Goal: Task Accomplishment & Management: Manage account settings

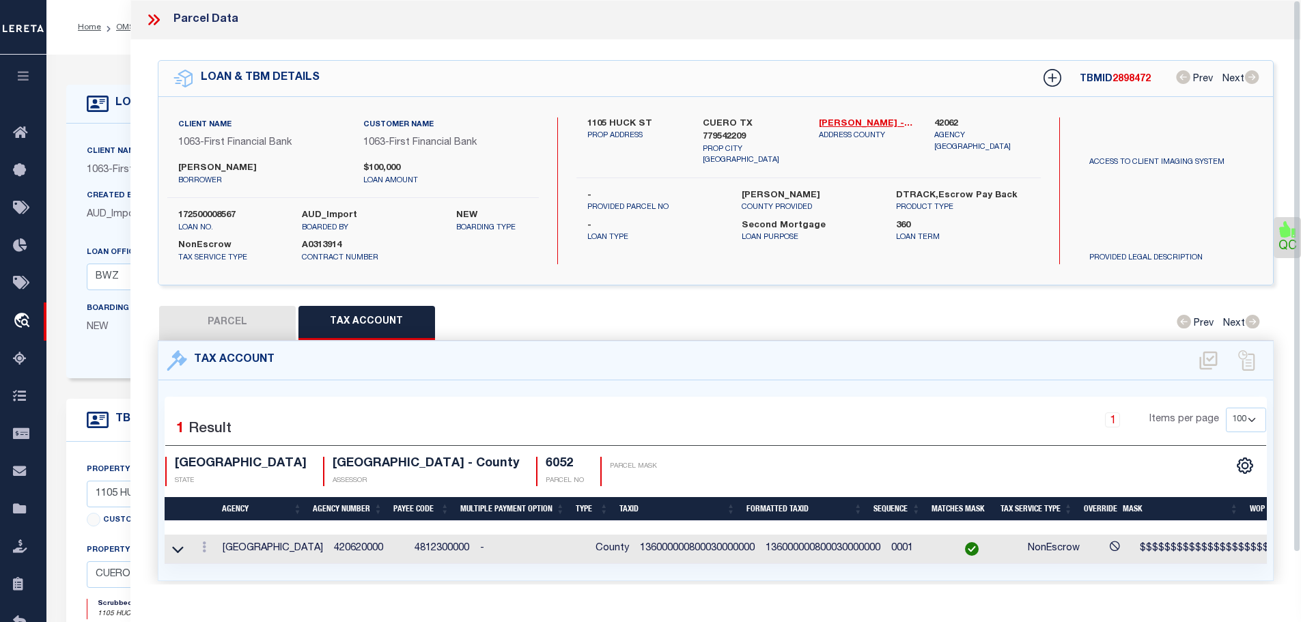
select select "200"
select select "100"
select select "4585"
select select "2318"
select select "100"
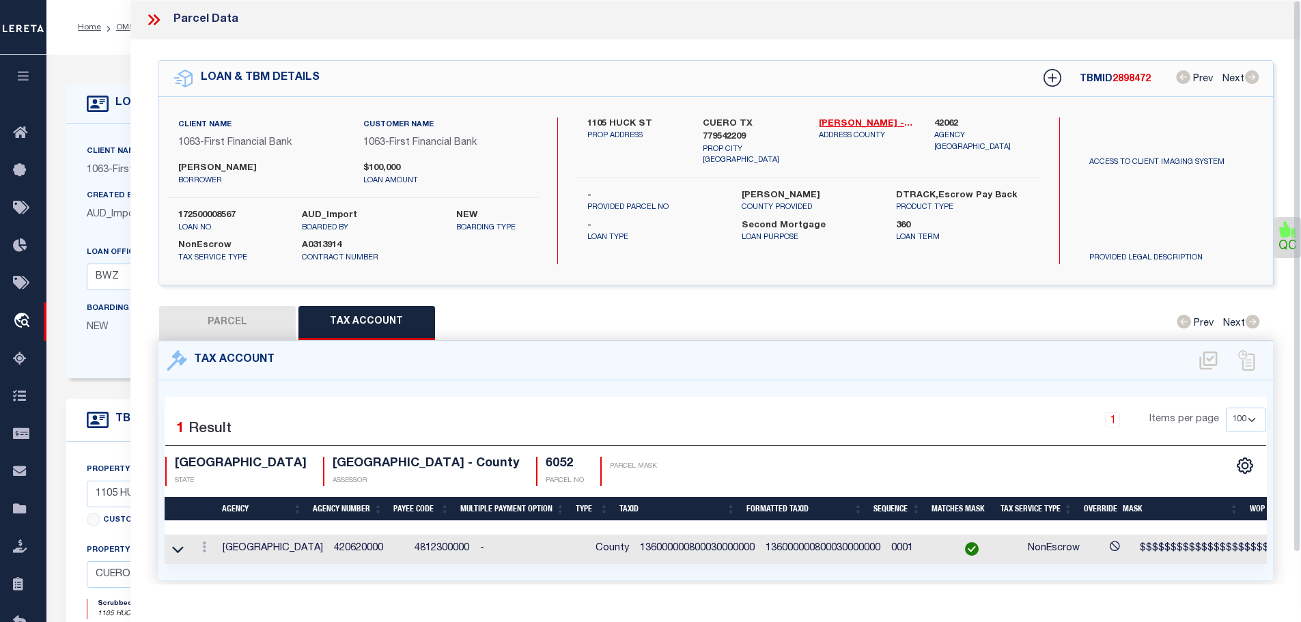
select select "NonEscrow"
click at [157, 22] on icon at bounding box center [156, 19] width 6 height 11
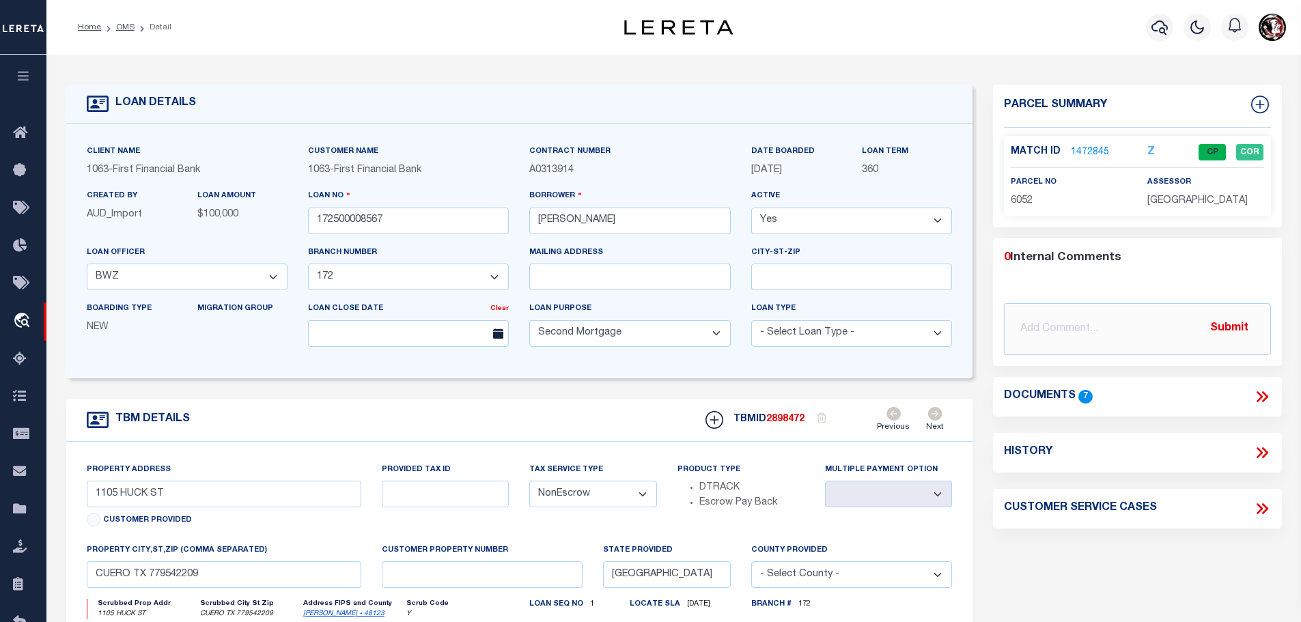
drag, startPoint x: 119, startPoint y: 27, endPoint x: 483, endPoint y: 145, distance: 383.0
click at [119, 27] on link "OMS" at bounding box center [125, 27] width 18 height 8
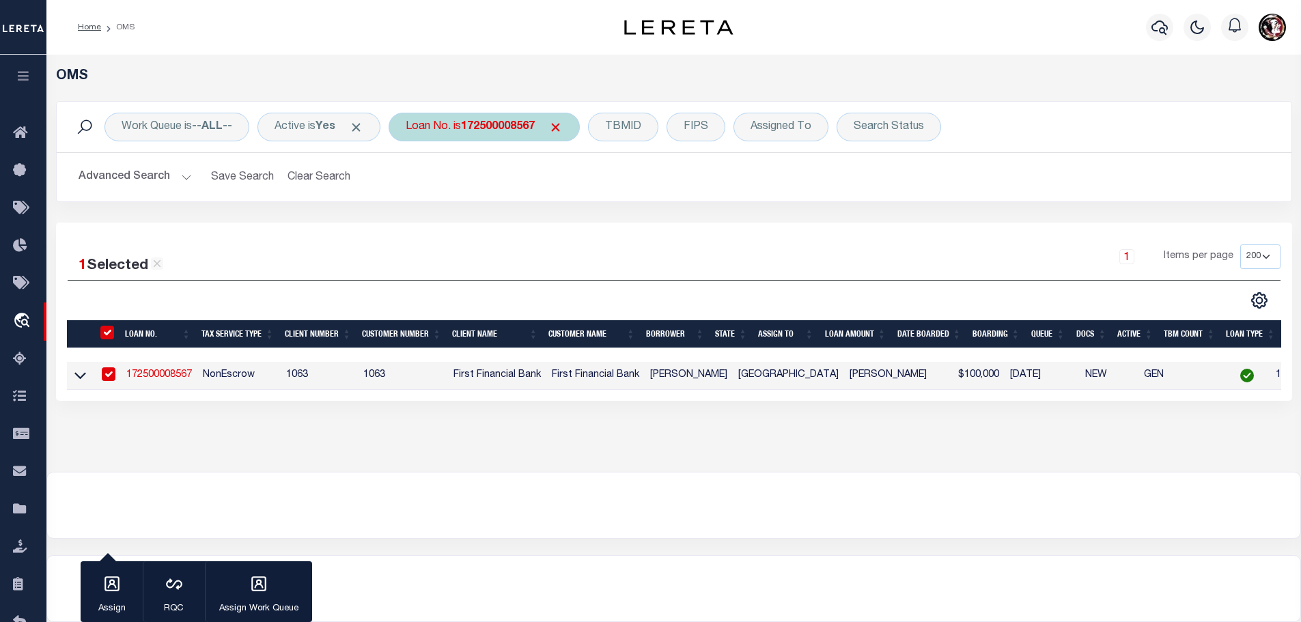
click at [487, 126] on b "172500008567" at bounding box center [498, 127] width 74 height 11
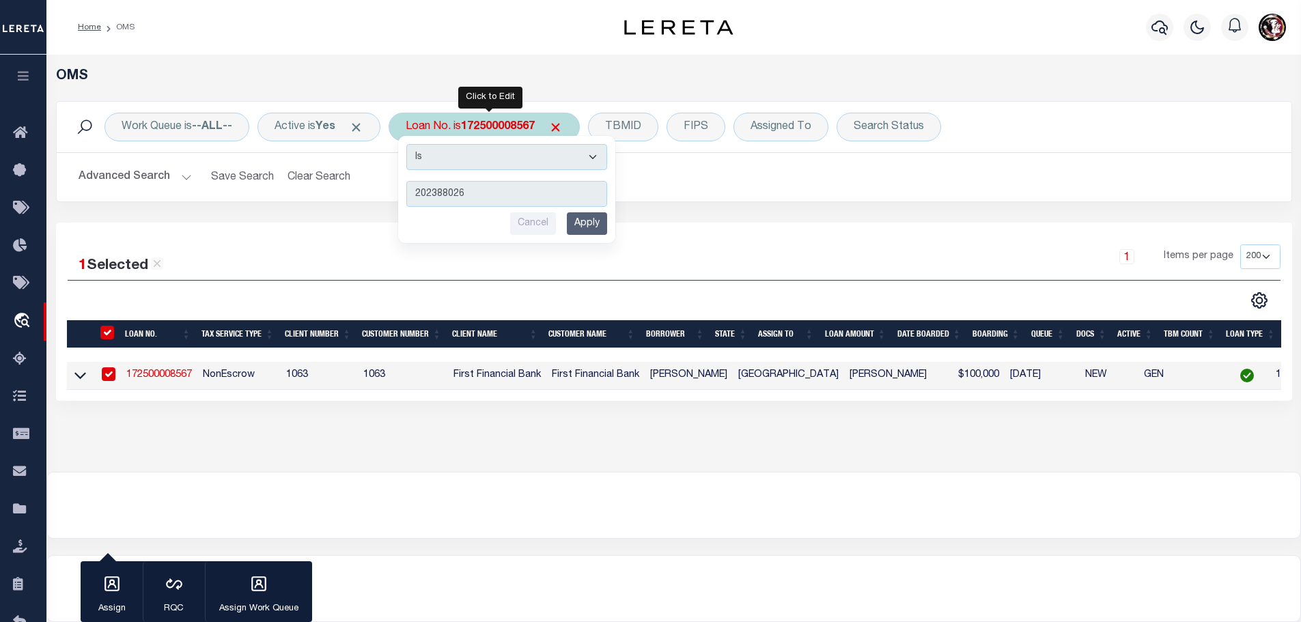
click at [591, 221] on input "Apply" at bounding box center [587, 223] width 40 height 23
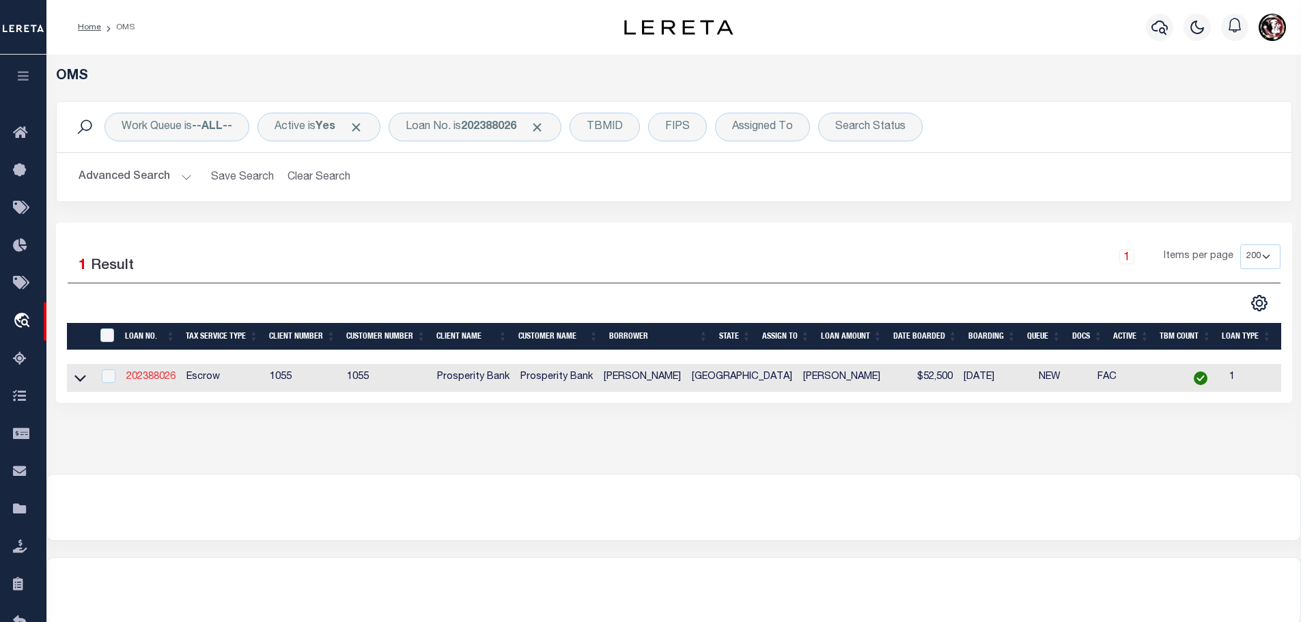
click at [145, 378] on link "202388026" at bounding box center [150, 377] width 49 height 10
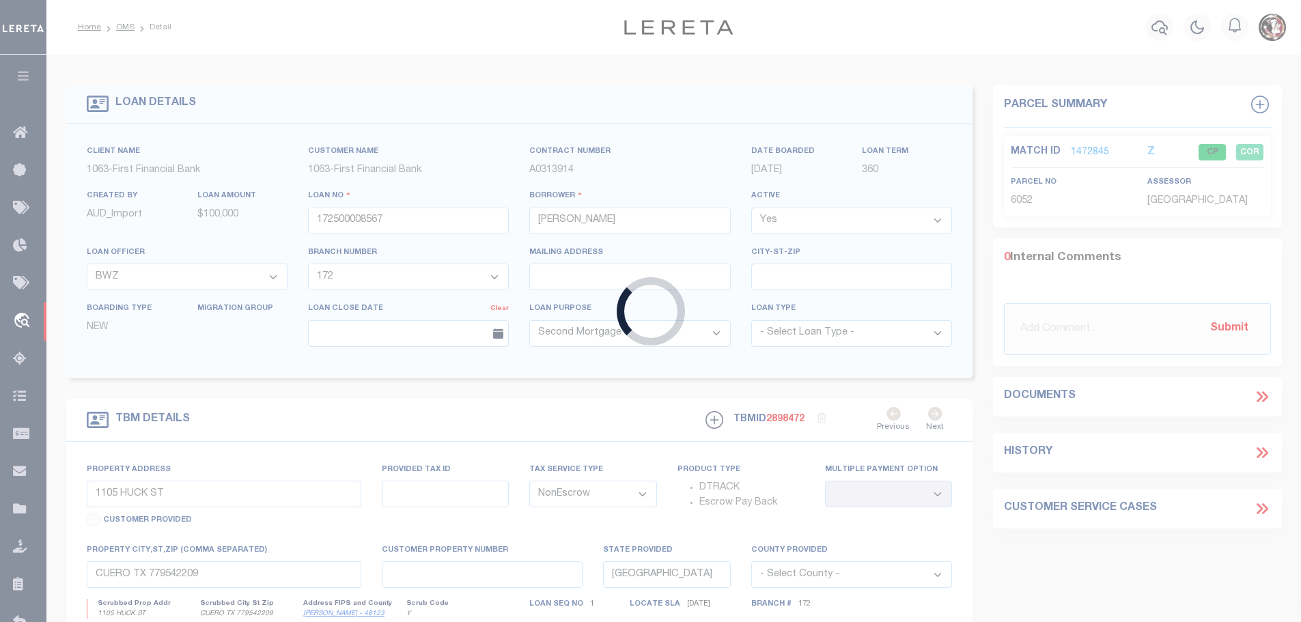
type input "202388026"
type input "[PERSON_NAME]"
select select
type input "[STREET_ADDRESS][PERSON_NAME]"
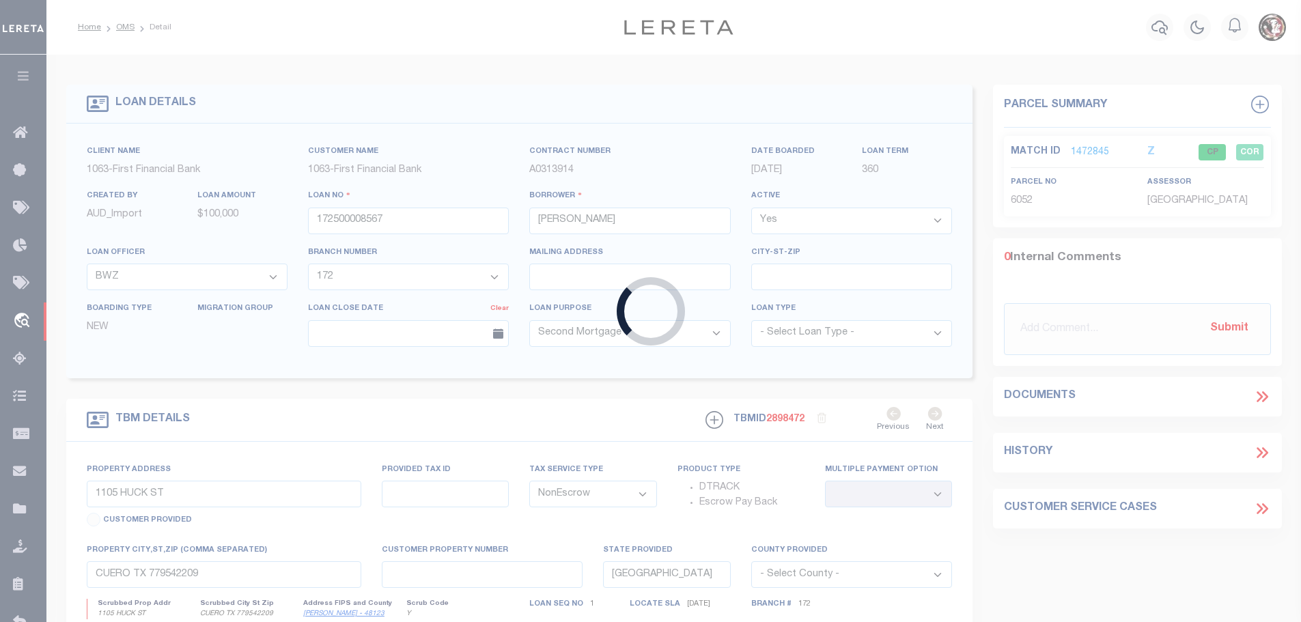
type input "CUERO [GEOGRAPHIC_DATA] 77954"
select select
select select "Escrow"
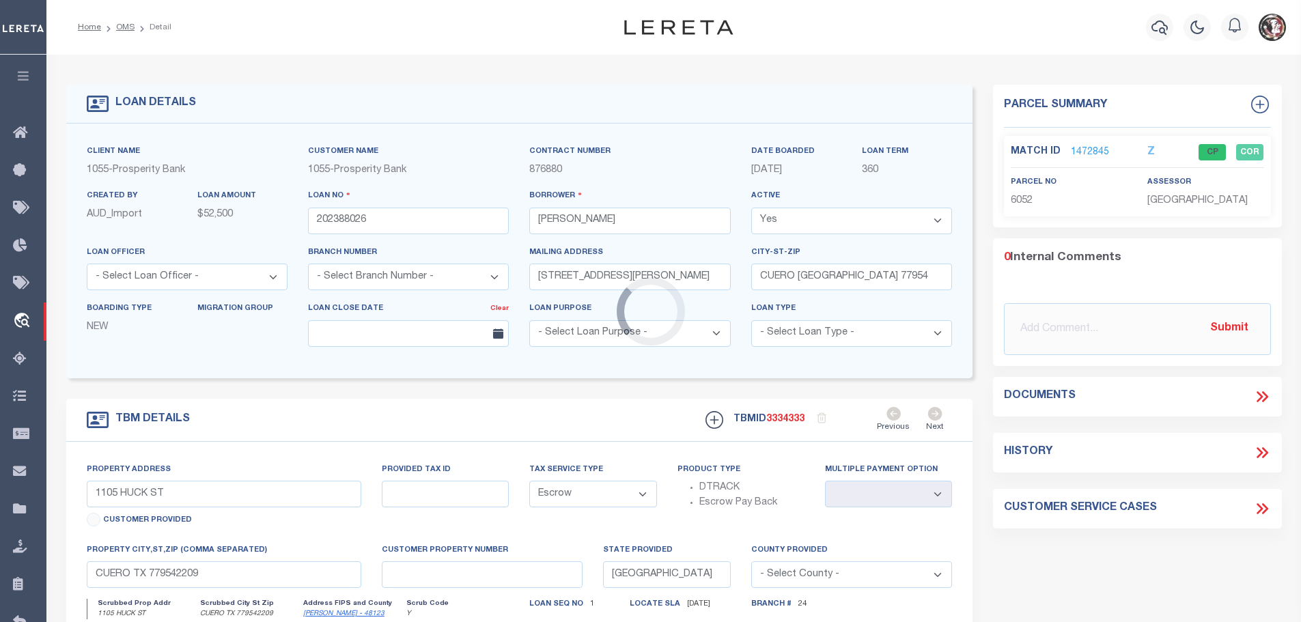
type input "[STREET_ADDRESS]"
type input "36330-00000-00070-000000"
select select
type input "[GEOGRAPHIC_DATA], [GEOGRAPHIC_DATA] 77954"
select select
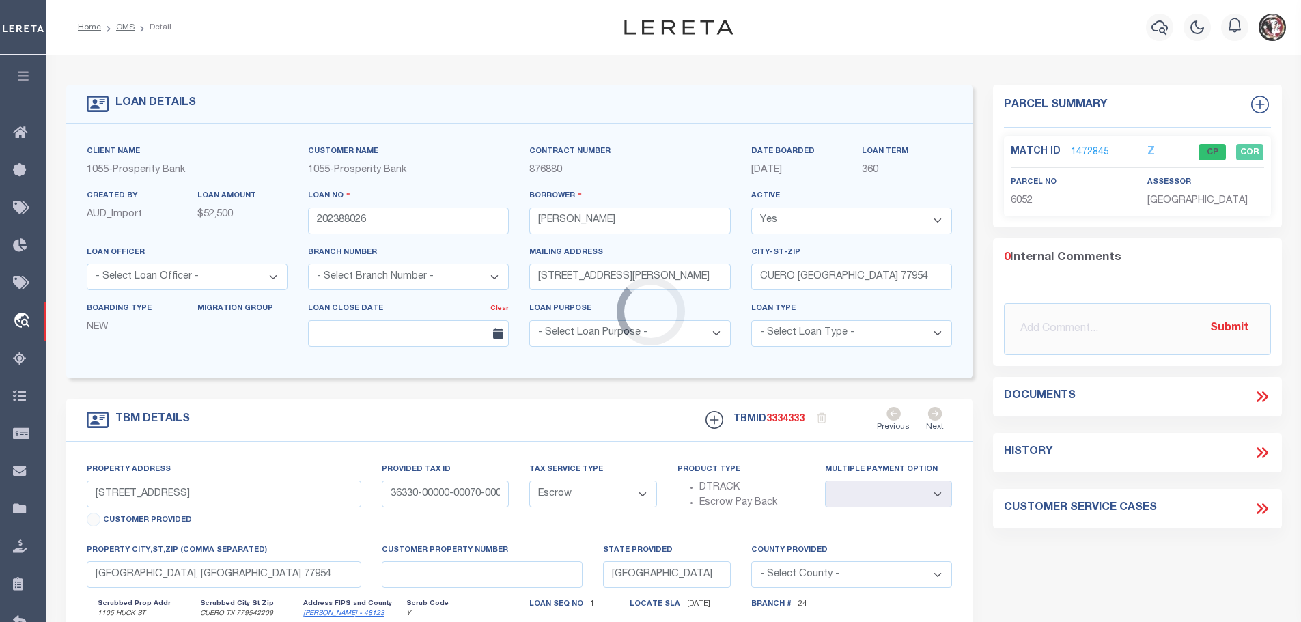
type textarea "TRACT 7 [GEOGRAPHIC_DATA][PERSON_NAME]"
select select "53797"
select select "3951"
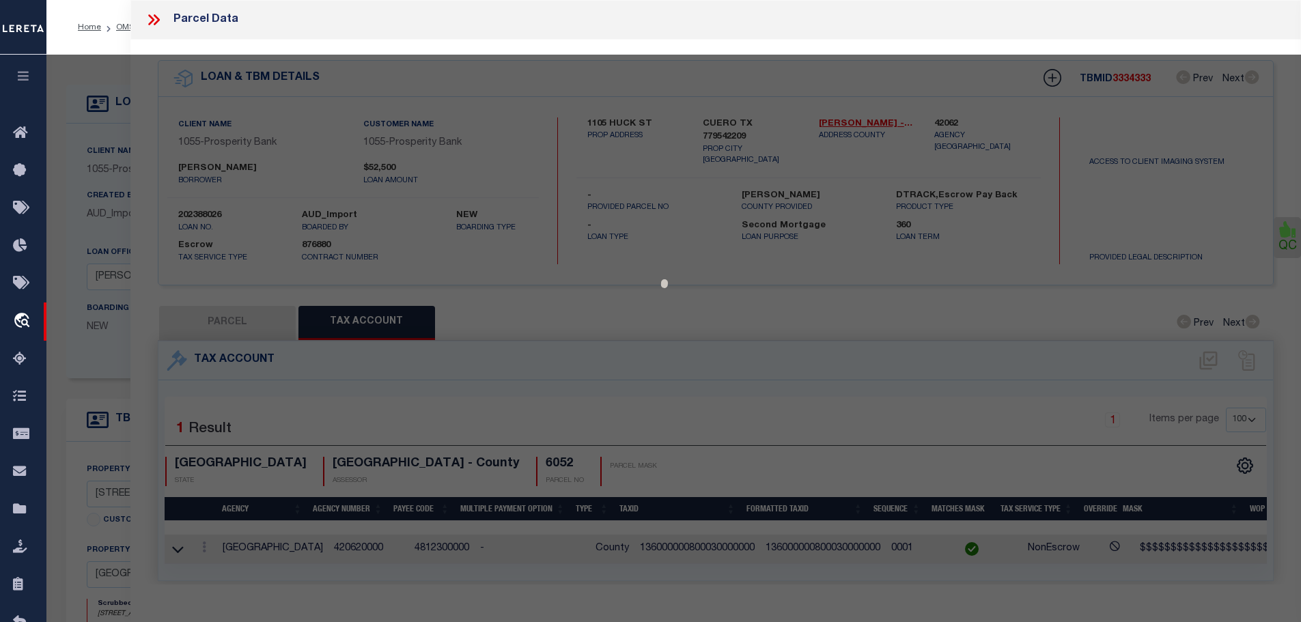
select select "AS"
checkbox input "false"
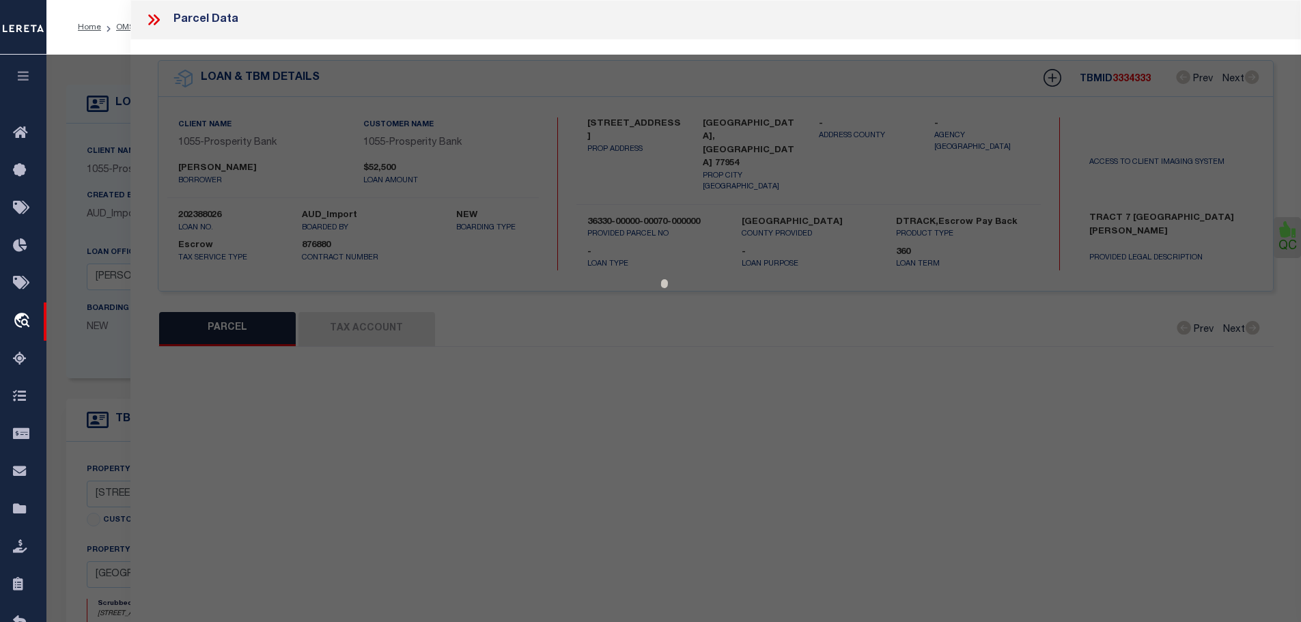
select select "CP"
type input "[PERSON_NAME]"
select select "AGW"
select select
type input "[STREET_ADDRESS]"
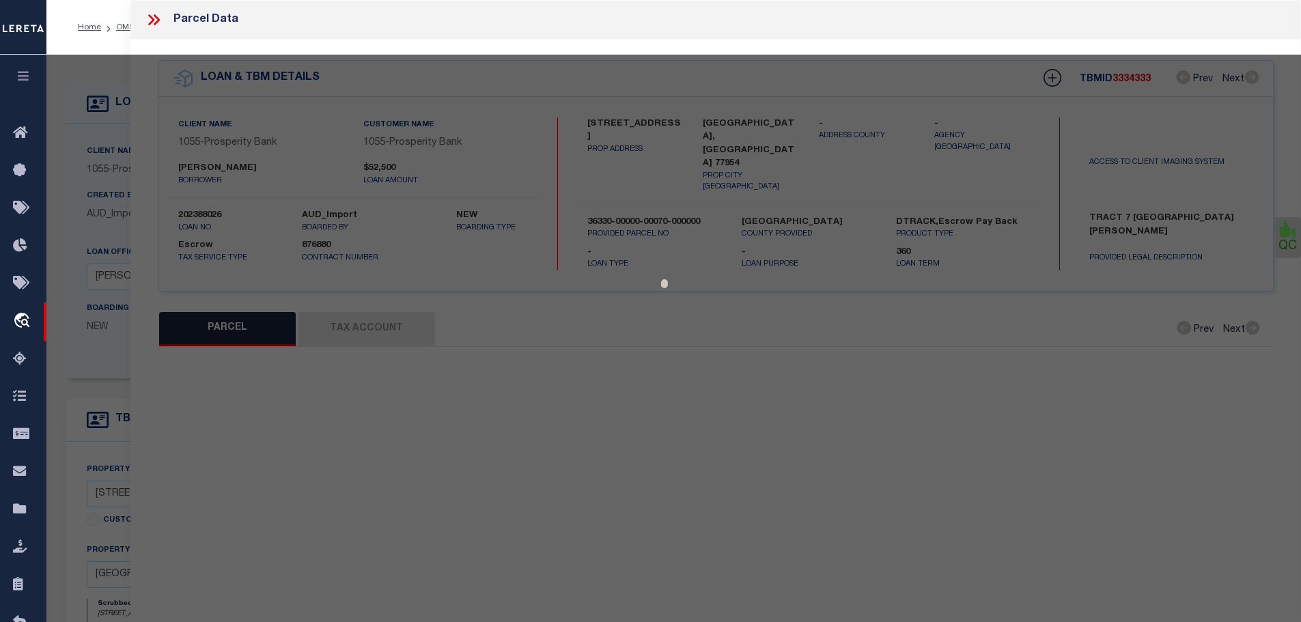
type input "CUERO [GEOGRAPHIC_DATA] 77954"
type textarea "RAINBOW [PERSON_NAME][GEOGRAPHIC_DATA] TR 7"
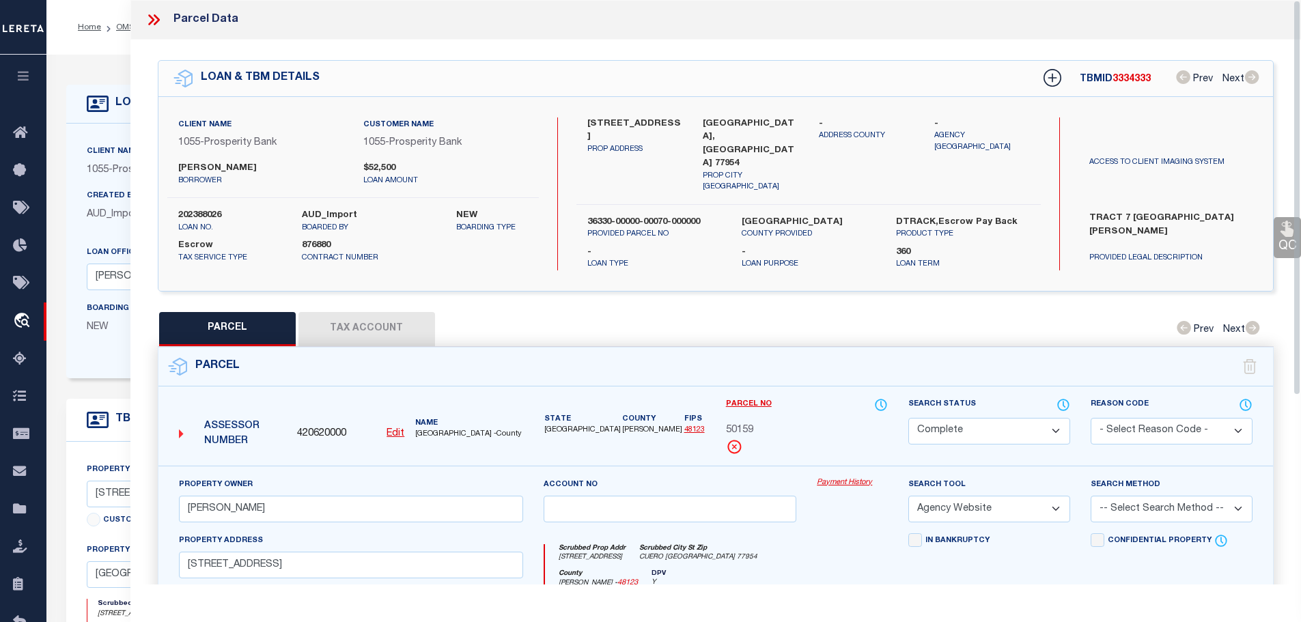
click at [369, 322] on button "Tax Account" at bounding box center [366, 329] width 137 height 34
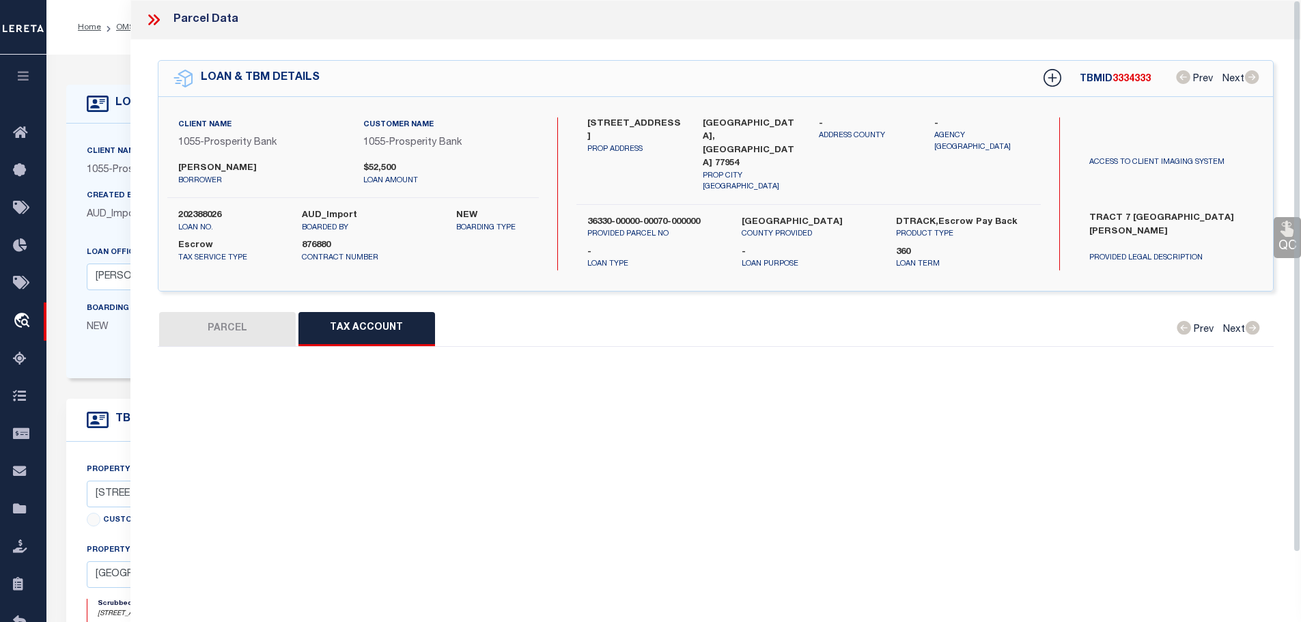
select select "100"
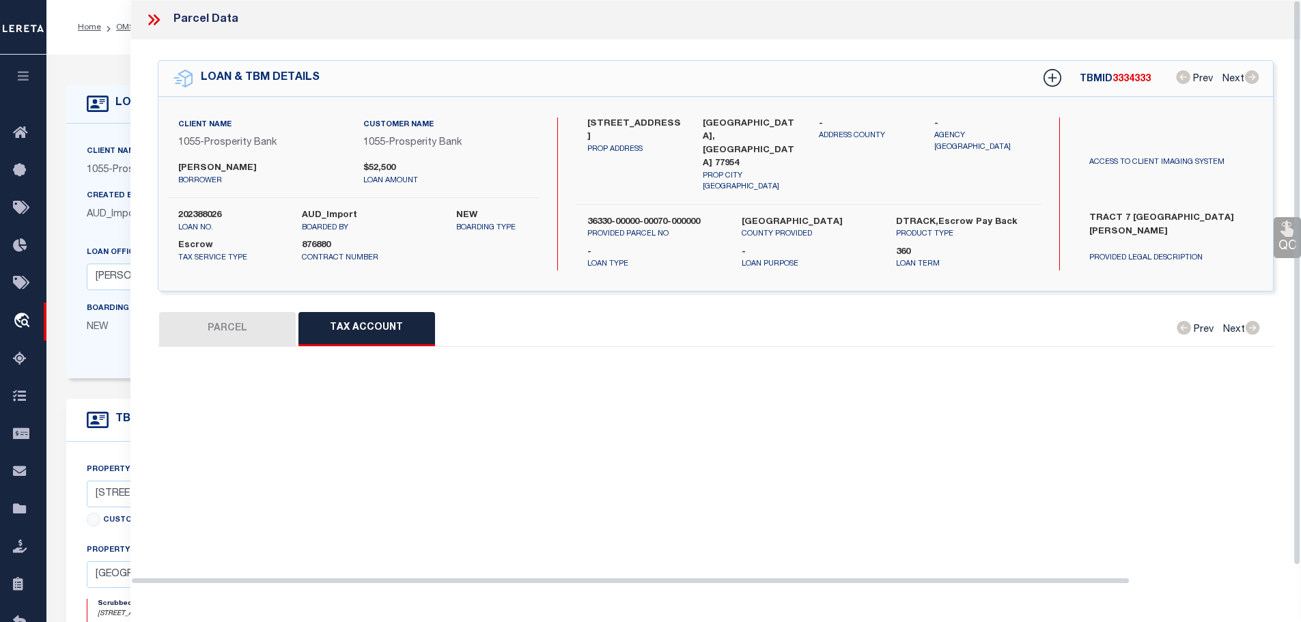
select select "100"
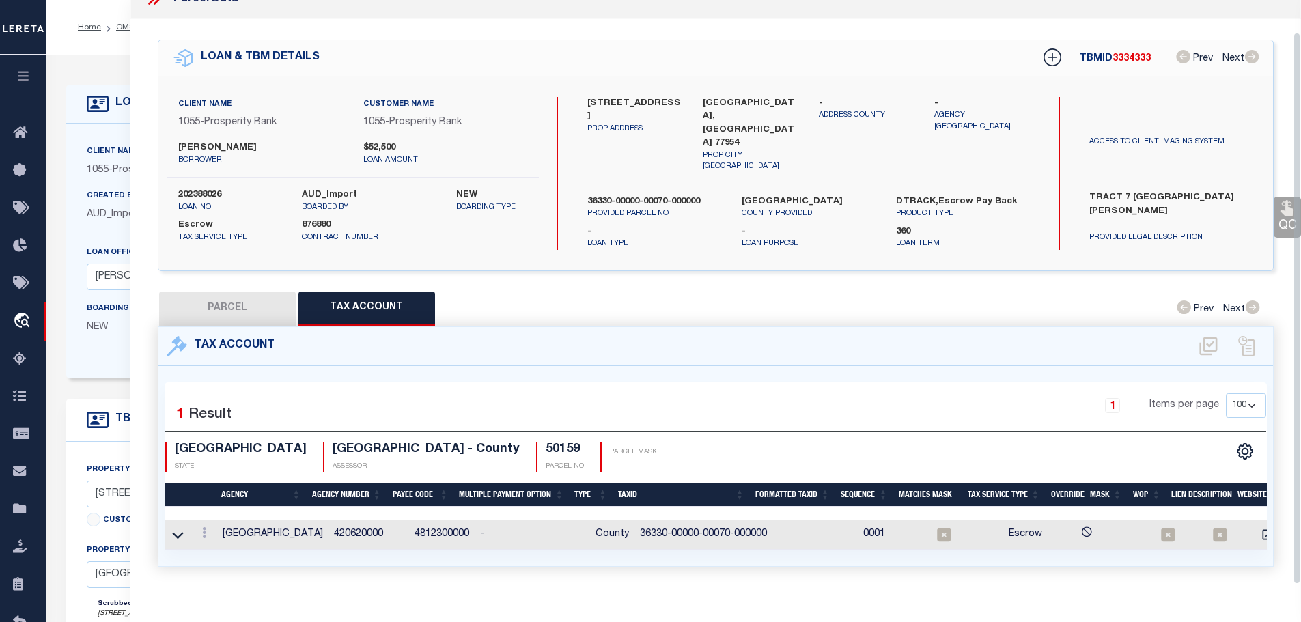
scroll to position [33, 0]
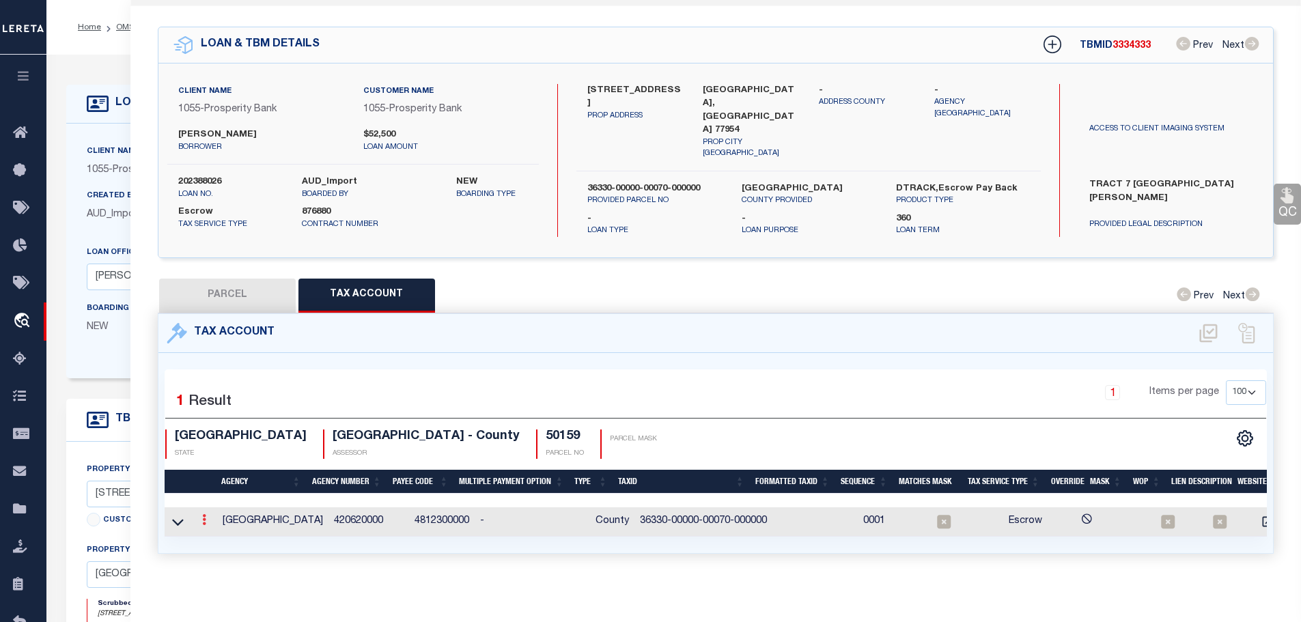
click at [206, 514] on icon at bounding box center [204, 519] width 4 height 11
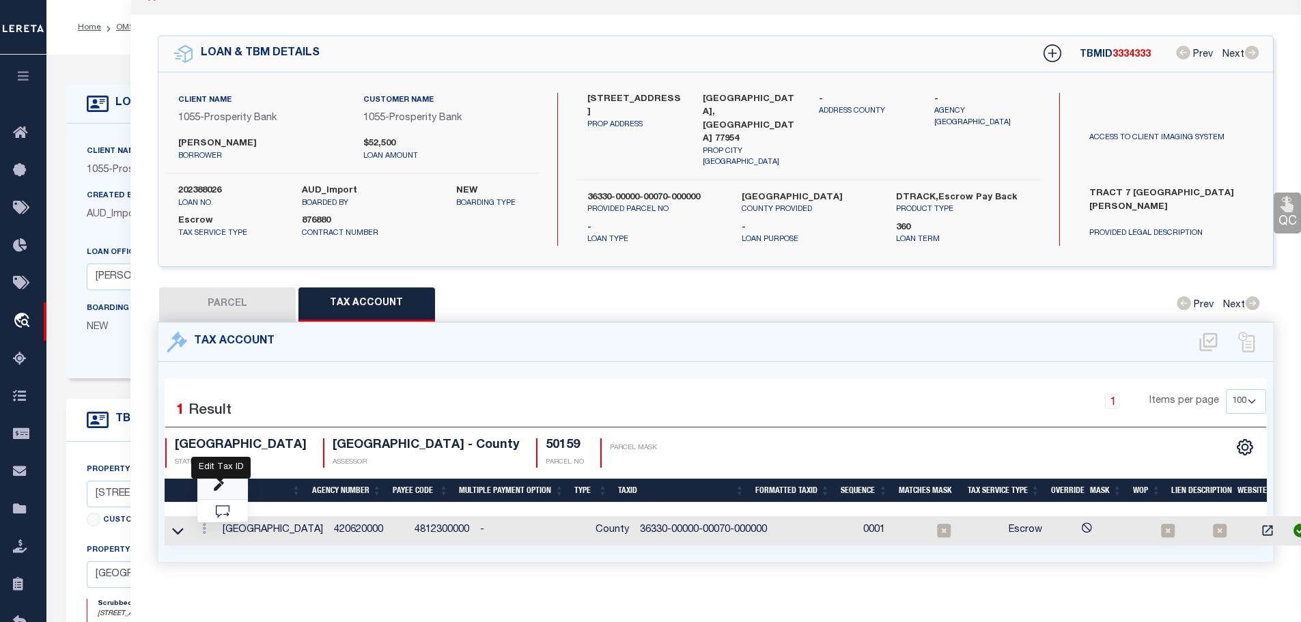
click at [221, 481] on icon "" at bounding box center [219, 486] width 10 height 10
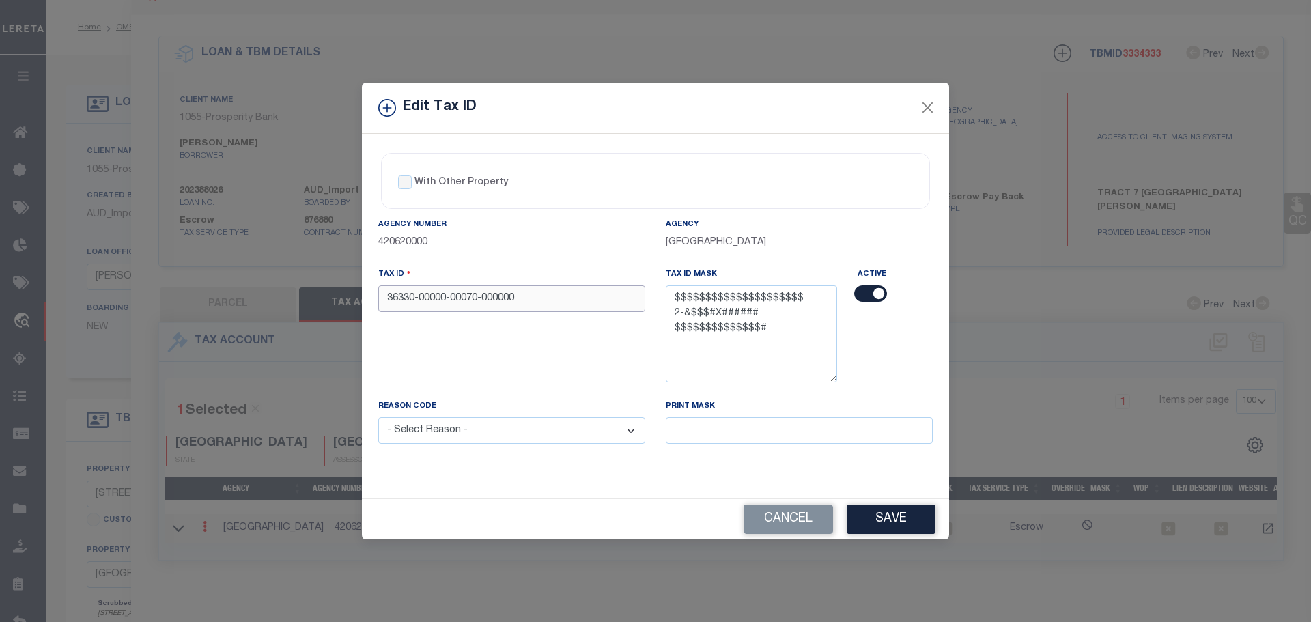
click at [523, 294] on input "36330-00000-00070-000000" at bounding box center [511, 298] width 267 height 27
paste input "0000000070"
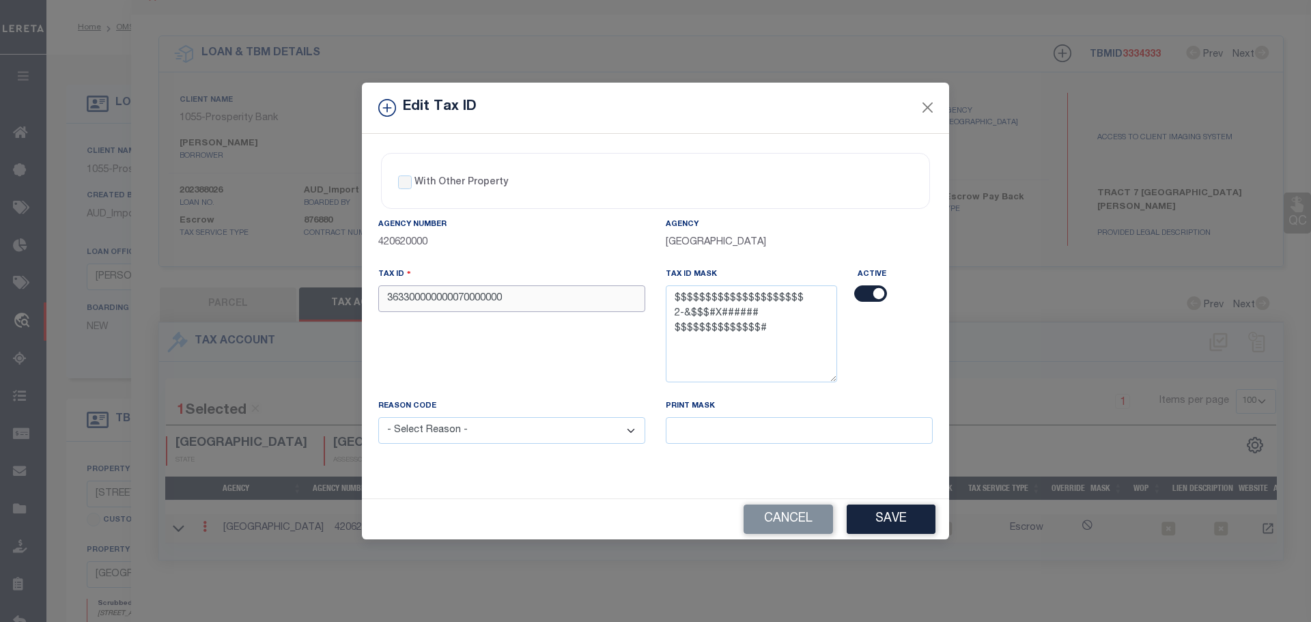
type input "363300000000070000000"
click at [517, 445] on div "Reason Code - Select Reason - 099 - Other (Provide additional detail) ACT - Age…" at bounding box center [511, 429] width 287 height 61
click at [518, 438] on select "- Select Reason - 099 - Other (Provide additional detail) ACT - Agency Changed …" at bounding box center [511, 430] width 267 height 27
select select "ACT"
click at [378, 418] on select "- Select Reason - 099 - Other (Provide additional detail) ACT - Agency Changed …" at bounding box center [511, 430] width 267 height 27
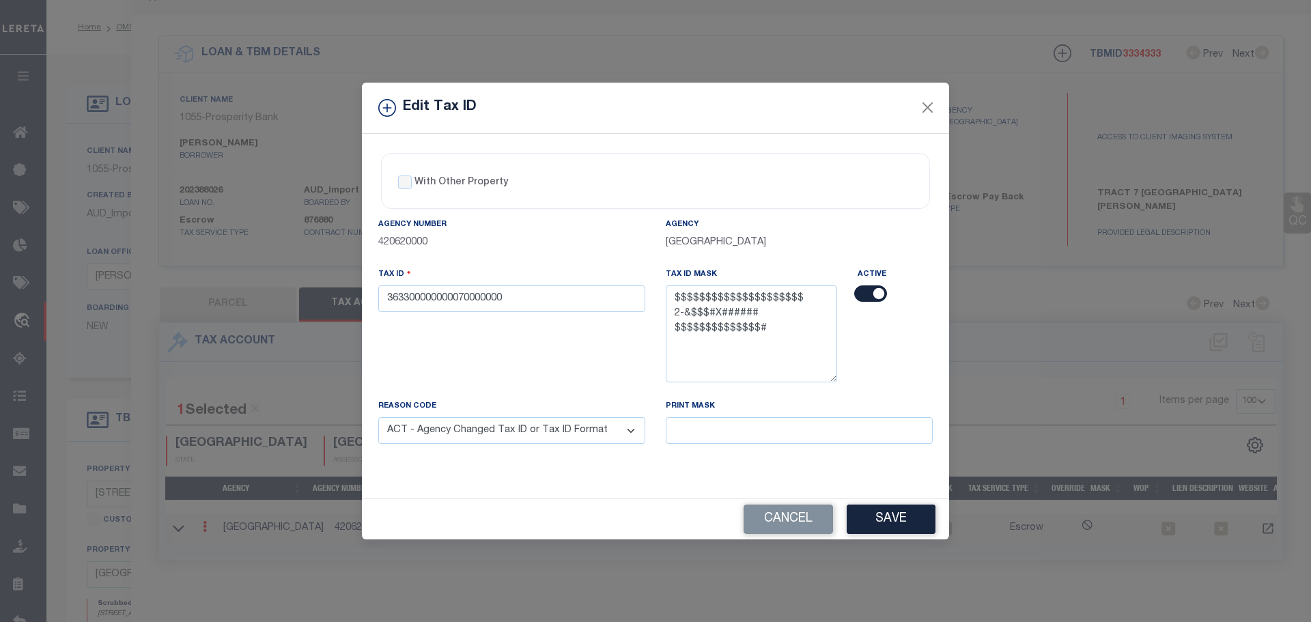
click at [897, 520] on button "Save" at bounding box center [891, 519] width 89 height 29
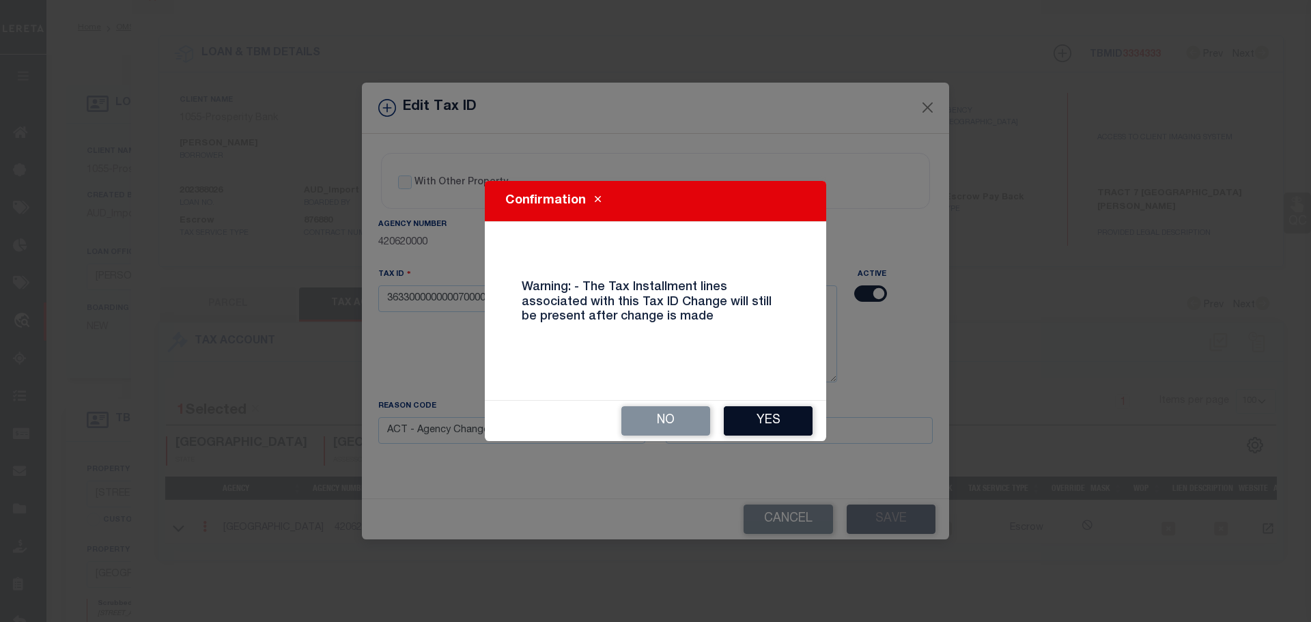
click at [733, 419] on button "Yes" at bounding box center [768, 420] width 89 height 29
click at [733, 419] on input at bounding box center [799, 430] width 267 height 27
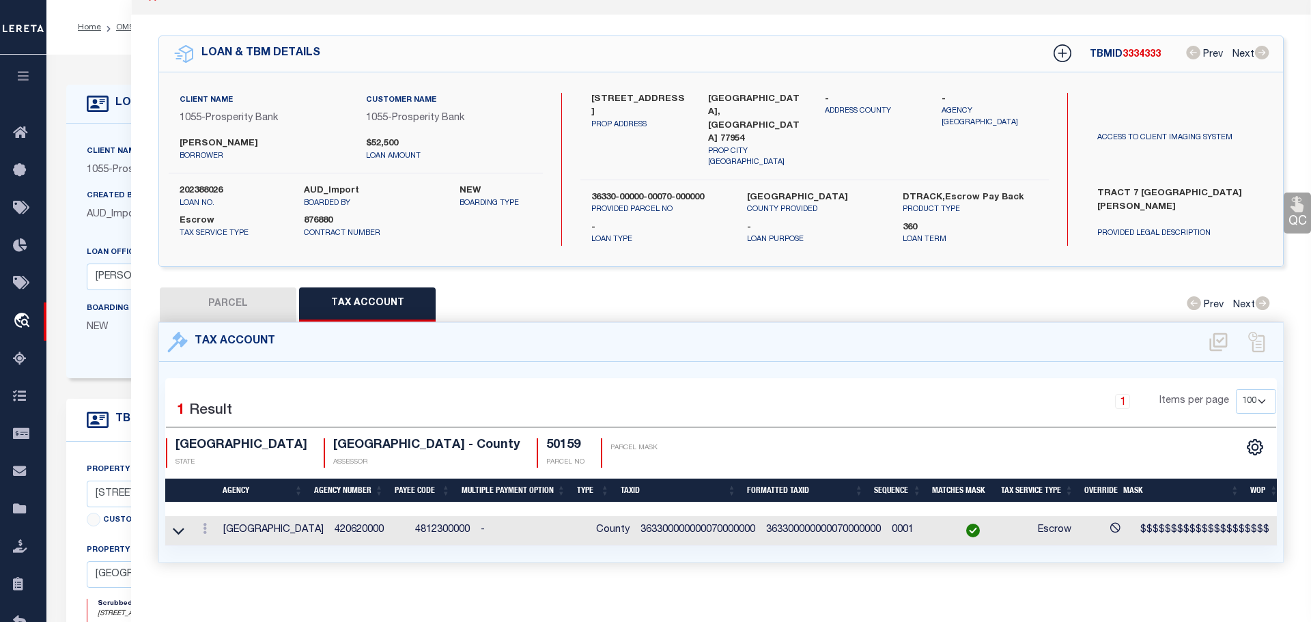
select select
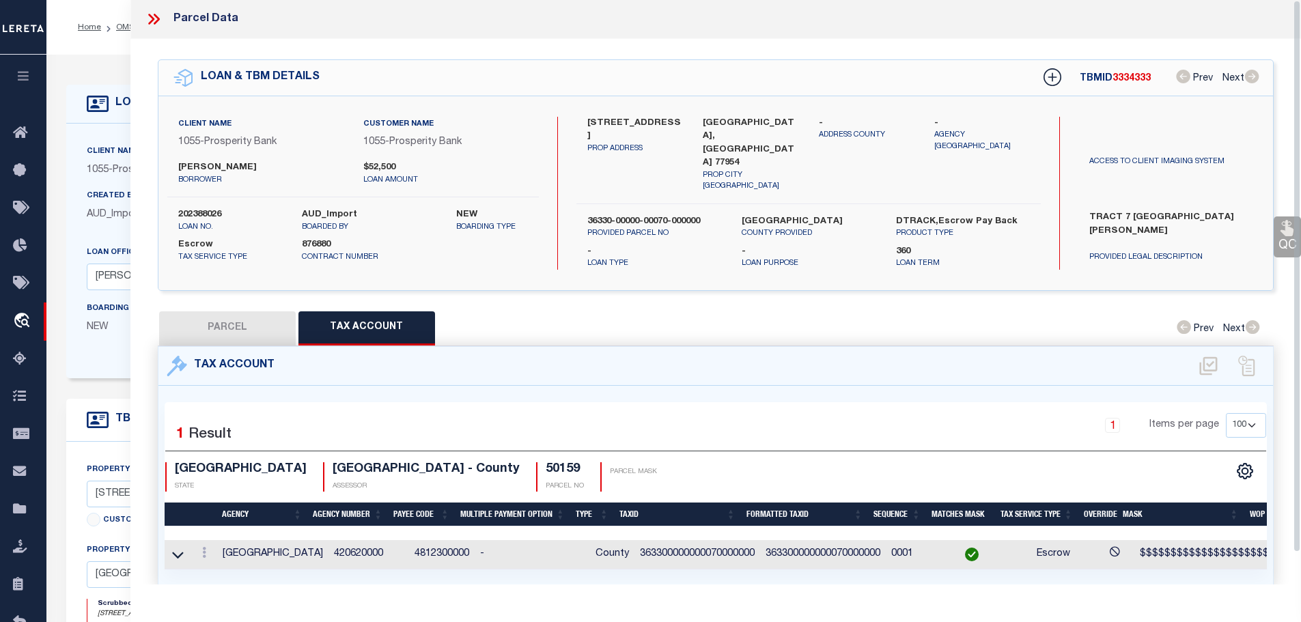
scroll to position [0, 0]
click at [161, 23] on icon at bounding box center [154, 20] width 18 height 18
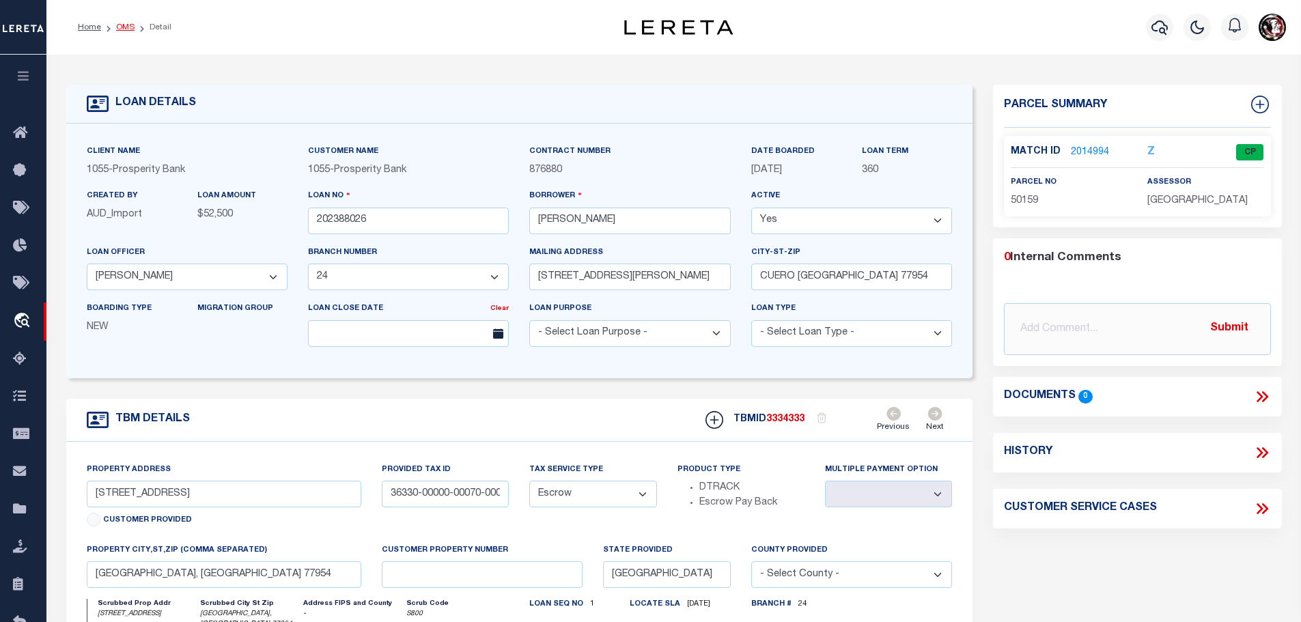
click at [119, 27] on link "OMS" at bounding box center [125, 27] width 18 height 8
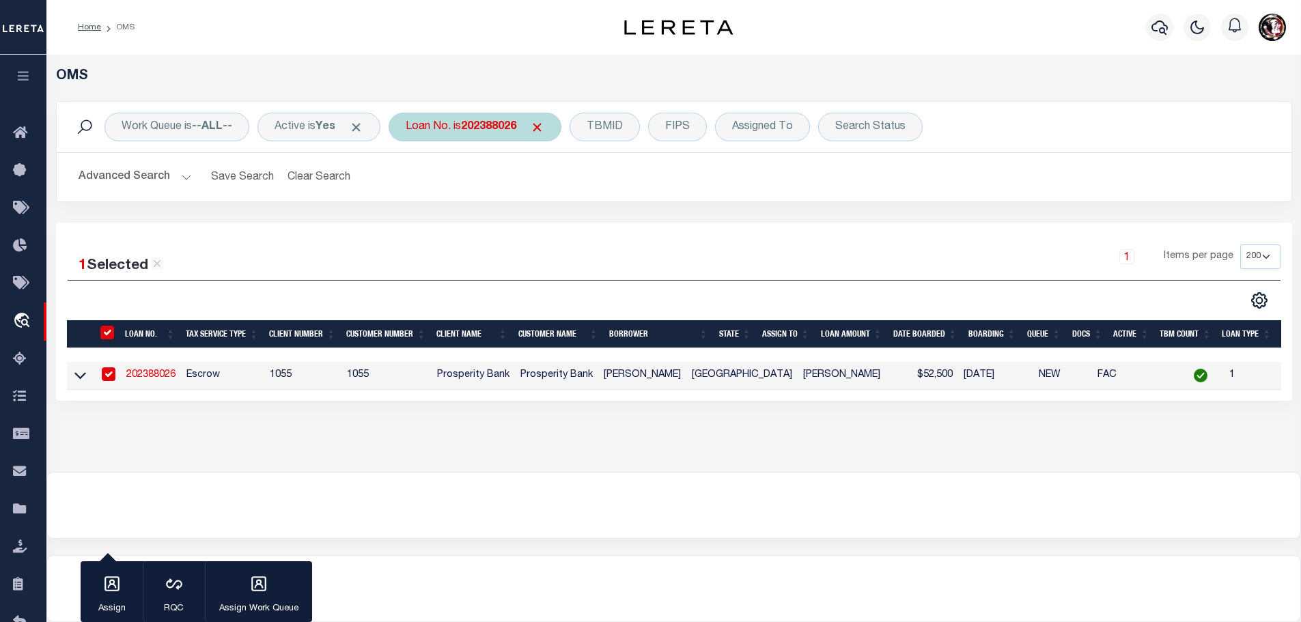
click at [491, 125] on b "202388026" at bounding box center [488, 127] width 55 height 11
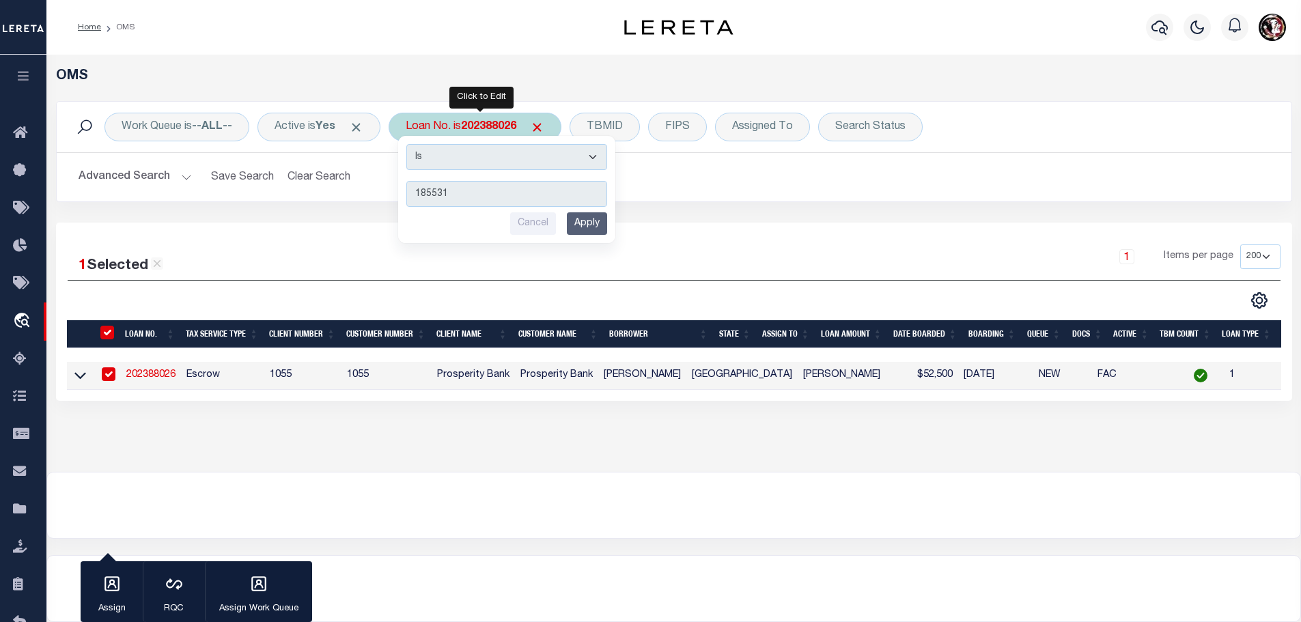
click at [601, 222] on input "Apply" at bounding box center [587, 223] width 40 height 23
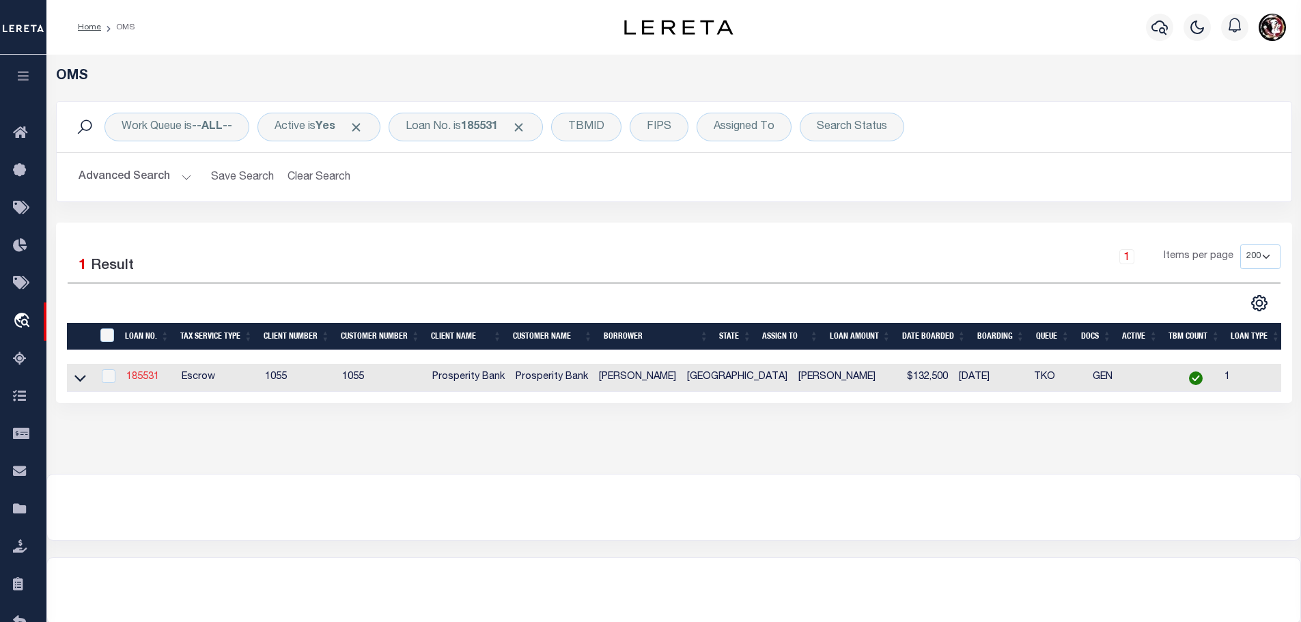
click at [145, 374] on link "185531" at bounding box center [142, 377] width 33 height 10
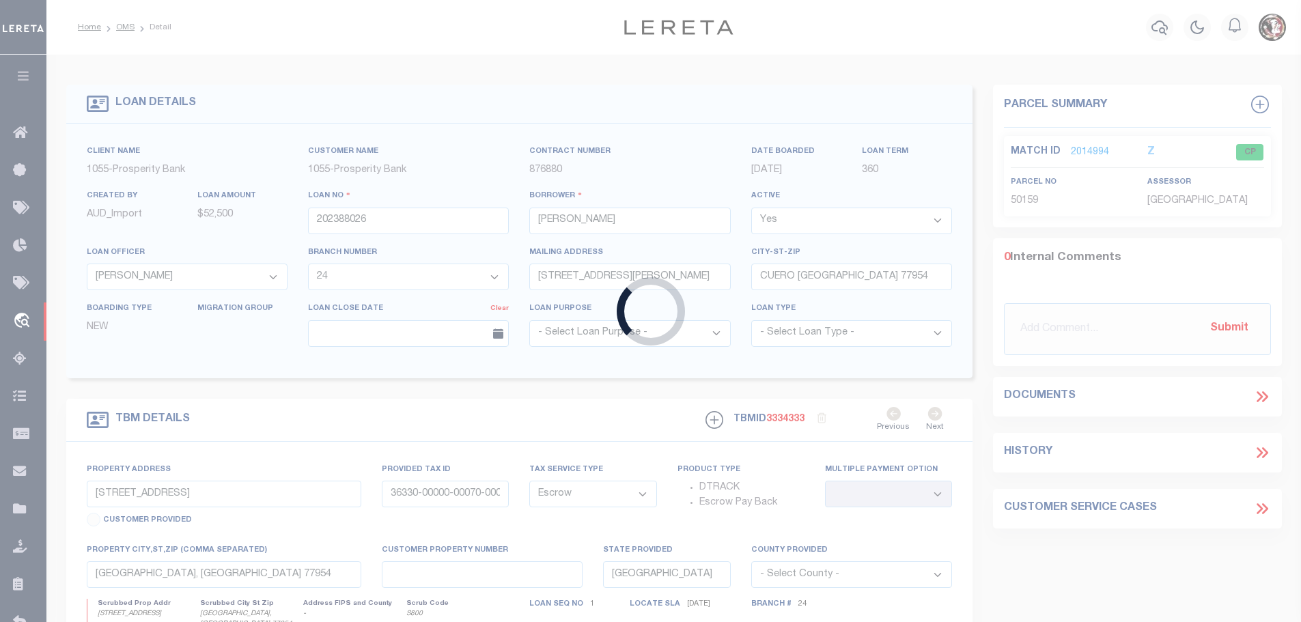
type input "185531"
type input "[PERSON_NAME]"
select select "119928"
type input "[STREET_ADDRESS]"
select select "100"
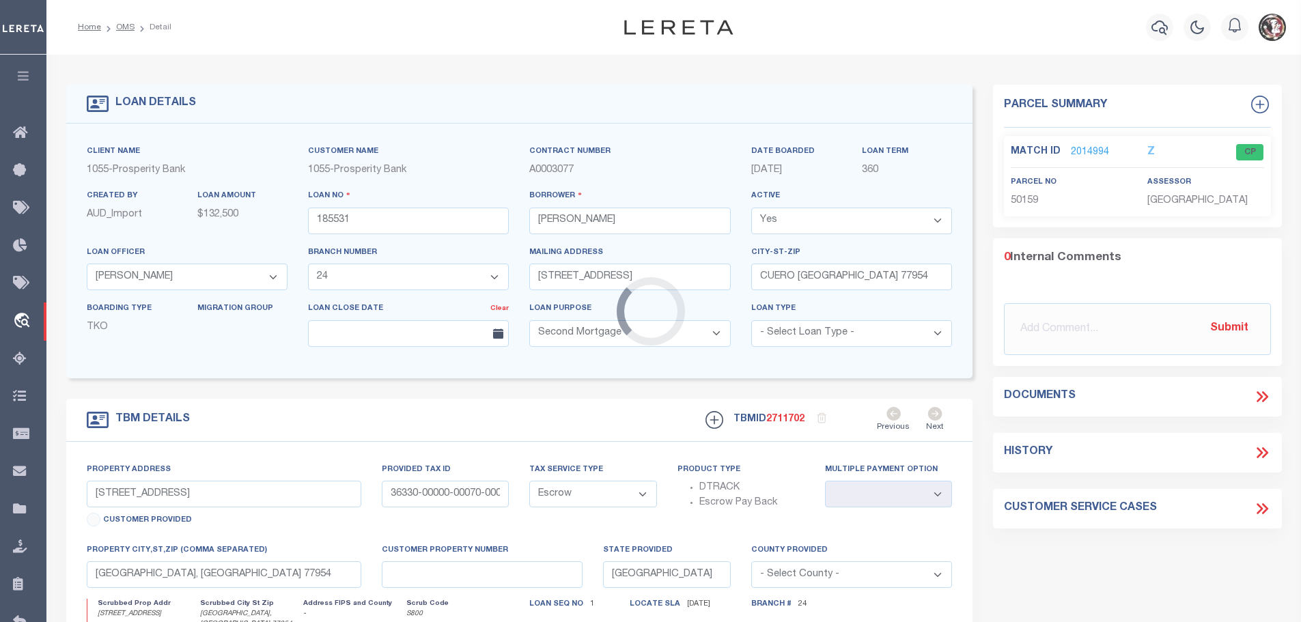
type input "[STREET_ADDRESS]"
type input "09700-00108-00040"
select select
type input "CUERO [GEOGRAPHIC_DATA] 77954"
type input "1"
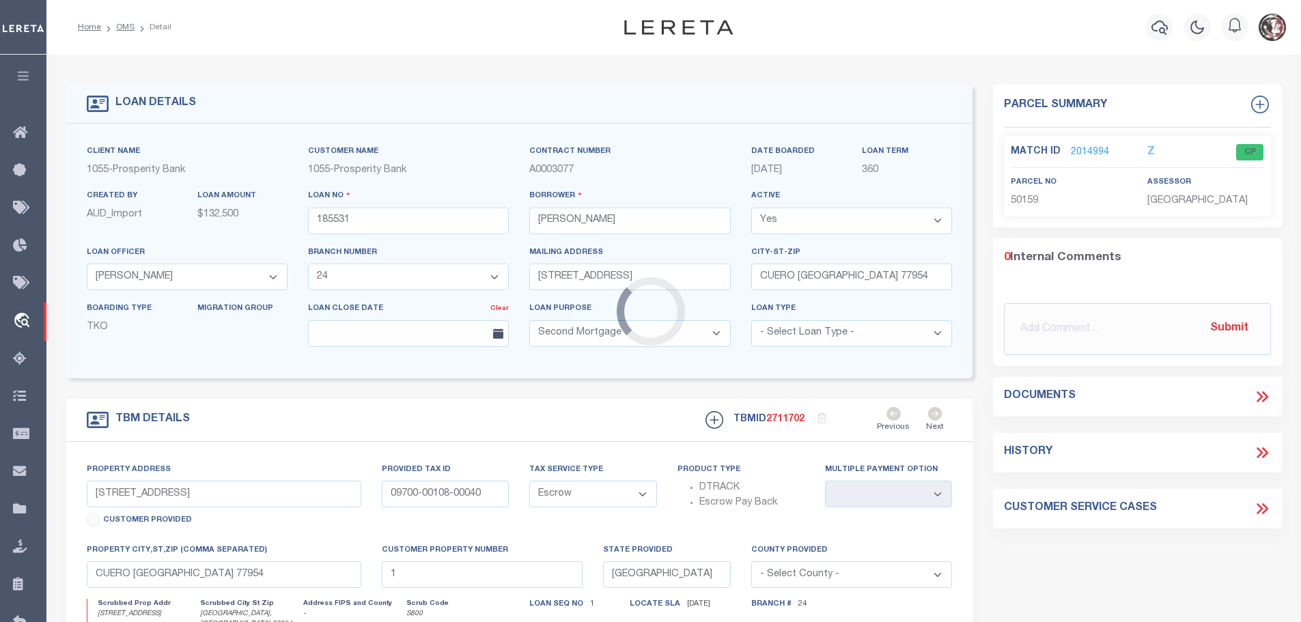
select select
type textarea "[STREET_ADDRESS] LOT 4 AND EAST ONE HALF OF LOT 3 BLOCK 108 CITY OF [PERSON_NAM…"
type textarea "1 OF 1"
select select "119928"
select select "3951"
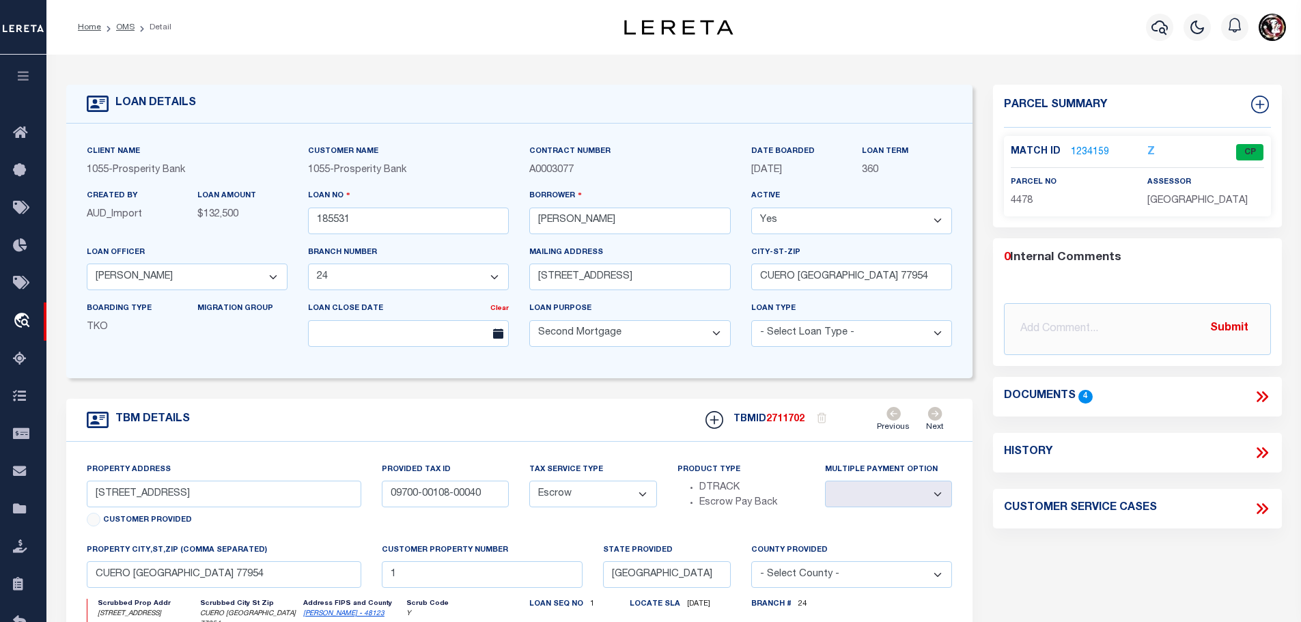
click at [1082, 148] on link "1234159" at bounding box center [1090, 152] width 38 height 14
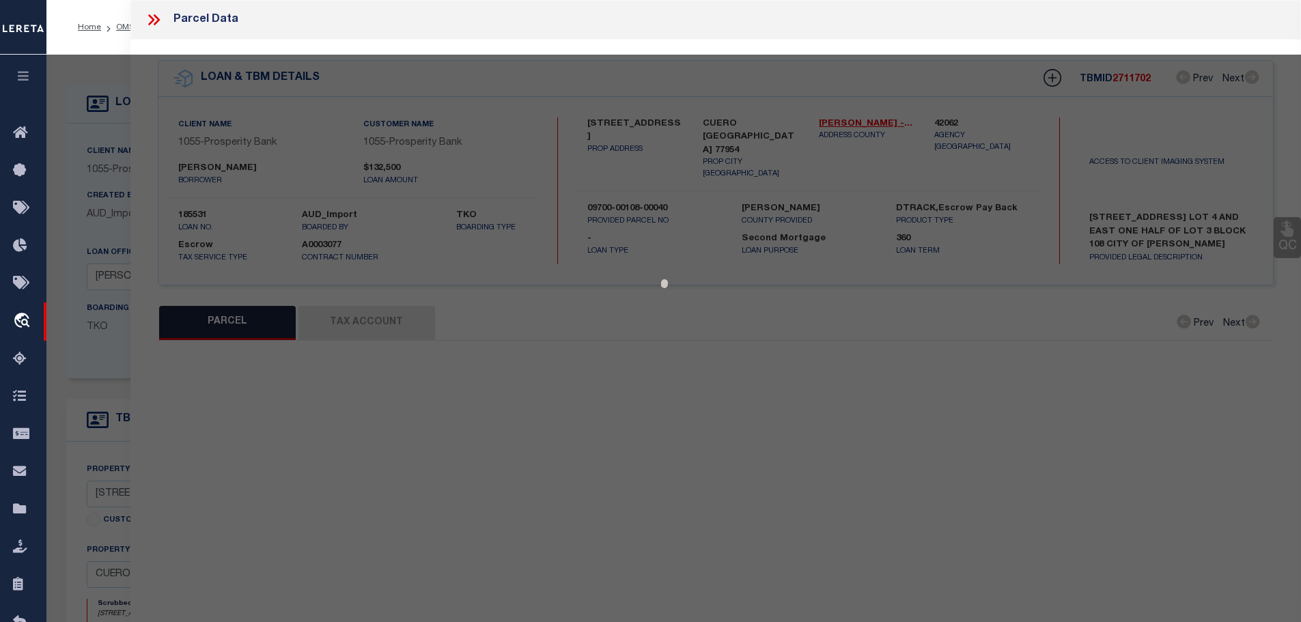
select select "AS"
select select
checkbox input "false"
select select "CP"
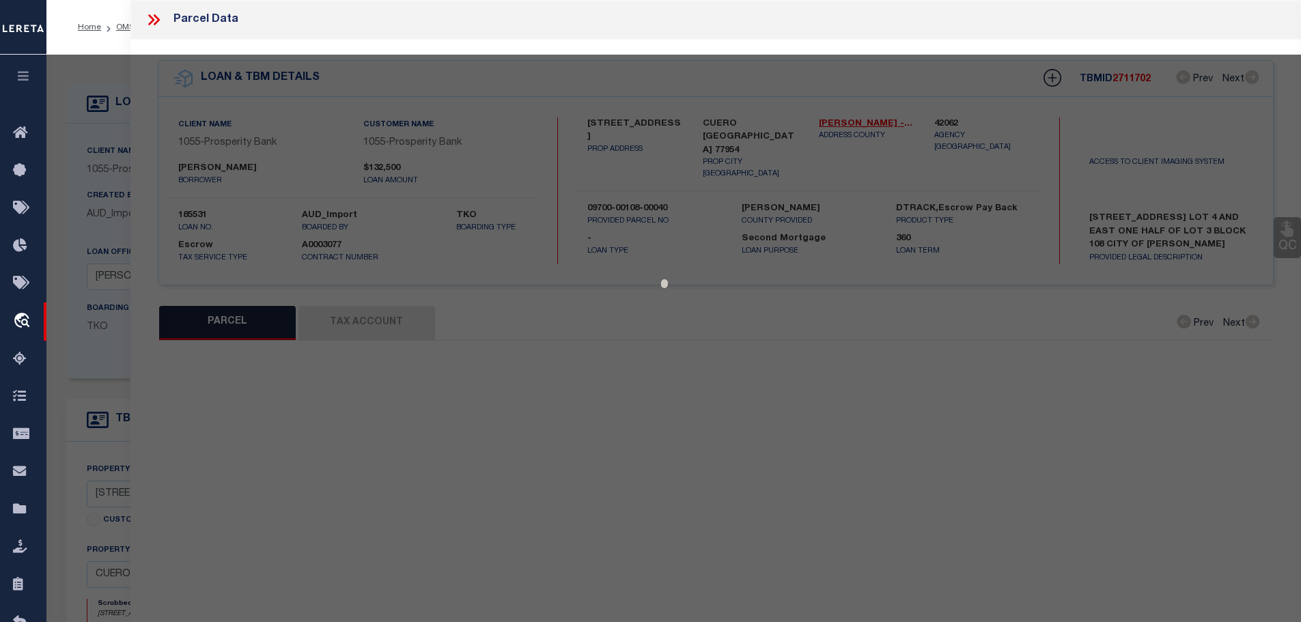
type input "[PERSON_NAME]"
select select
type input "307 E FRENCH"
checkbox input "false"
type input "CUERO [GEOGRAPHIC_DATA] 77954"
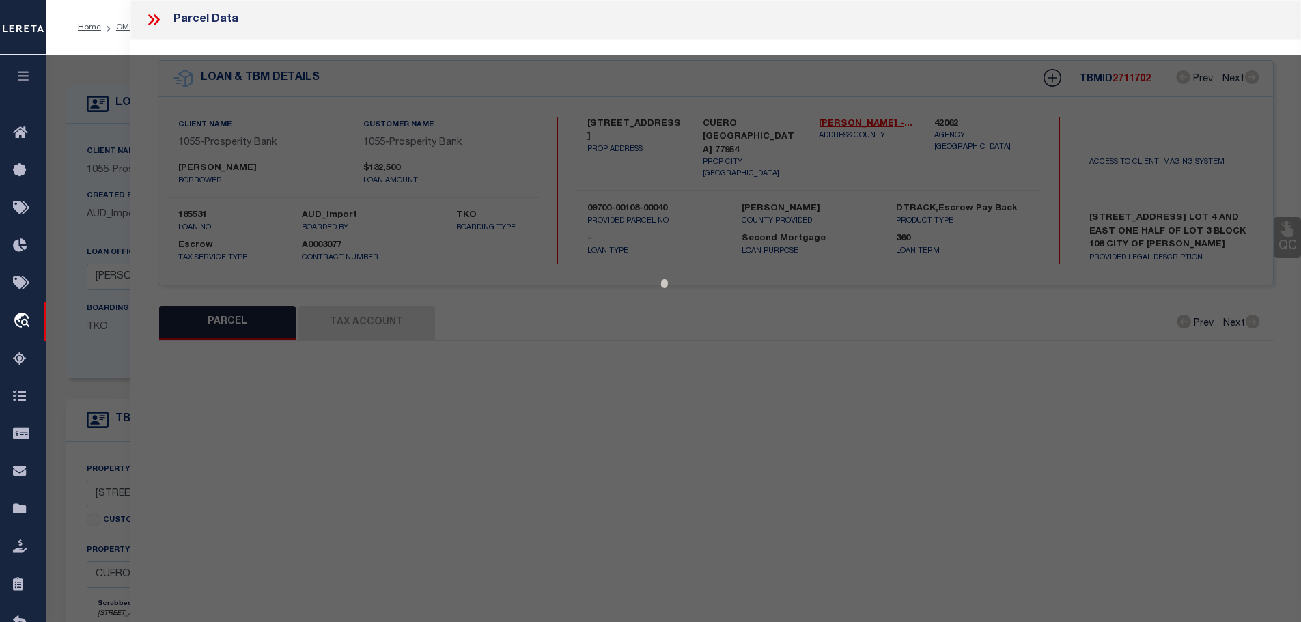
type textarea "[DOMAIN_NAME] 3 108 CUERO"
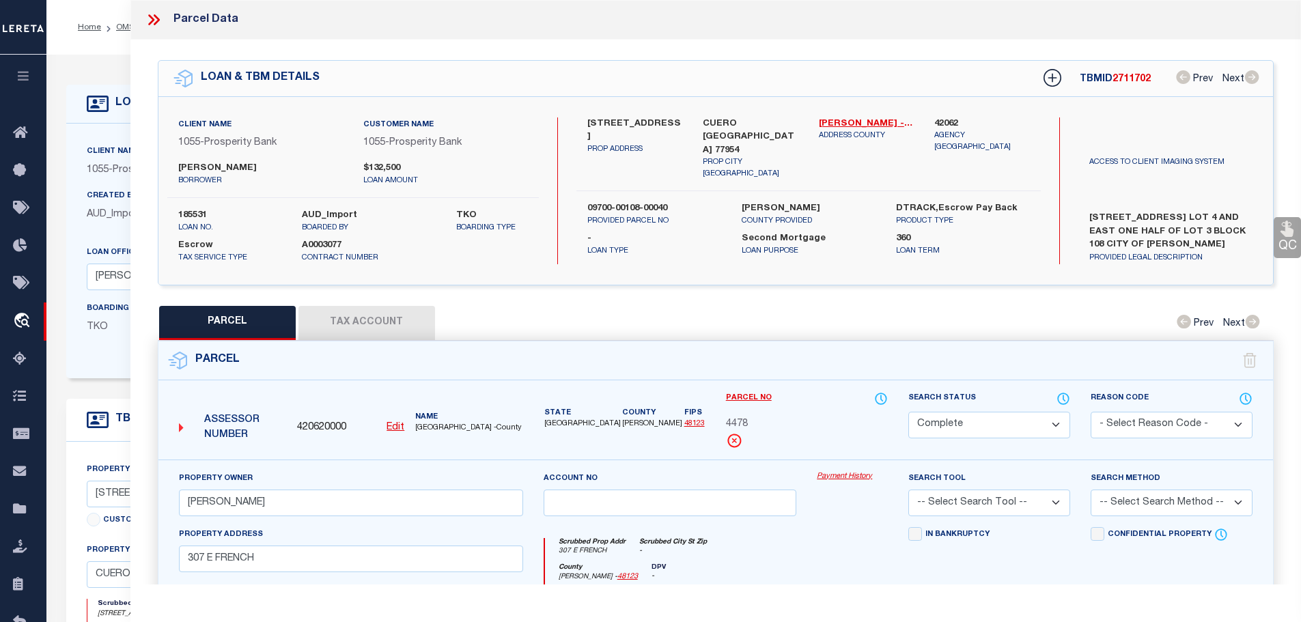
click at [381, 306] on button "Tax Account" at bounding box center [366, 323] width 137 height 34
select select "100"
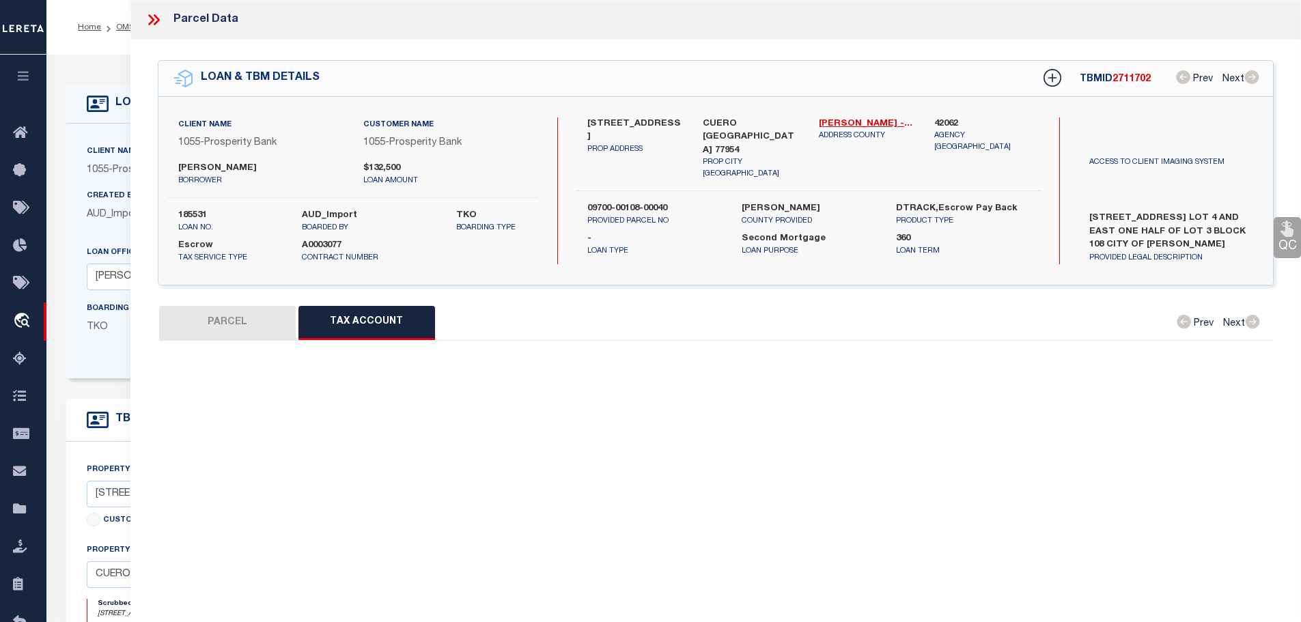
select select "100"
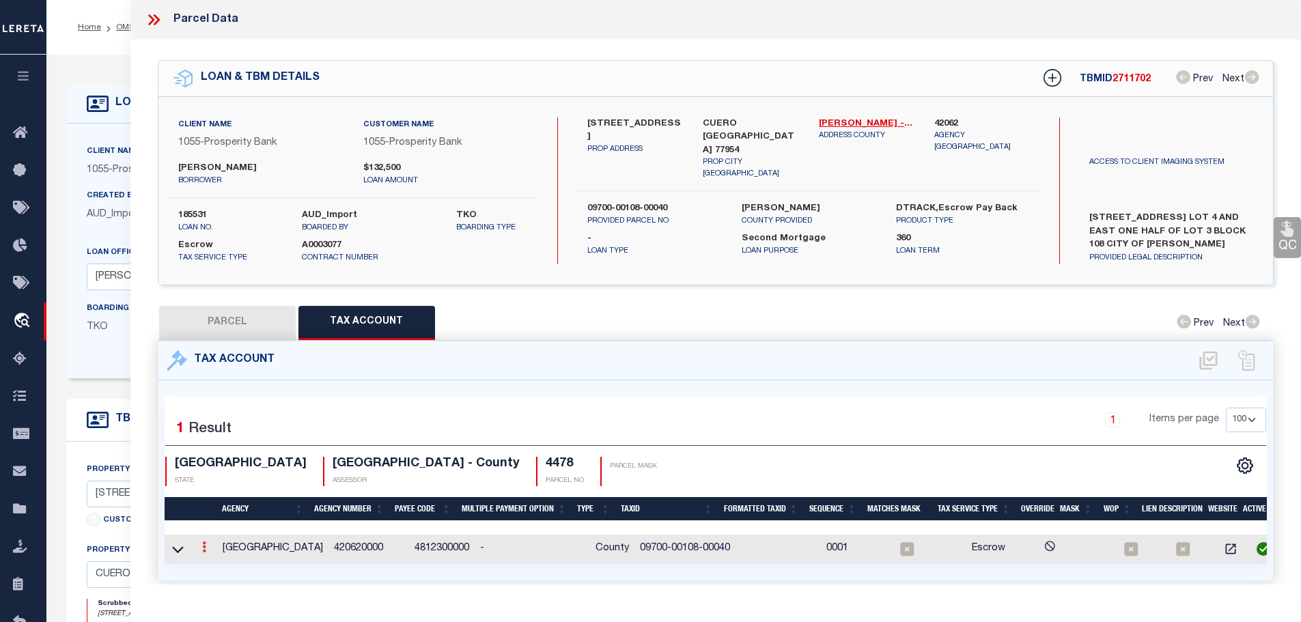
click at [206, 543] on icon at bounding box center [204, 546] width 4 height 11
click at [222, 563] on icon "" at bounding box center [219, 568] width 10 height 10
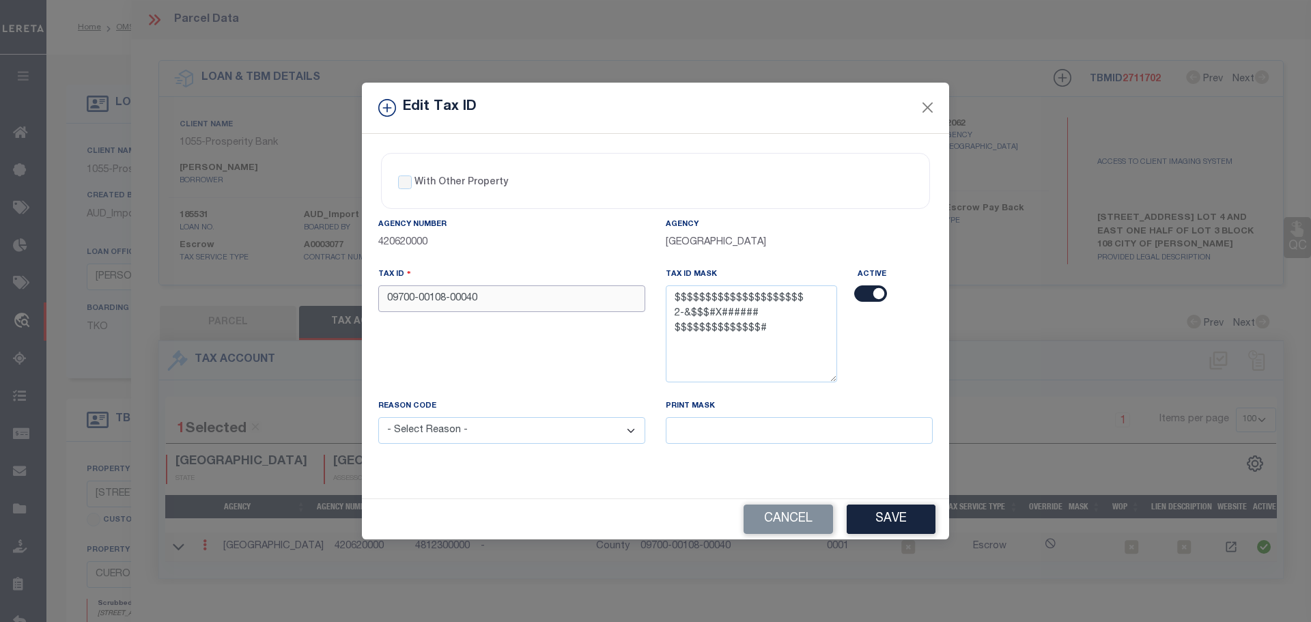
click at [489, 290] on input "09700-00108-00040" at bounding box center [511, 298] width 267 height 27
paste input "001080004000000"
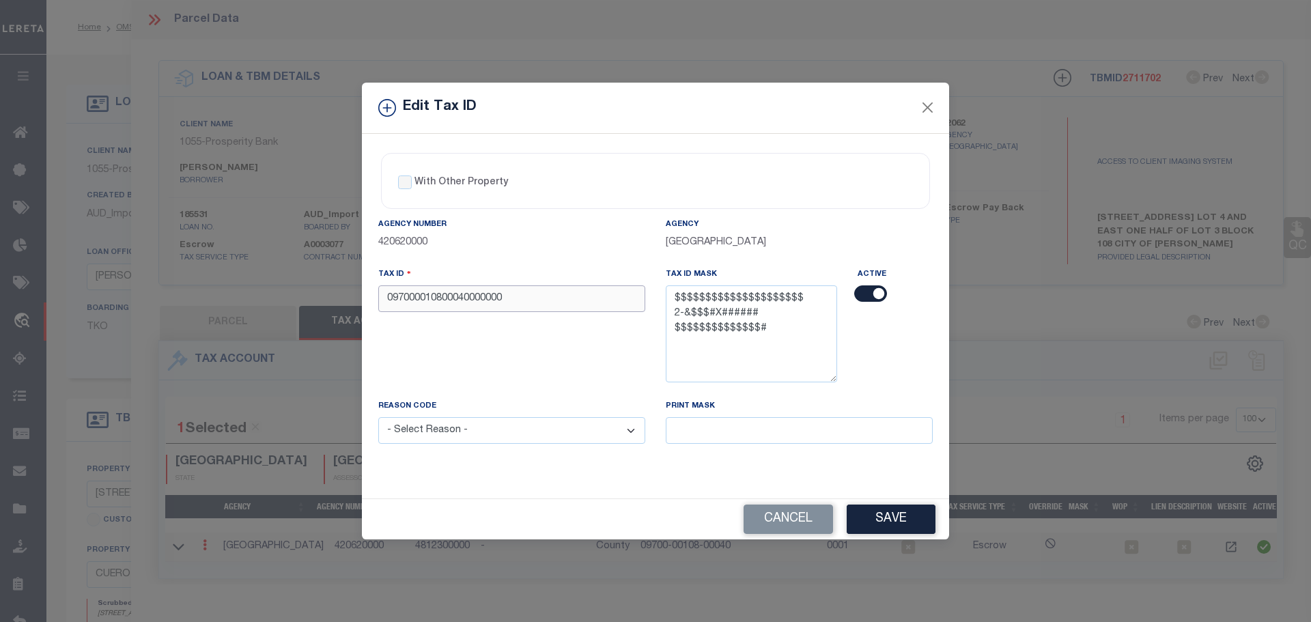
type input "097000010800040000000"
click at [494, 438] on select "- Select Reason - 099 - Other (Provide additional detail) ACT - Agency Changed …" at bounding box center [511, 430] width 267 height 27
select select "ACT"
click at [378, 418] on select "- Select Reason - 099 - Other (Provide additional detail) ACT - Agency Changed …" at bounding box center [511, 430] width 267 height 27
click at [875, 518] on button "Save" at bounding box center [891, 519] width 89 height 29
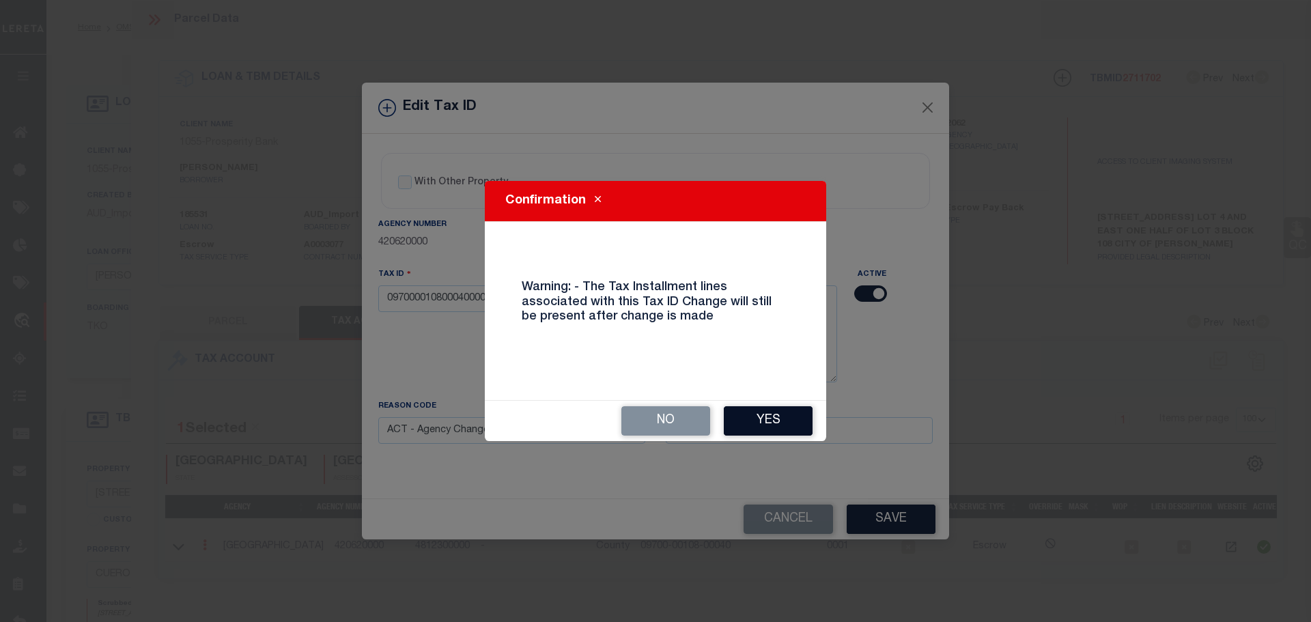
click at [796, 414] on button "Yes" at bounding box center [768, 420] width 89 height 29
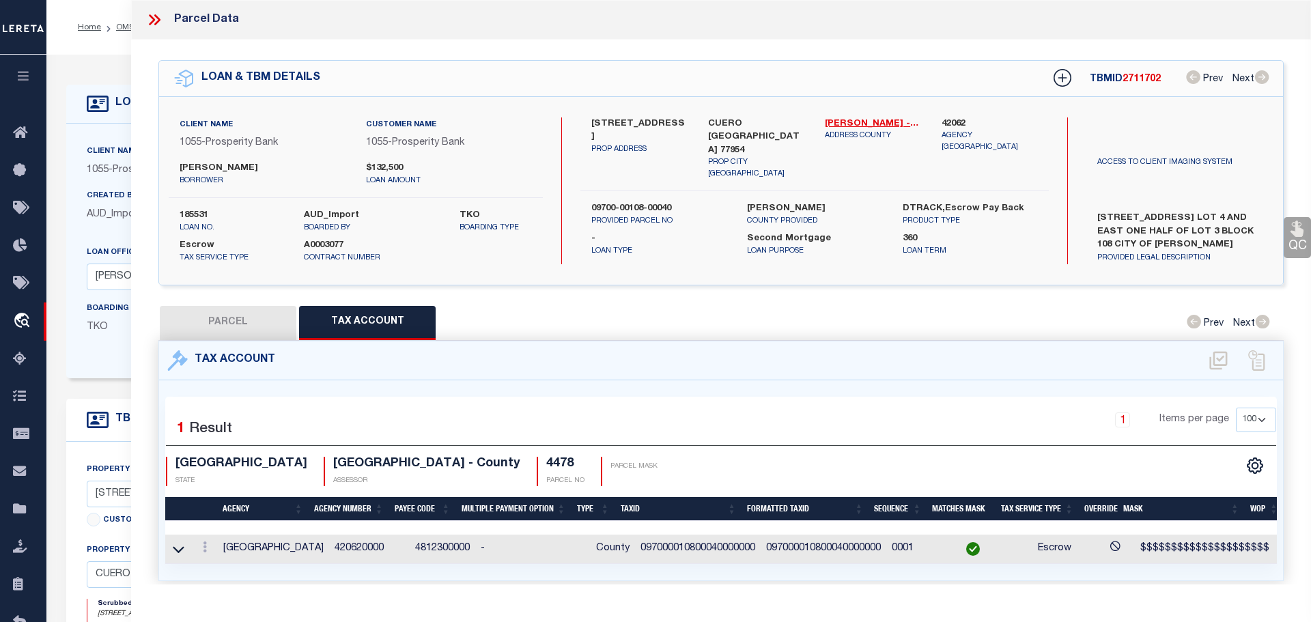
select select
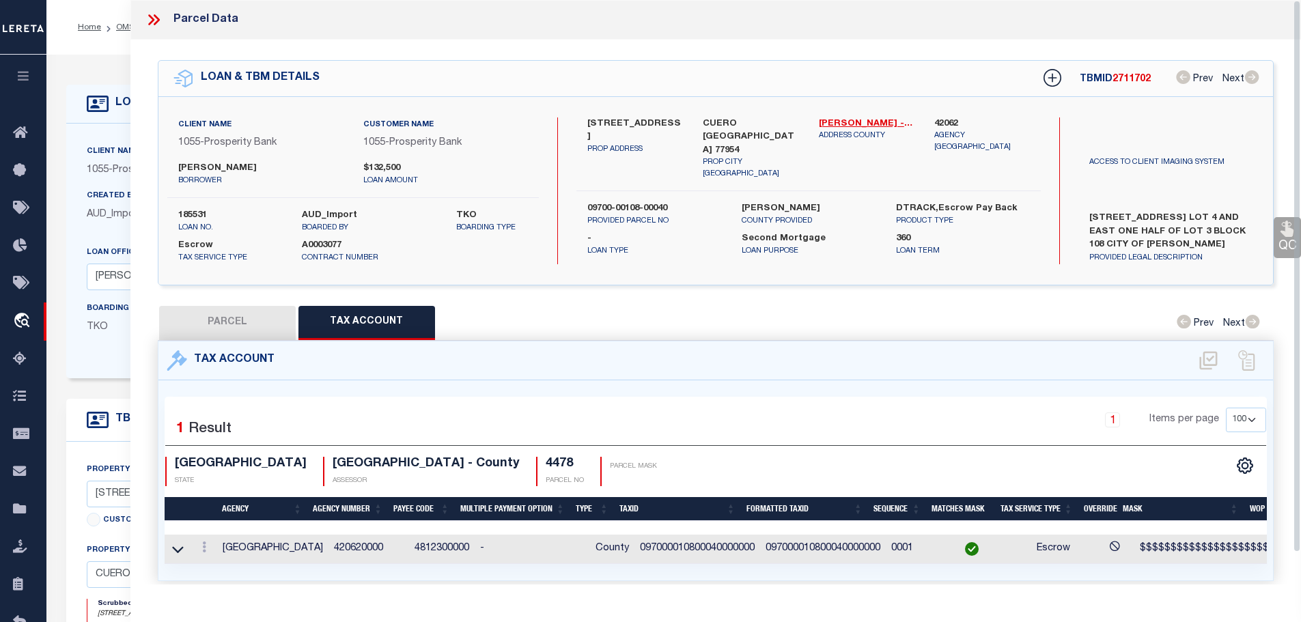
click at [150, 18] on icon at bounding box center [154, 20] width 18 height 18
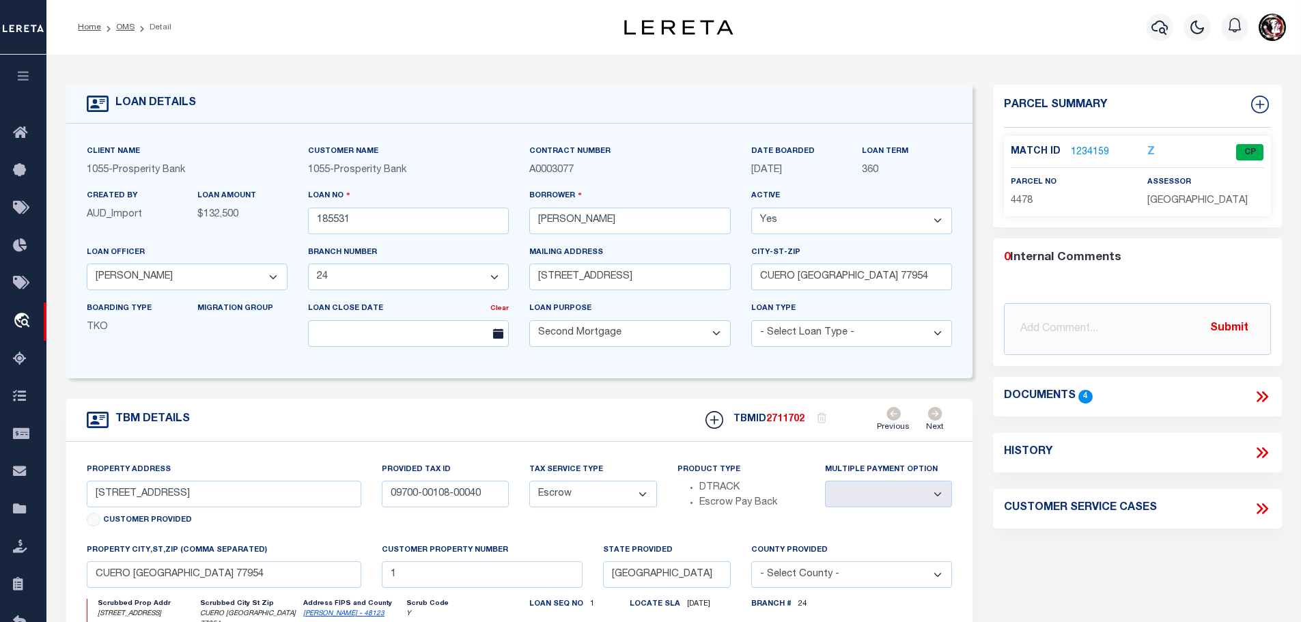
click at [121, 26] on link "OMS" at bounding box center [125, 27] width 18 height 8
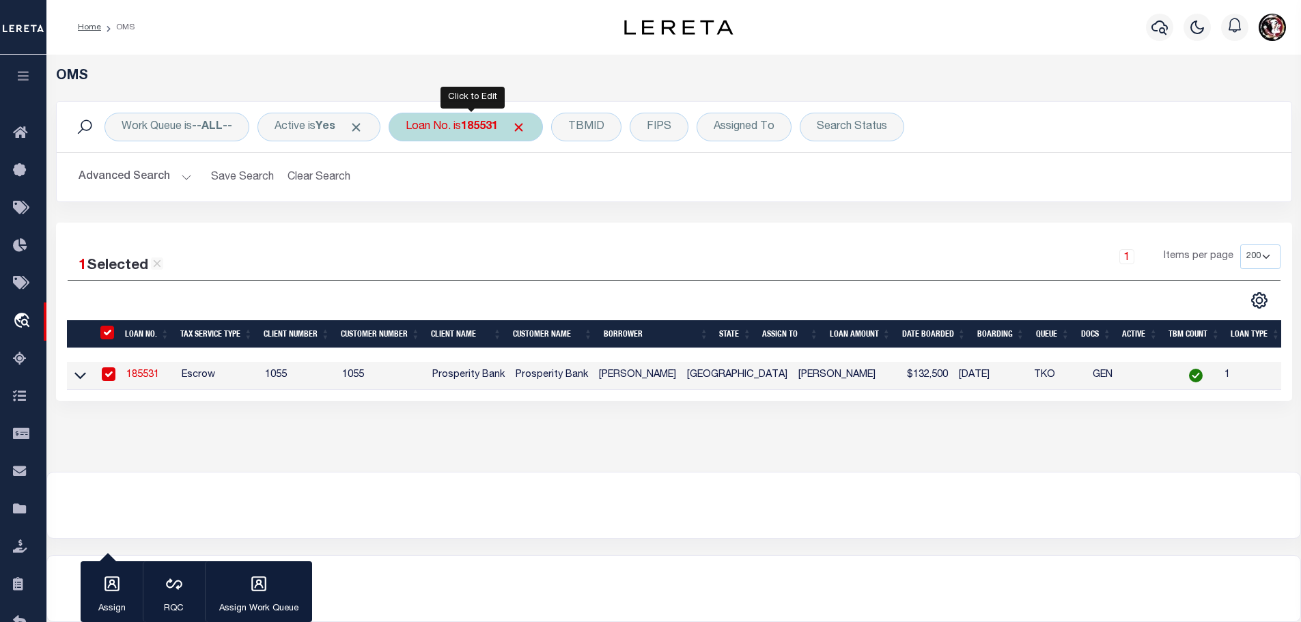
click at [498, 123] on b "185531" at bounding box center [479, 127] width 37 height 11
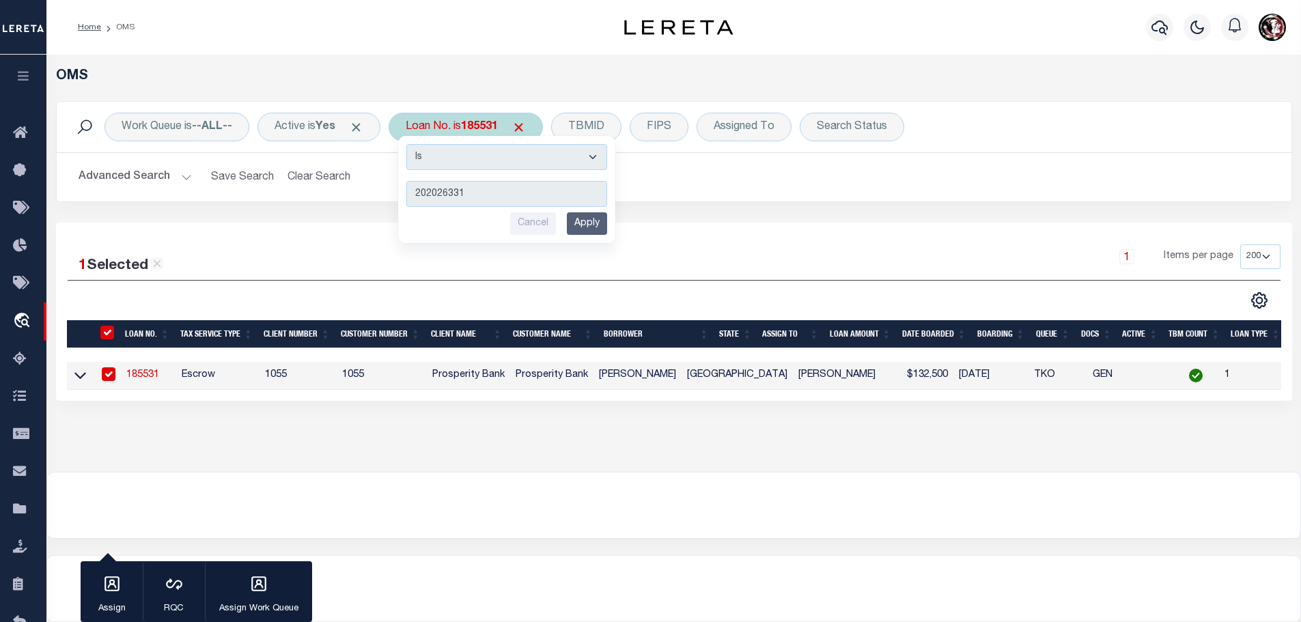
click at [591, 216] on input "Apply" at bounding box center [587, 223] width 40 height 23
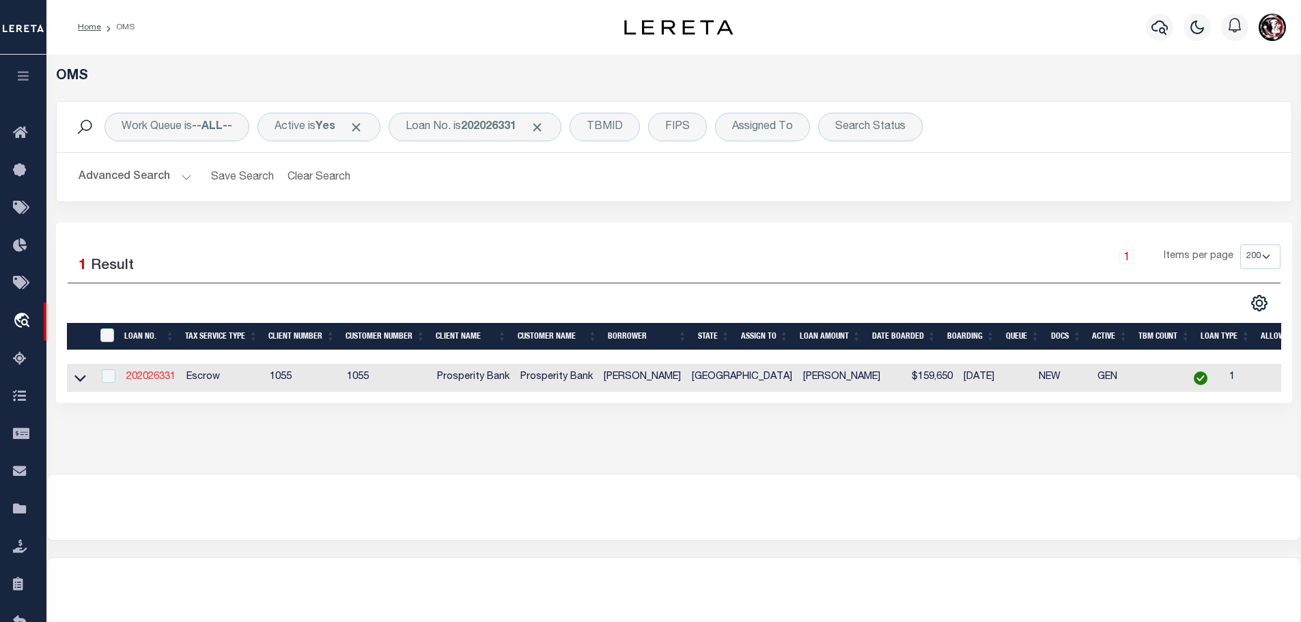
click at [151, 373] on link "202026331" at bounding box center [150, 377] width 49 height 10
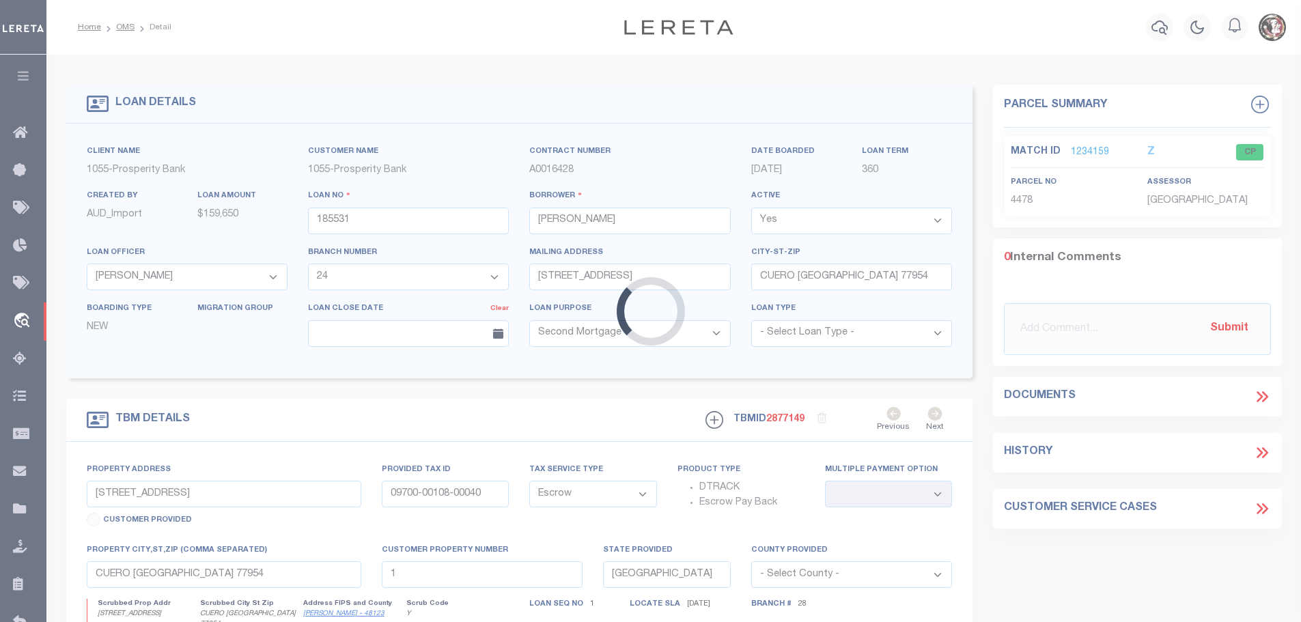
type input "202026331"
type input "[PERSON_NAME]"
select select "13500"
select select "4010"
type input "[STREET_ADDRESS][PERSON_NAME]"
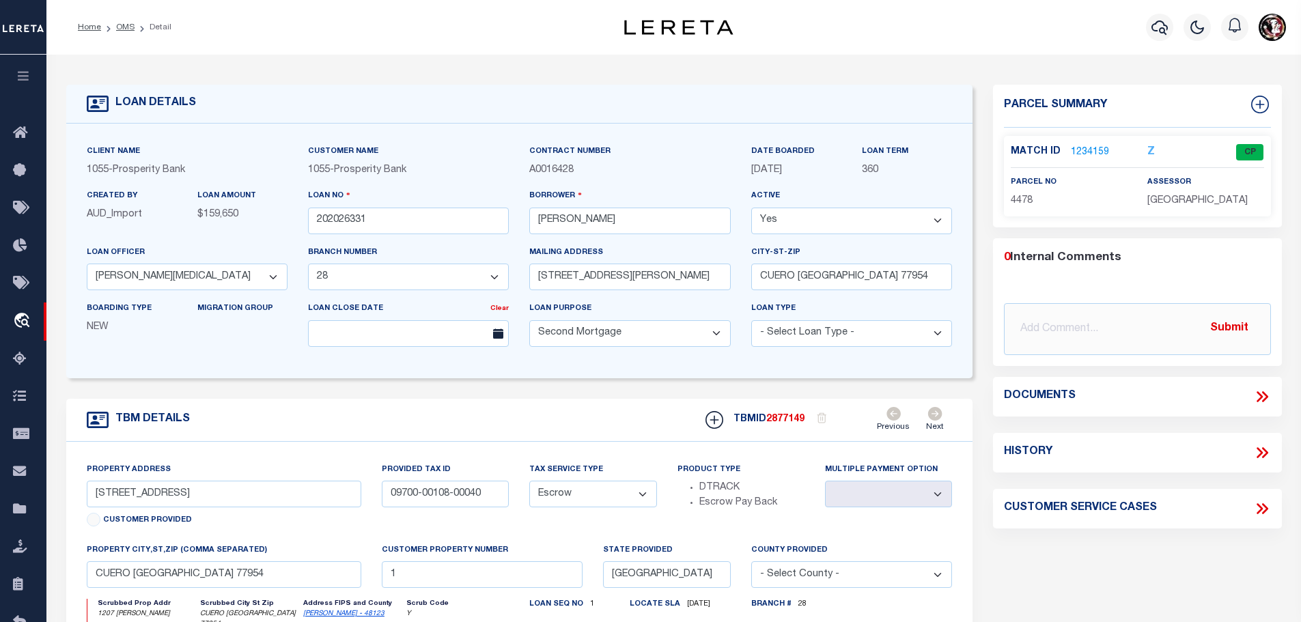
select select "13500"
select select "4010"
type input "1207 [PERSON_NAME]"
type input "16850-00096-00030"
select select
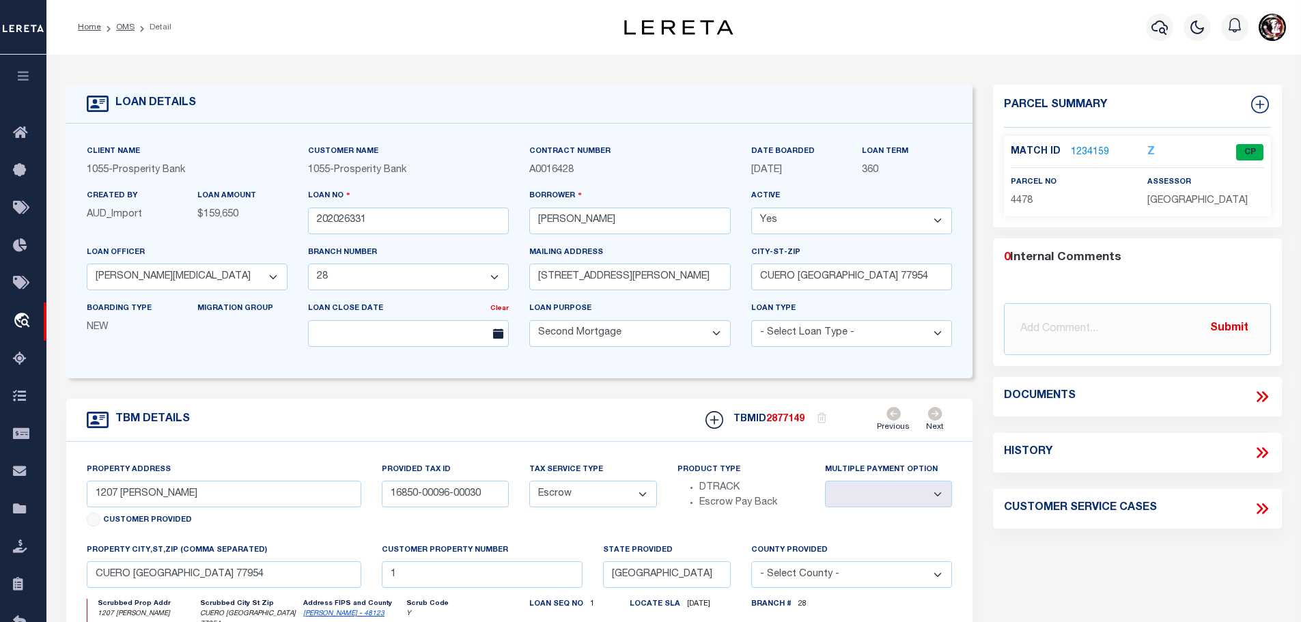
select select
type textarea "[STREET_ADDRESS][PERSON_NAME] .43 ACRES J.A.V. Y [PERSON_NAME] LEAGUE ABSTRACT-…"
click at [1090, 153] on link "1447654" at bounding box center [1090, 152] width 38 height 14
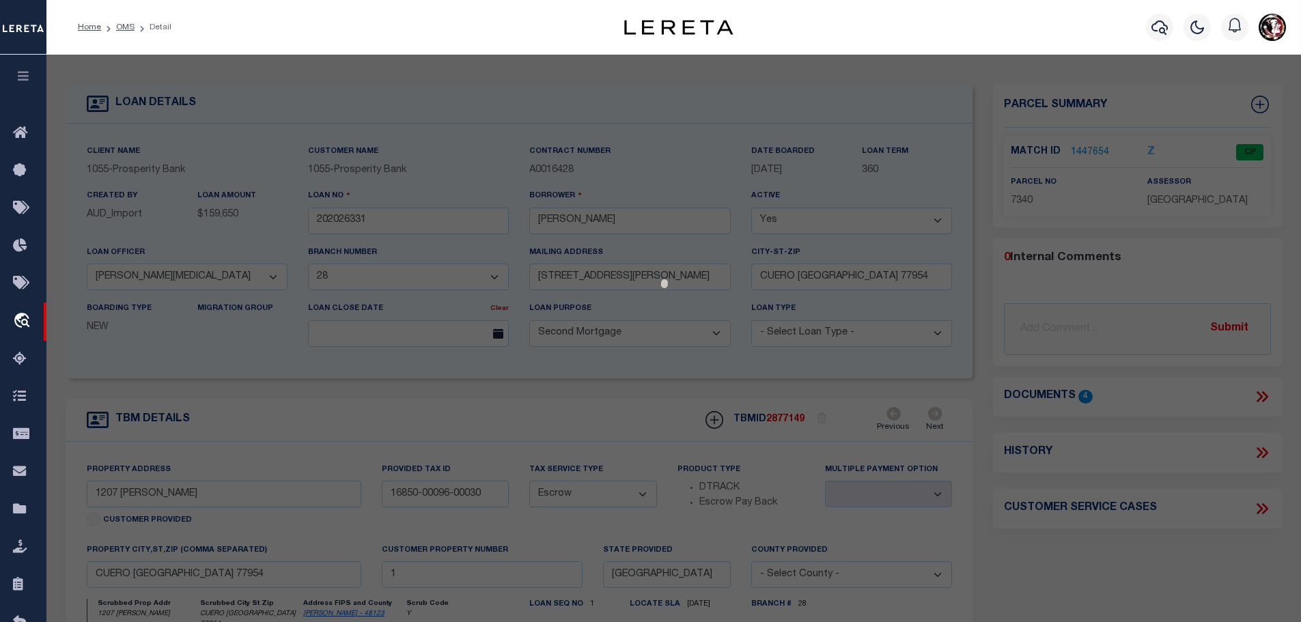
select select "AS"
checkbox input "false"
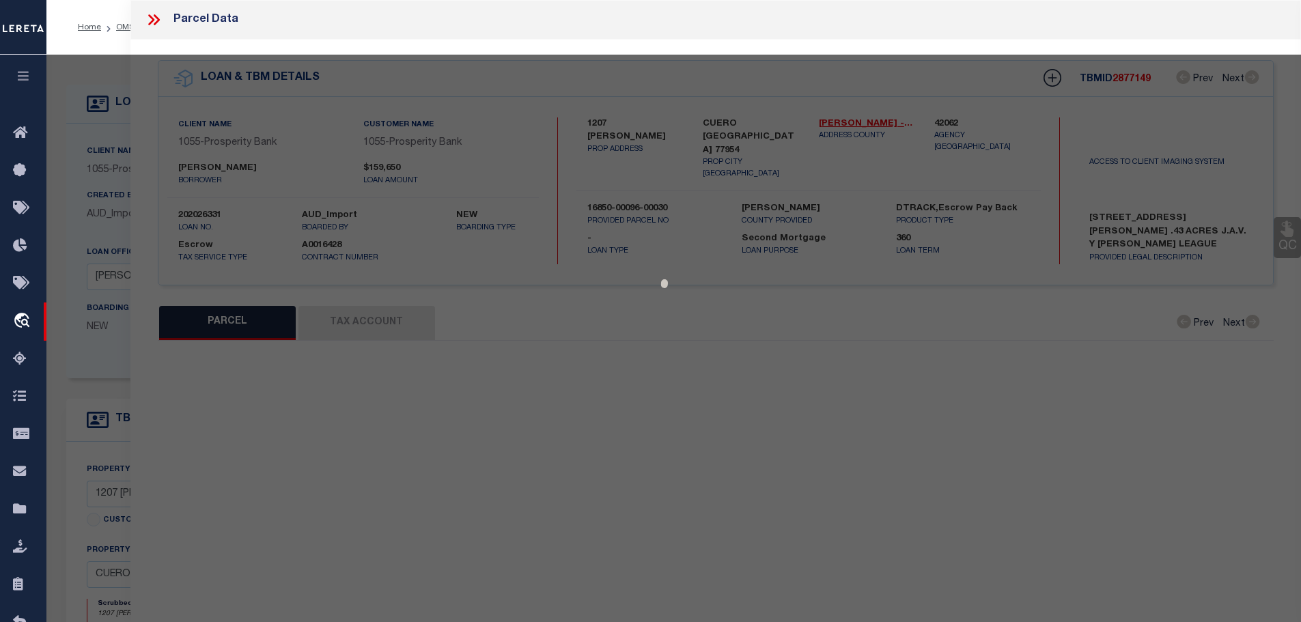
select select "CP"
type input "[PERSON_NAME]"
select select
type input "[STREET_ADDRESS][PERSON_NAME]"
checkbox input "false"
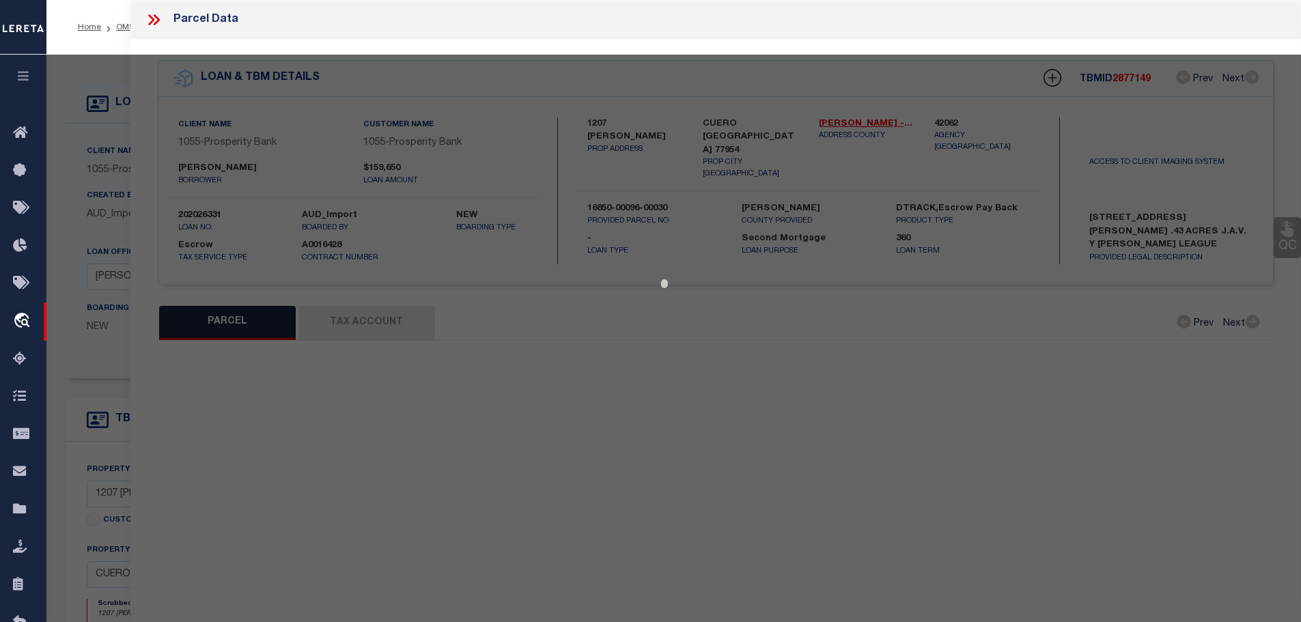
type input "CUERO [GEOGRAPHIC_DATA] 77954"
type textarea "47 PT96 A [PERSON_NAME] 142X130 .43 AC"
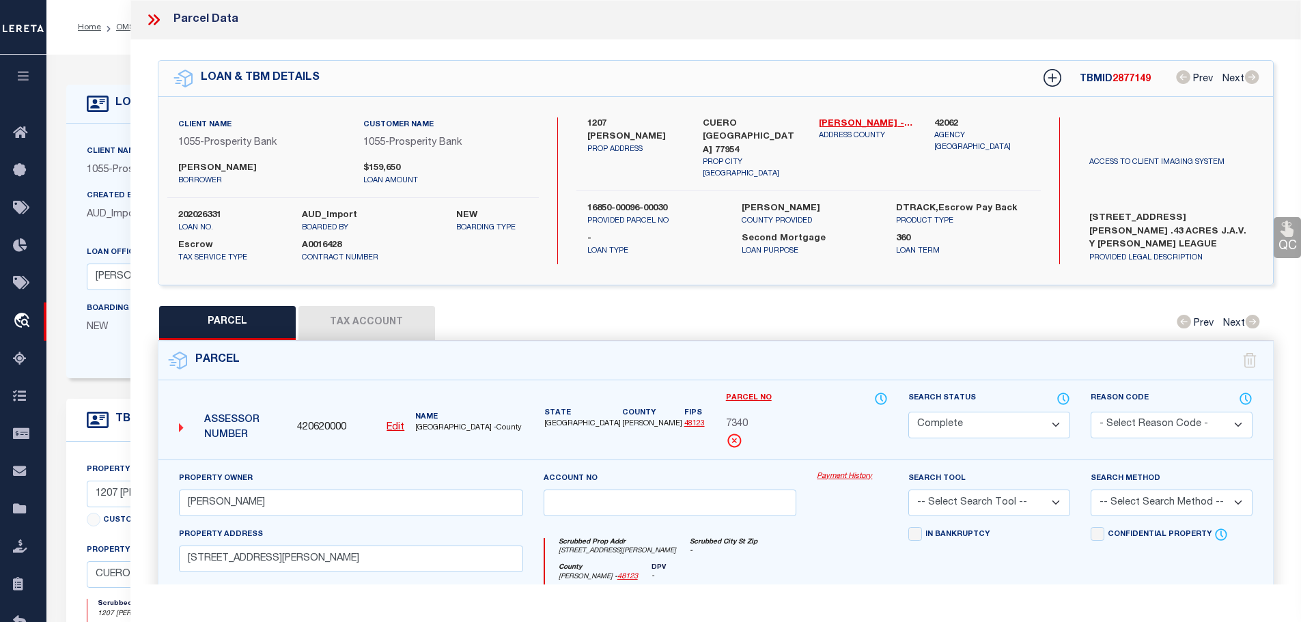
click at [372, 313] on button "Tax Account" at bounding box center [366, 323] width 137 height 34
select select "100"
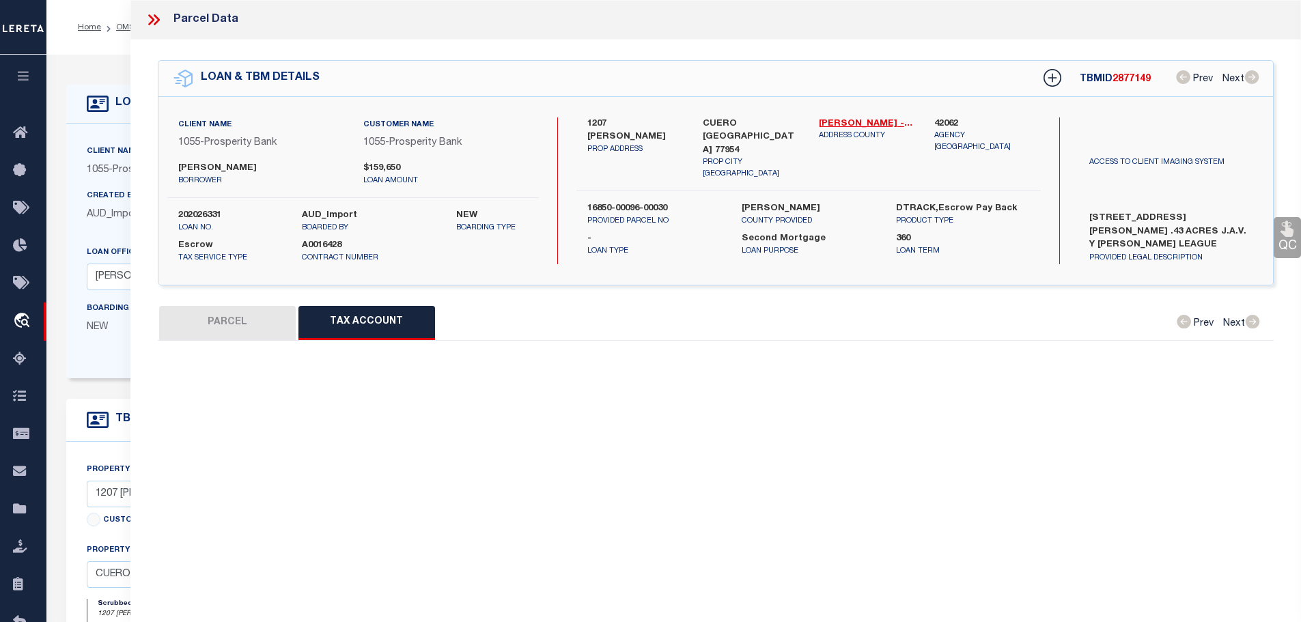
click at [388, 302] on div "QC QC QC" at bounding box center [715, 324] width 1171 height 569
click at [388, 315] on button "Tax Account" at bounding box center [366, 323] width 137 height 34
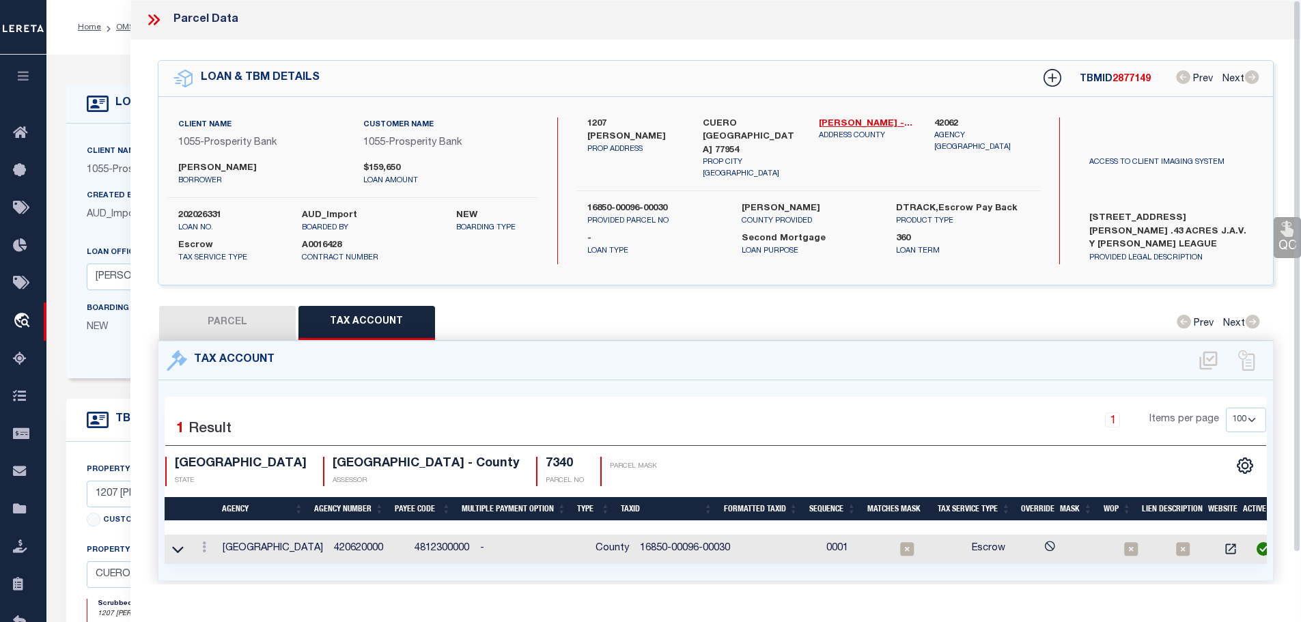
select select "100"
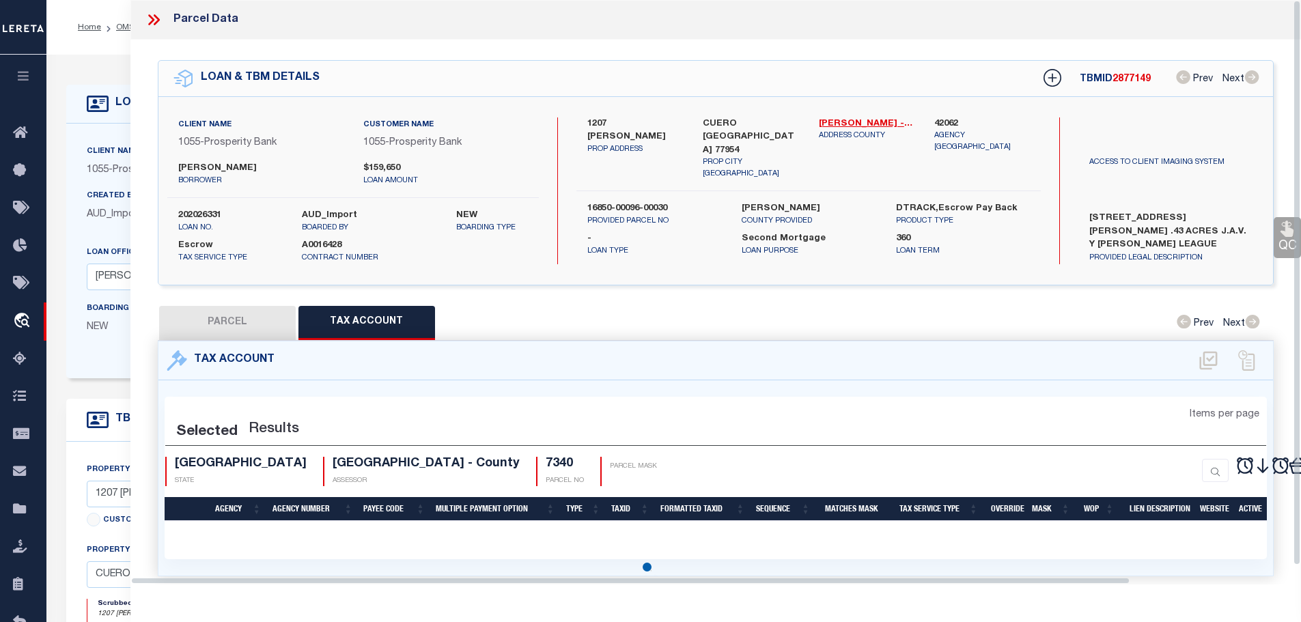
select select "100"
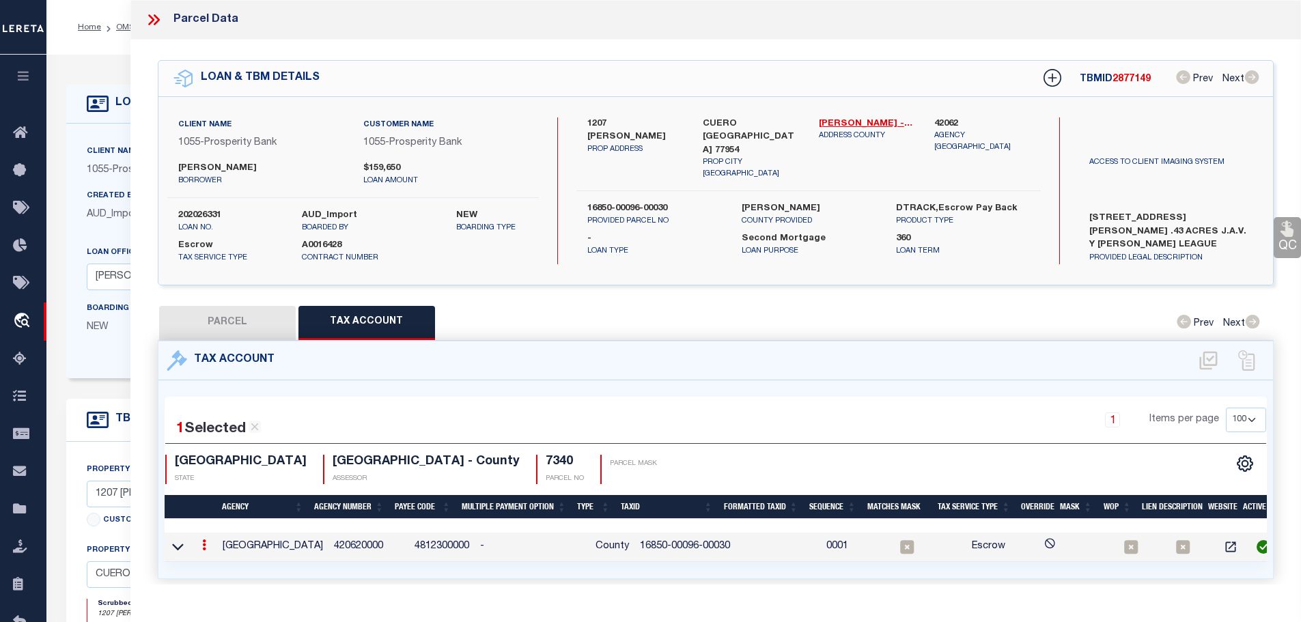
click at [204, 542] on icon at bounding box center [204, 544] width 4 height 11
click at [220, 561] on icon "" at bounding box center [219, 565] width 10 height 10
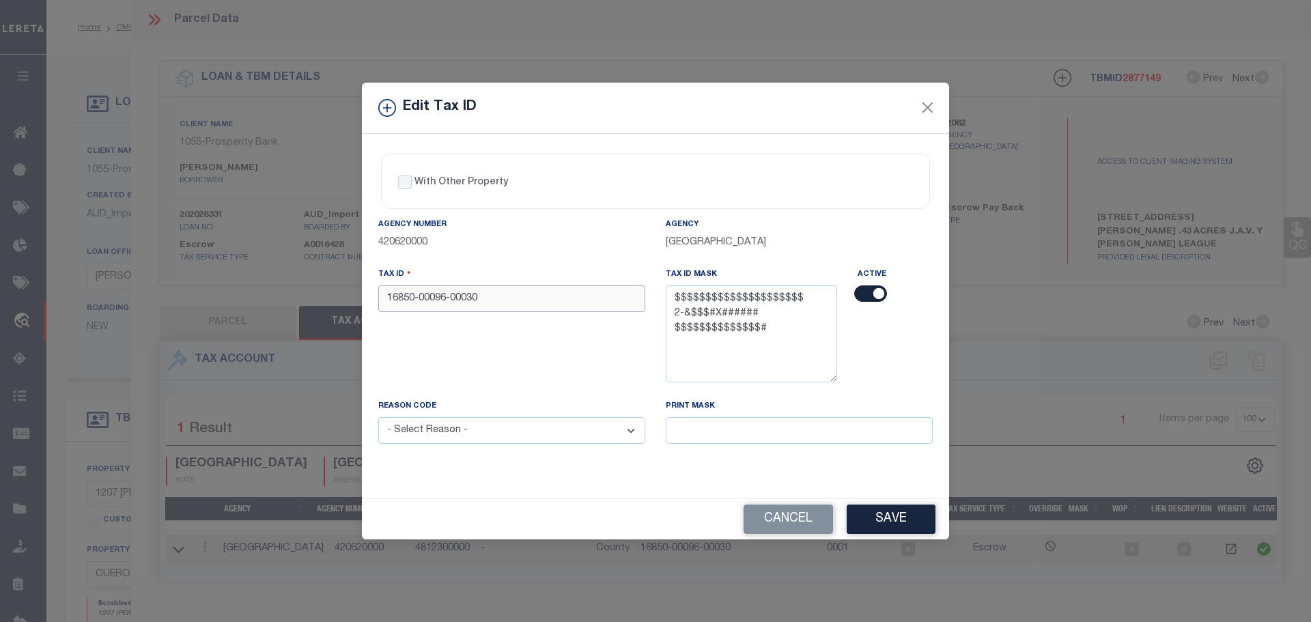
click at [485, 301] on input "16850-00096-00030" at bounding box center [511, 298] width 267 height 27
paste input "000960003000000"
type input "168500009600030000000"
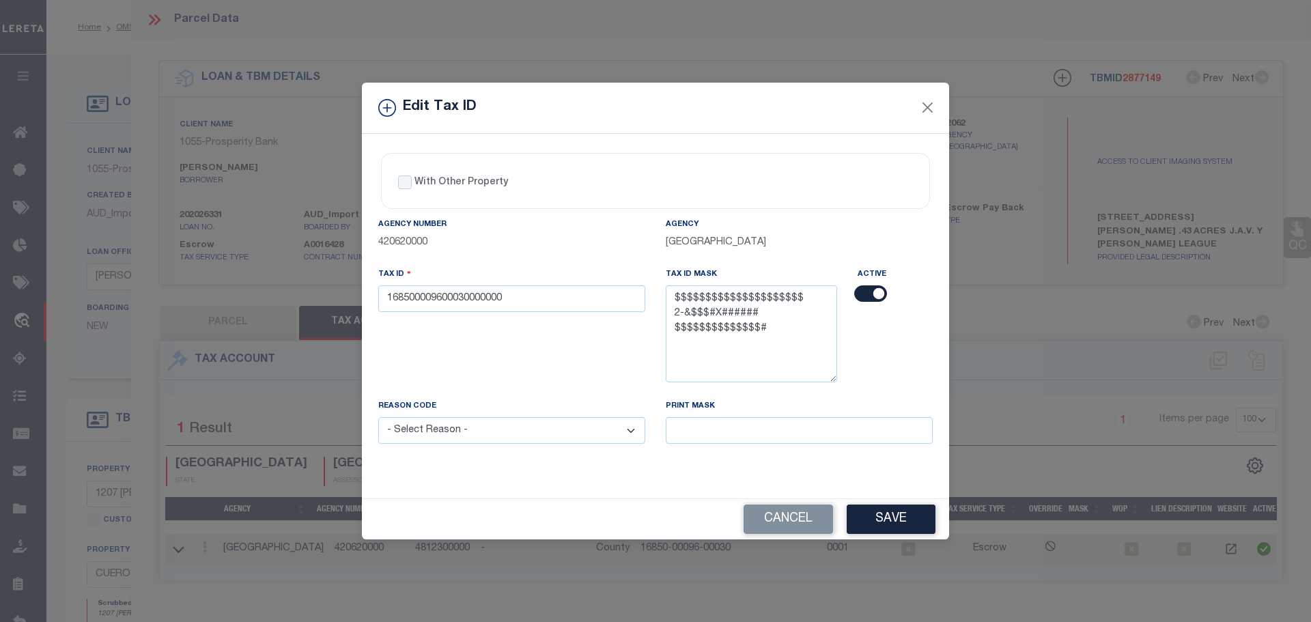
click at [480, 433] on select "- Select Reason - 099 - Other (Provide additional detail) ACT - Agency Changed …" at bounding box center [511, 430] width 267 height 27
select select "ACT"
click at [378, 418] on select "- Select Reason - 099 - Other (Provide additional detail) ACT - Agency Changed …" at bounding box center [511, 430] width 267 height 27
click at [888, 521] on button "Save" at bounding box center [891, 519] width 89 height 29
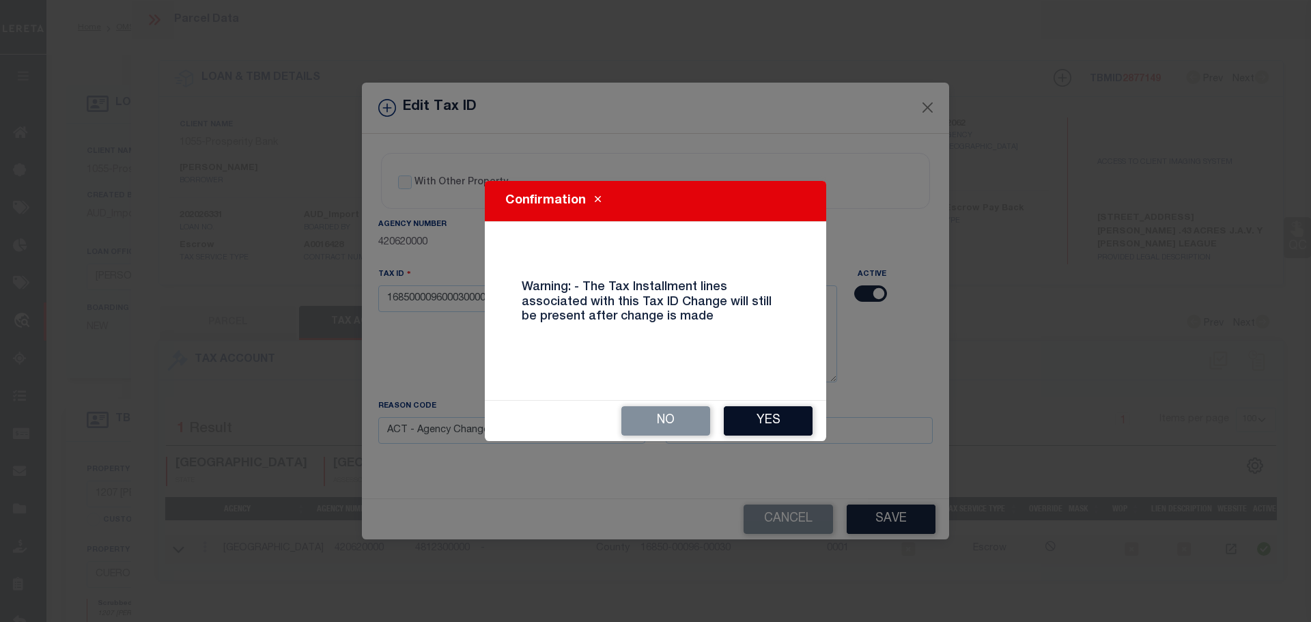
click at [748, 427] on button "Yes" at bounding box center [768, 420] width 89 height 29
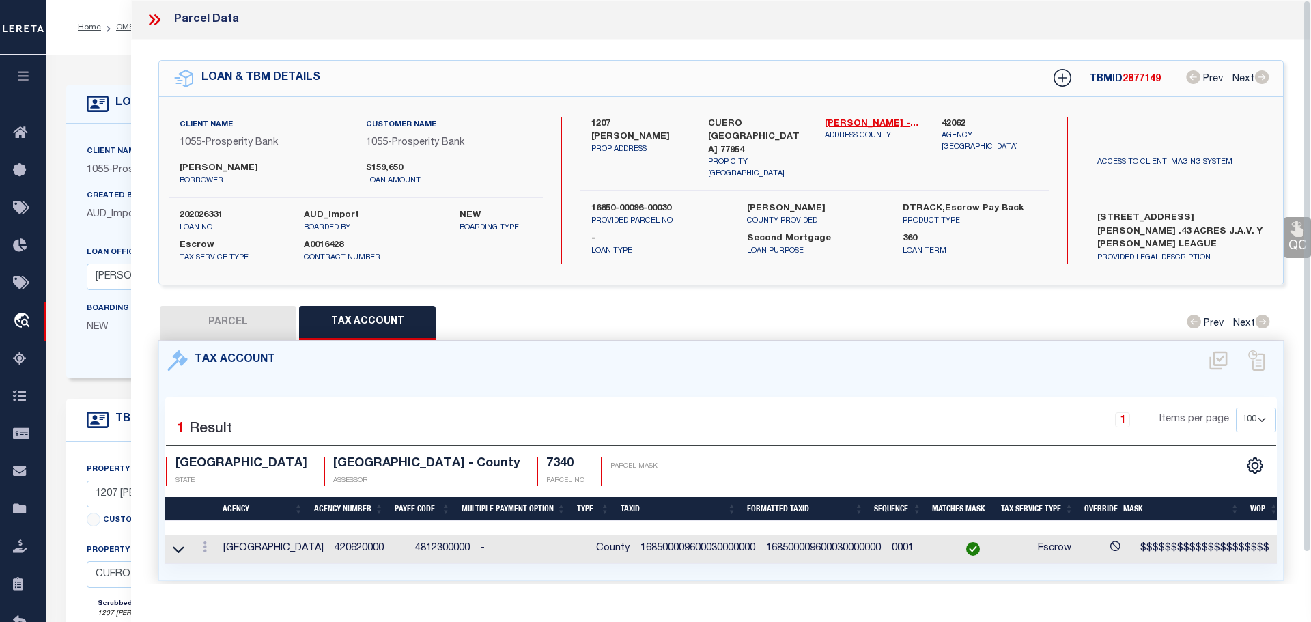
select select
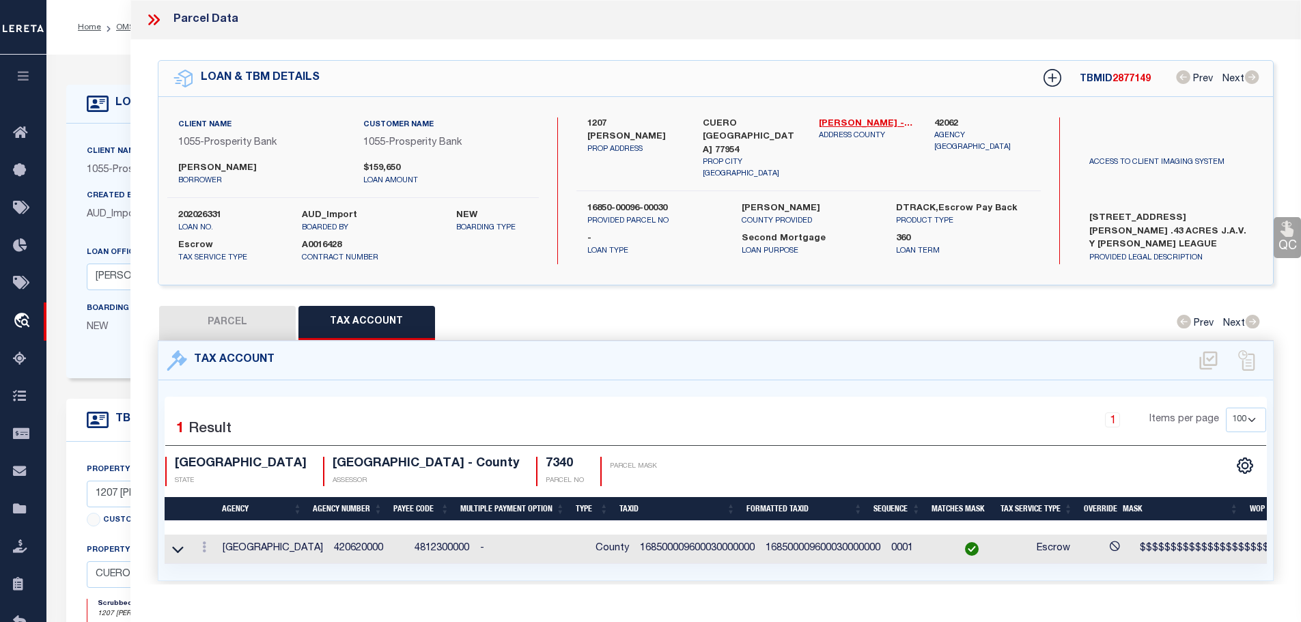
click at [155, 16] on icon at bounding box center [156, 19] width 6 height 11
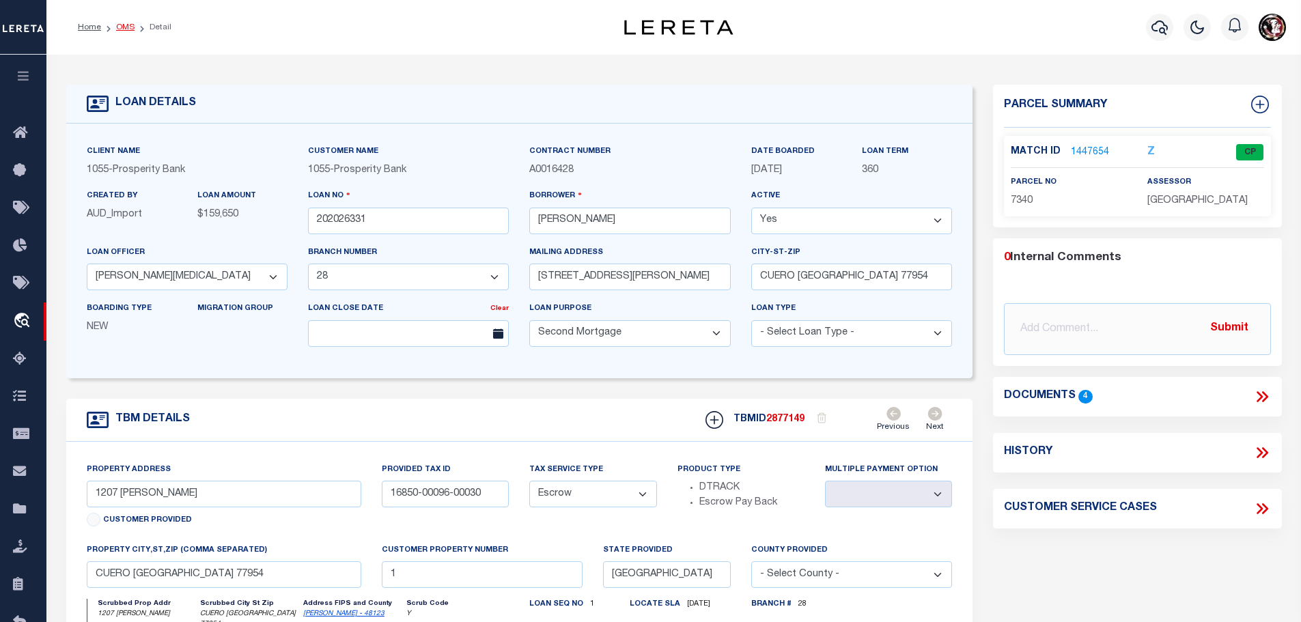
click at [122, 27] on link "OMS" at bounding box center [125, 27] width 18 height 8
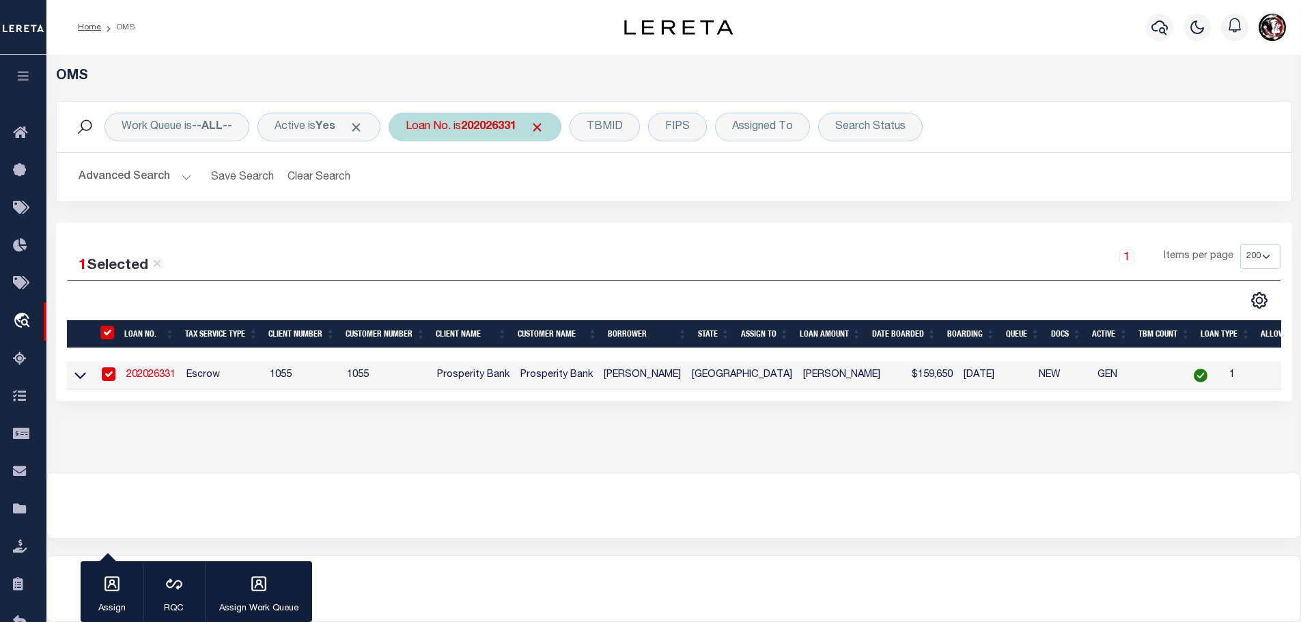
click at [464, 126] on div "Loan No. is 202026331" at bounding box center [474, 127] width 173 height 29
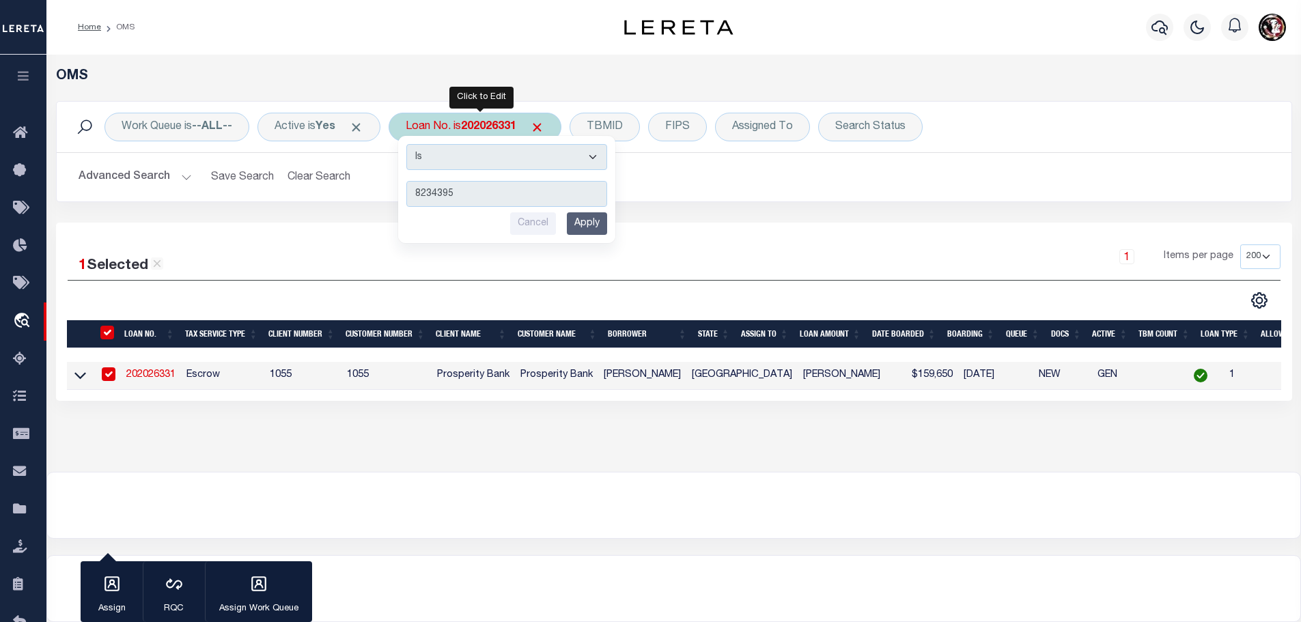
click at [598, 219] on input "Apply" at bounding box center [587, 223] width 40 height 23
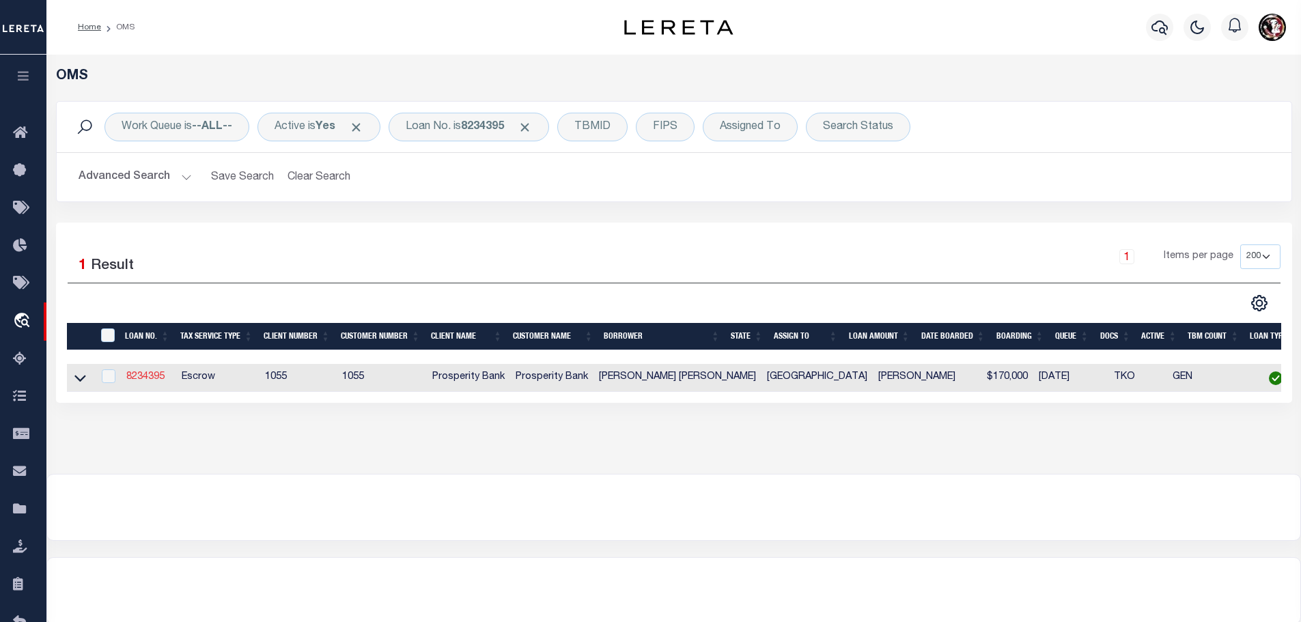
click at [151, 376] on link "8234395" at bounding box center [145, 377] width 38 height 10
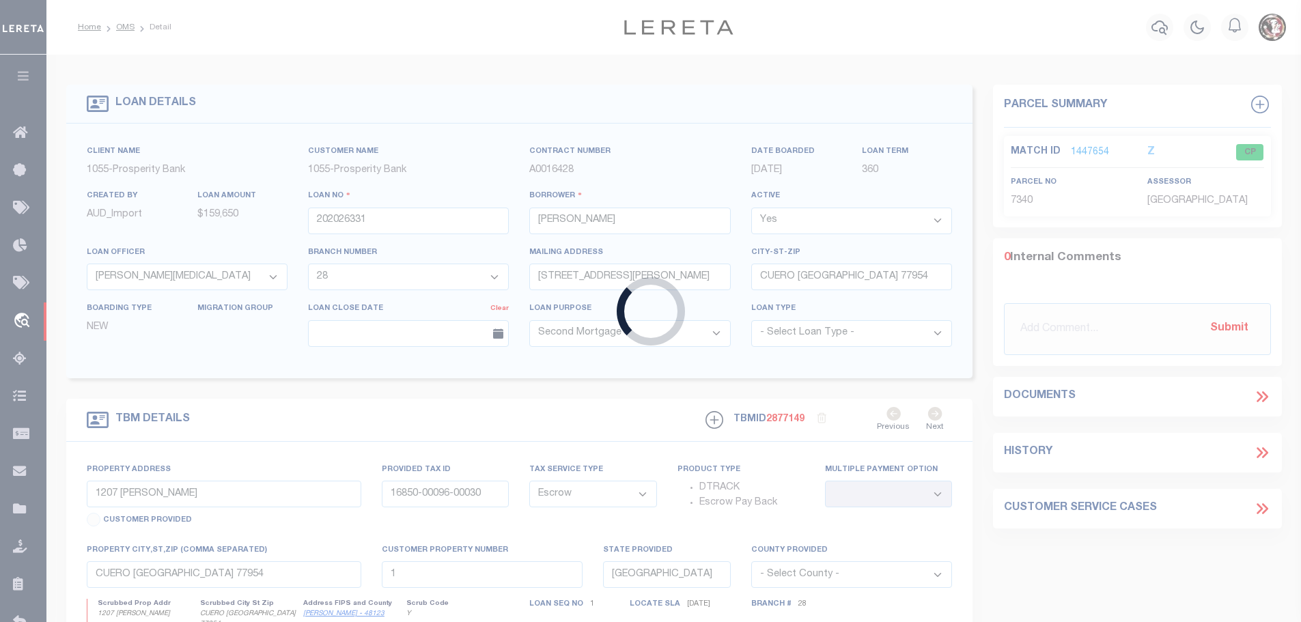
type input "8234395"
type input "[PERSON_NAME] [PERSON_NAME]"
select select "10587"
select select "4095"
type input "1136 [PERSON_NAME]"
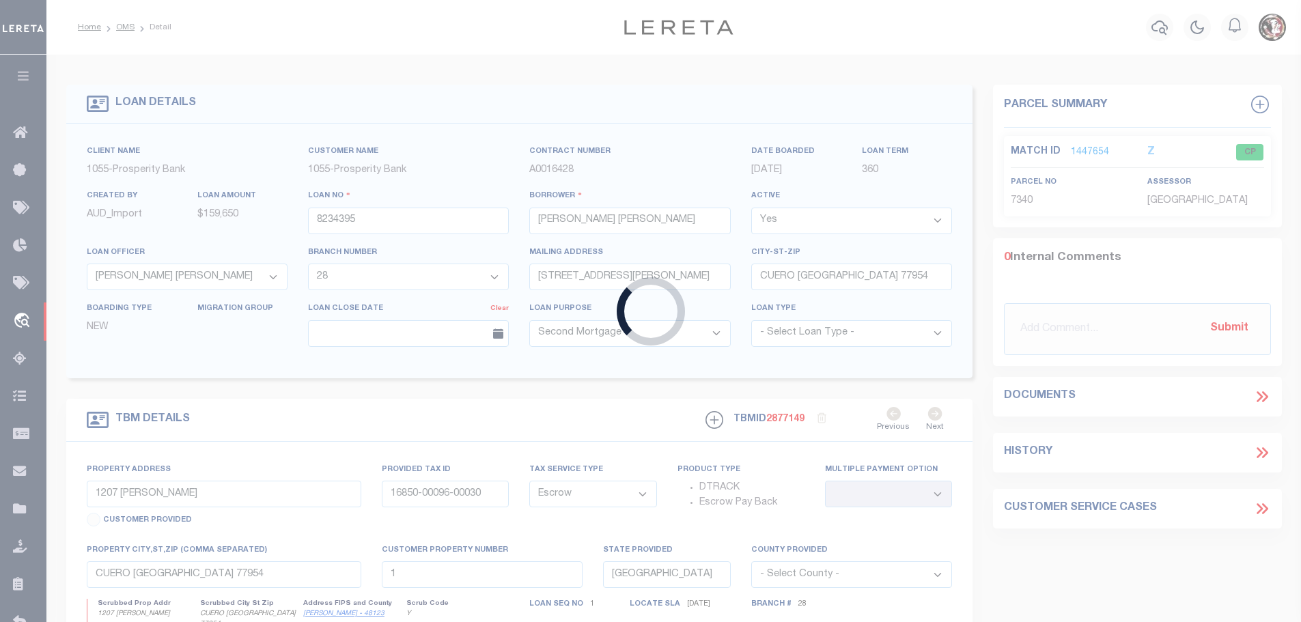
type input "[GEOGRAPHIC_DATA] [GEOGRAPHIC_DATA] 77974-3958"
select select "500"
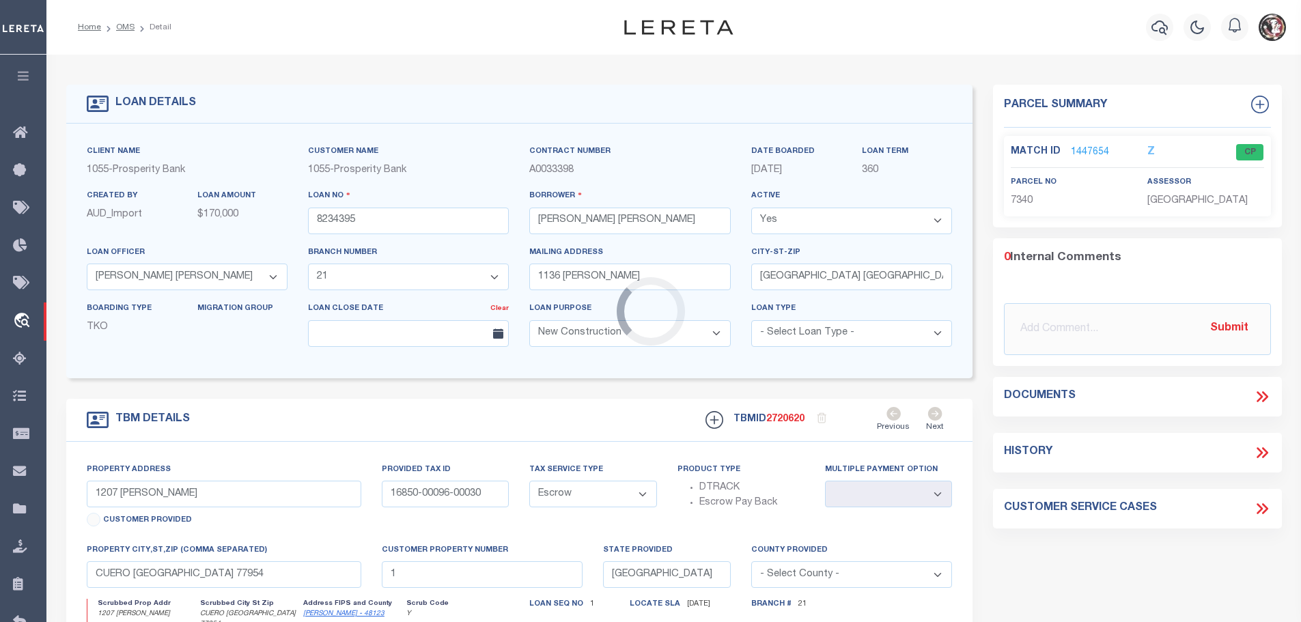
type input "1136 [PERSON_NAME]"
type input "[CREDIT_CARD_NUMBER]"
select select
type input "[GEOGRAPHIC_DATA] [GEOGRAPHIC_DATA] 77974"
type input "3"
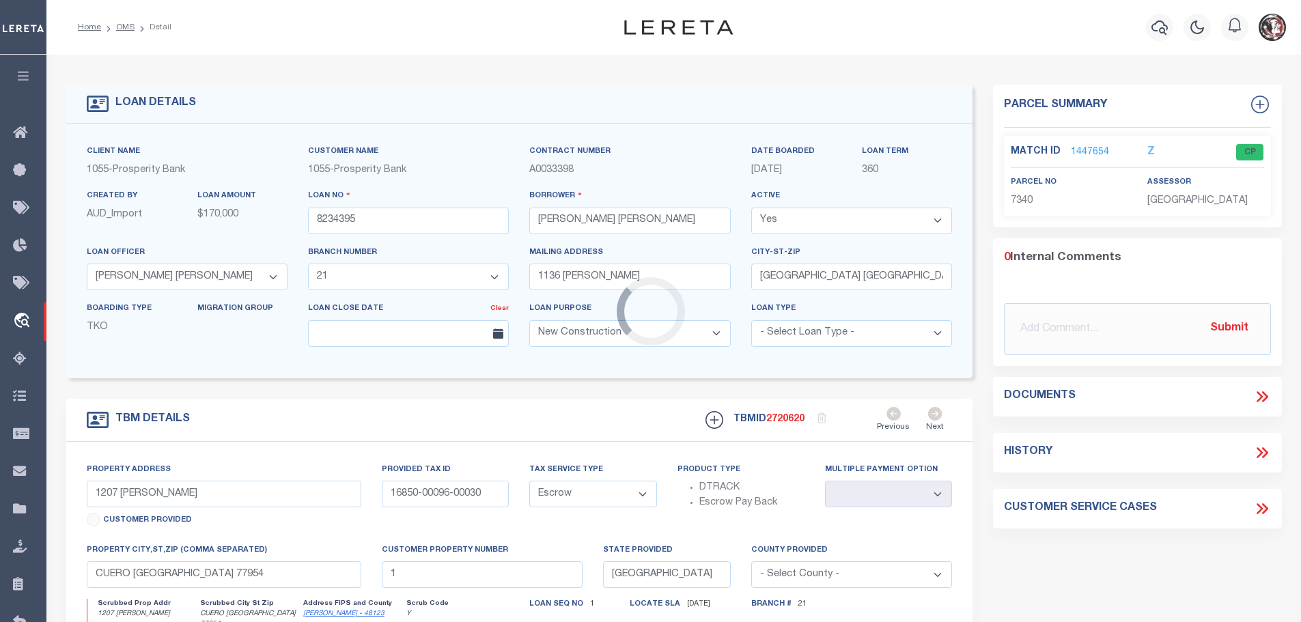
type textarea "[STREET_ADDRESS][PERSON_NAME] 2.066 ACRES [PERSON_NAME] SURVEY A396 [GEOGRAPHIC…"
type textarea "1 OF 1"
select select "10587"
select select "4095"
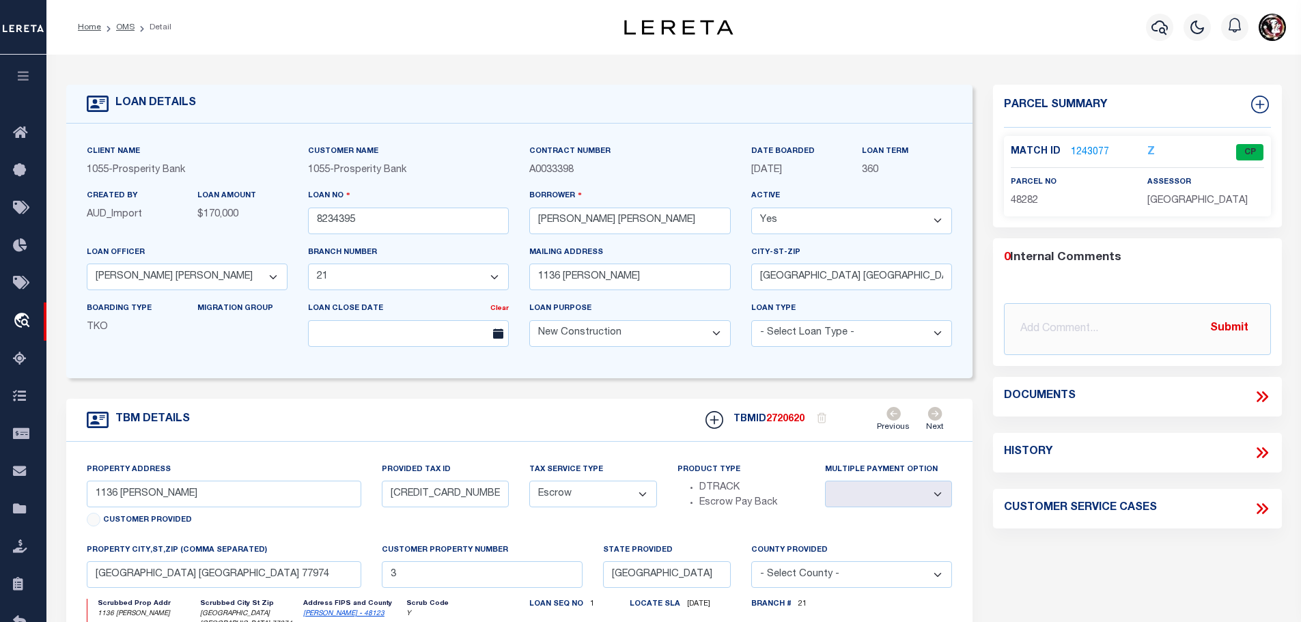
click at [1086, 147] on link "1243077" at bounding box center [1090, 152] width 38 height 14
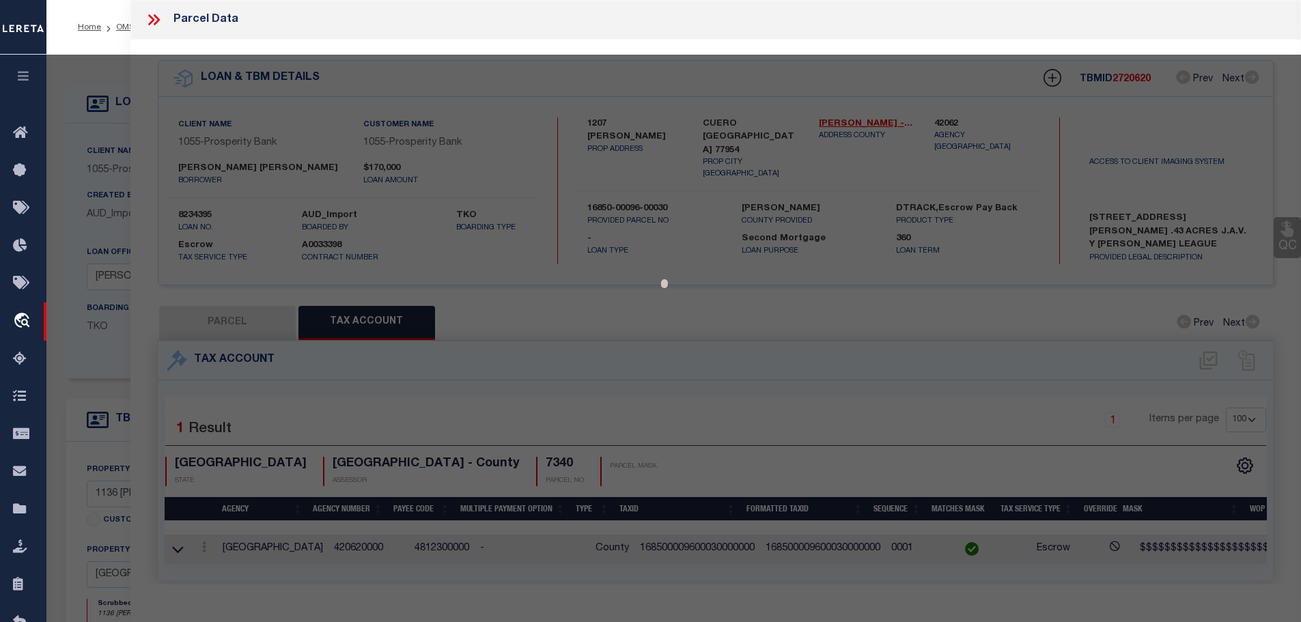
select select "AS"
checkbox input "false"
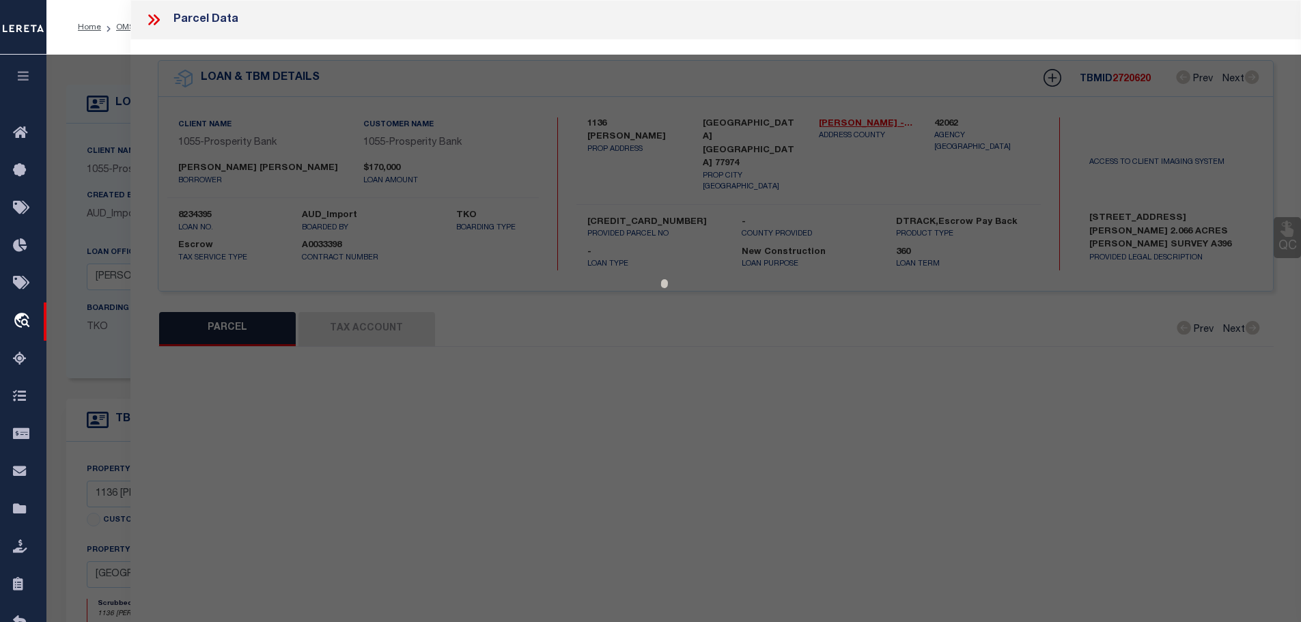
select select "CP"
type input "[PERSON_NAME] [PERSON_NAME]"
select select
type input "1136 [PERSON_NAME]"
checkbox input "false"
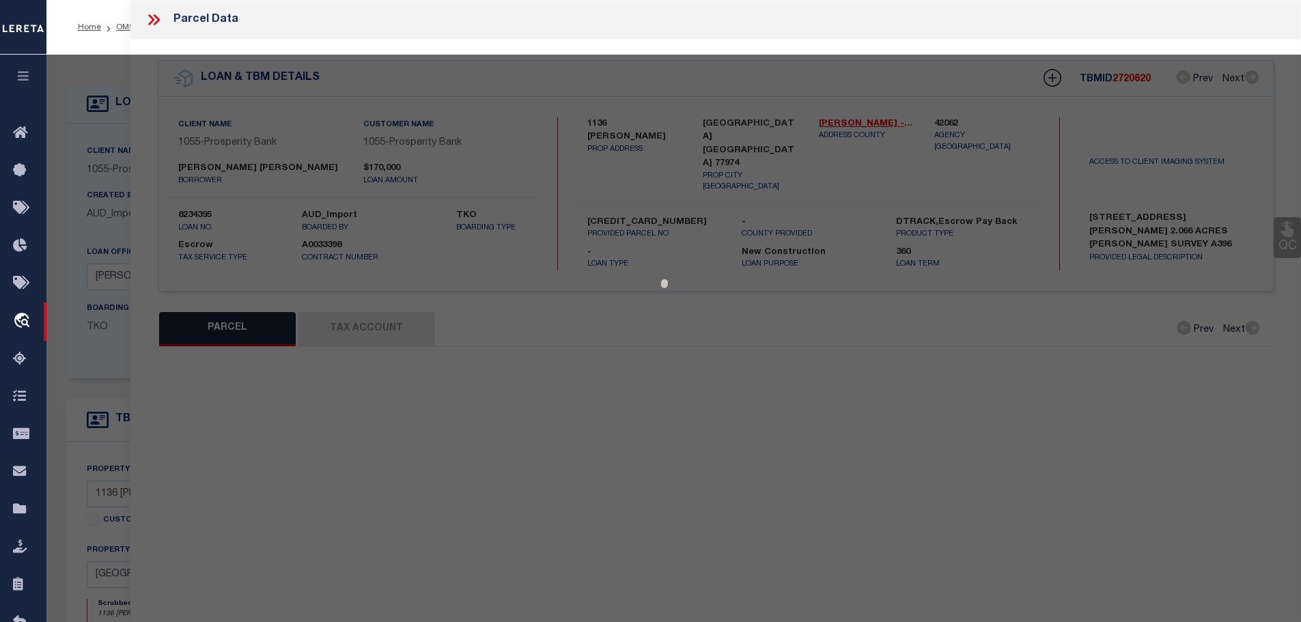
type input "[GEOGRAPHIC_DATA] [GEOGRAPHIC_DATA] 77974"
type textarea "396 [PERSON_NAME] 2.066 AC"
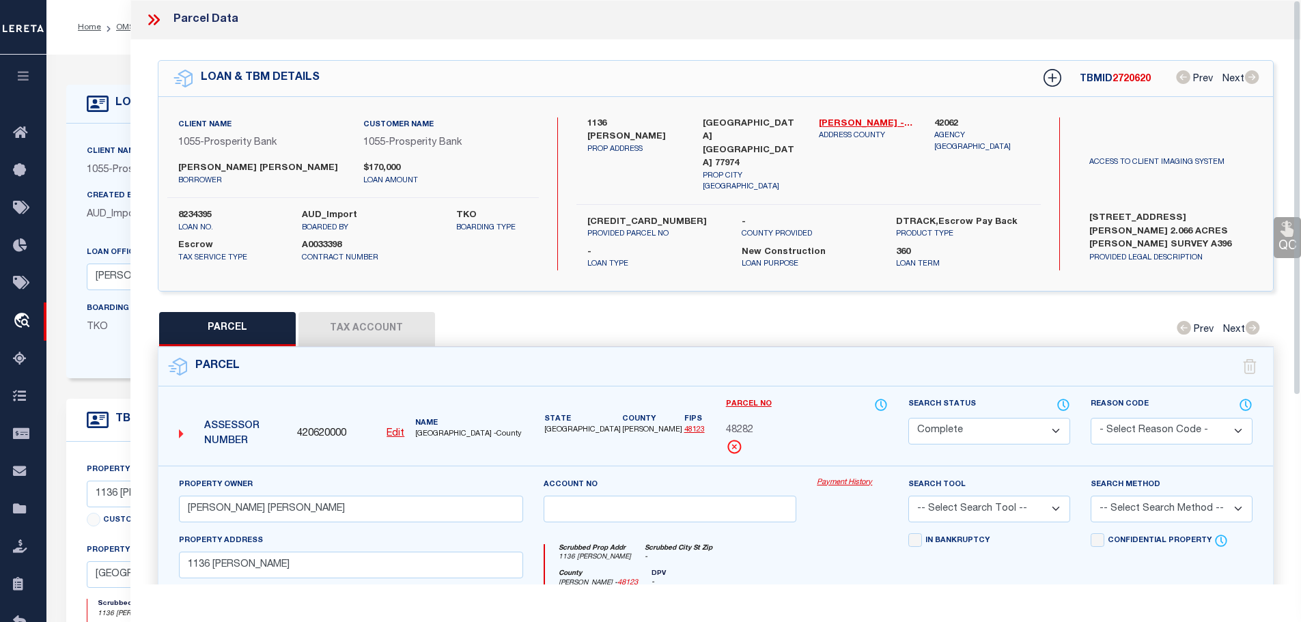
click at [350, 312] on button "Tax Account" at bounding box center [366, 329] width 137 height 34
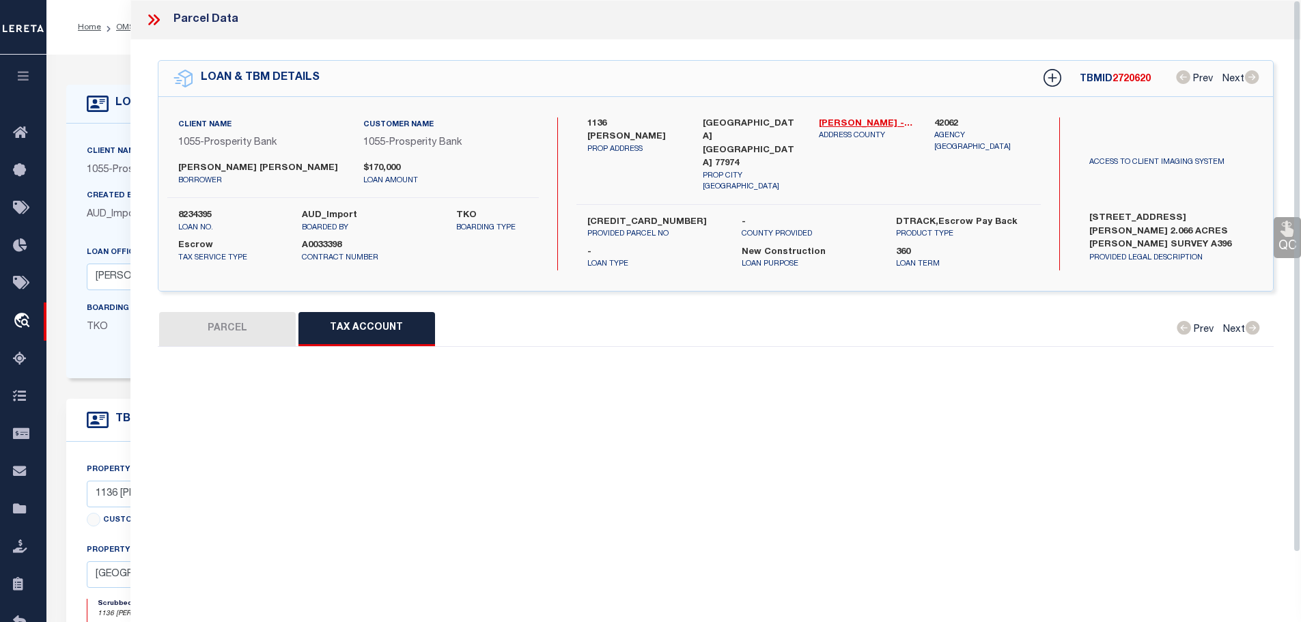
select select "100"
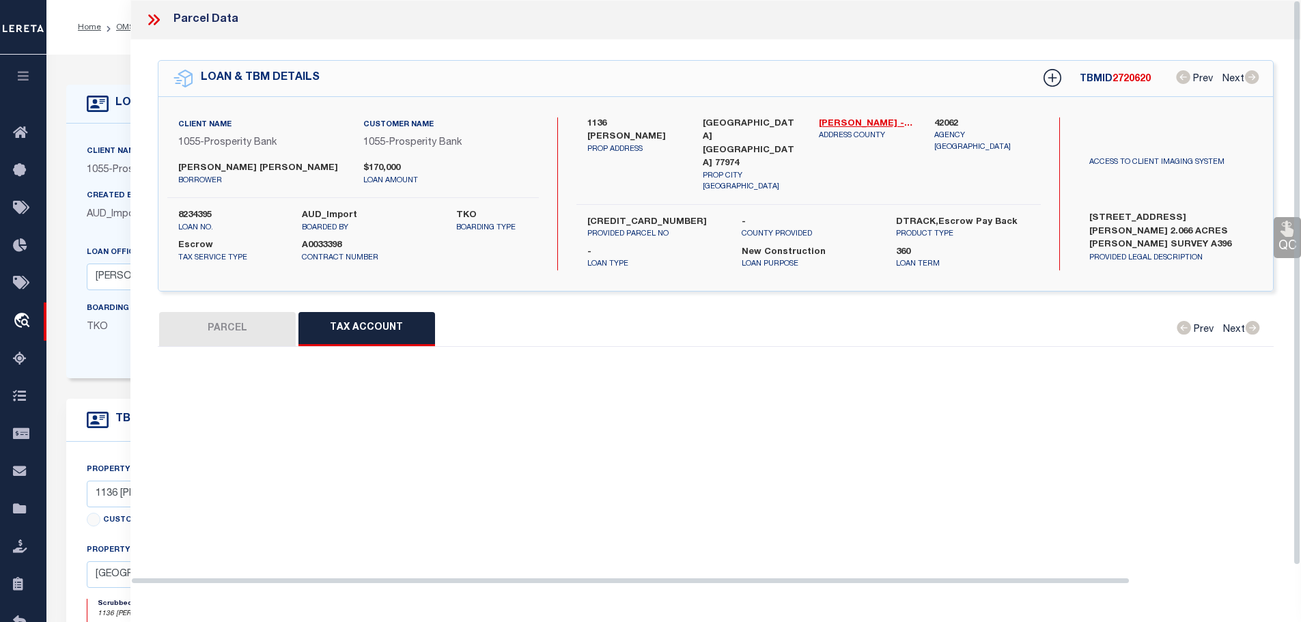
select select "100"
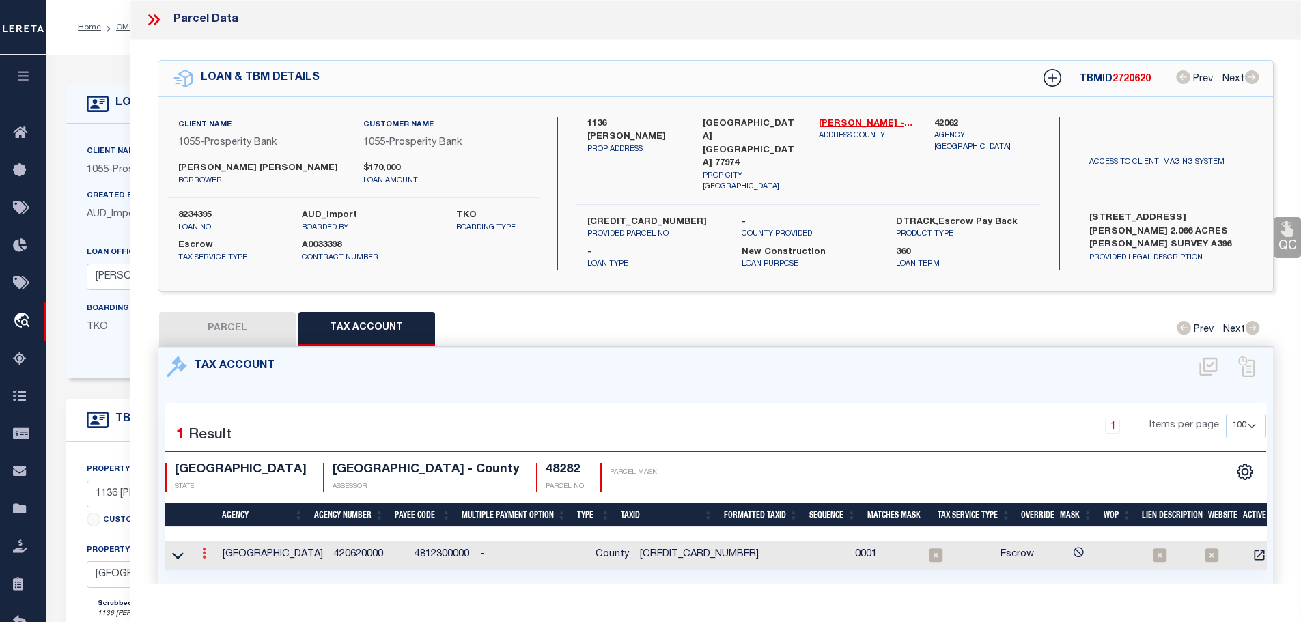
click at [203, 550] on link at bounding box center [204, 555] width 15 height 11
click at [223, 569] on icon "" at bounding box center [219, 574] width 10 height 10
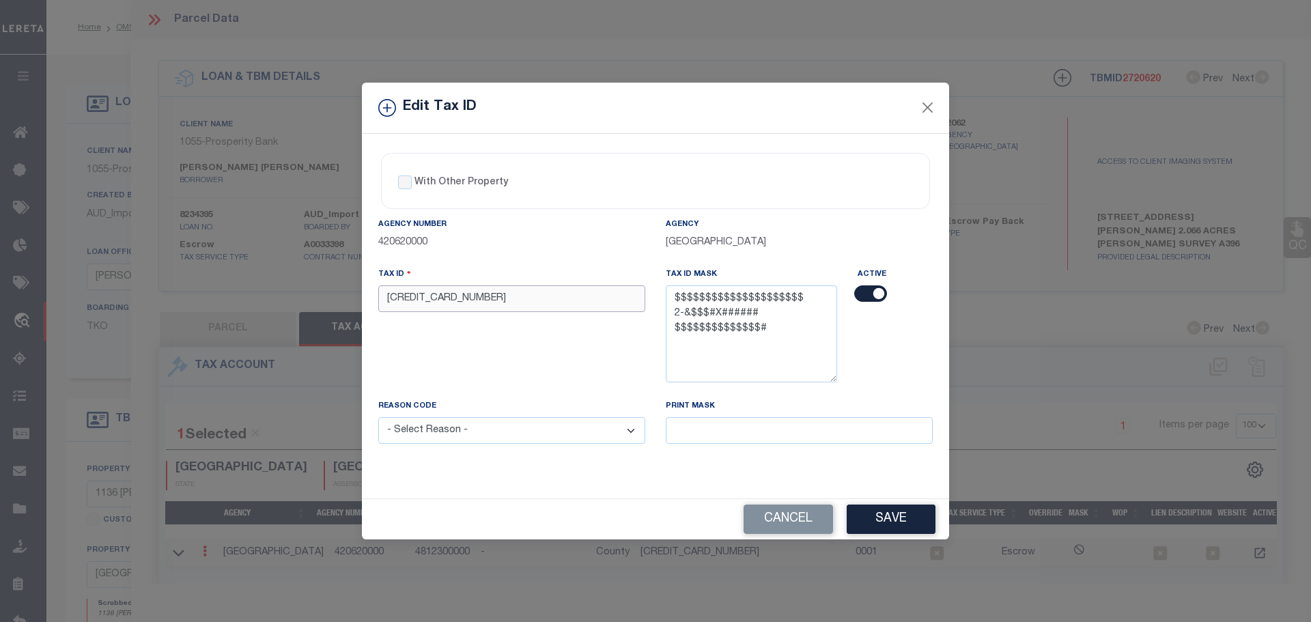
click at [494, 301] on input "[CREDIT_CARD_NUMBER]" at bounding box center [511, 298] width 267 height 27
paste input "00396013000000"
type input "361000039601300000000"
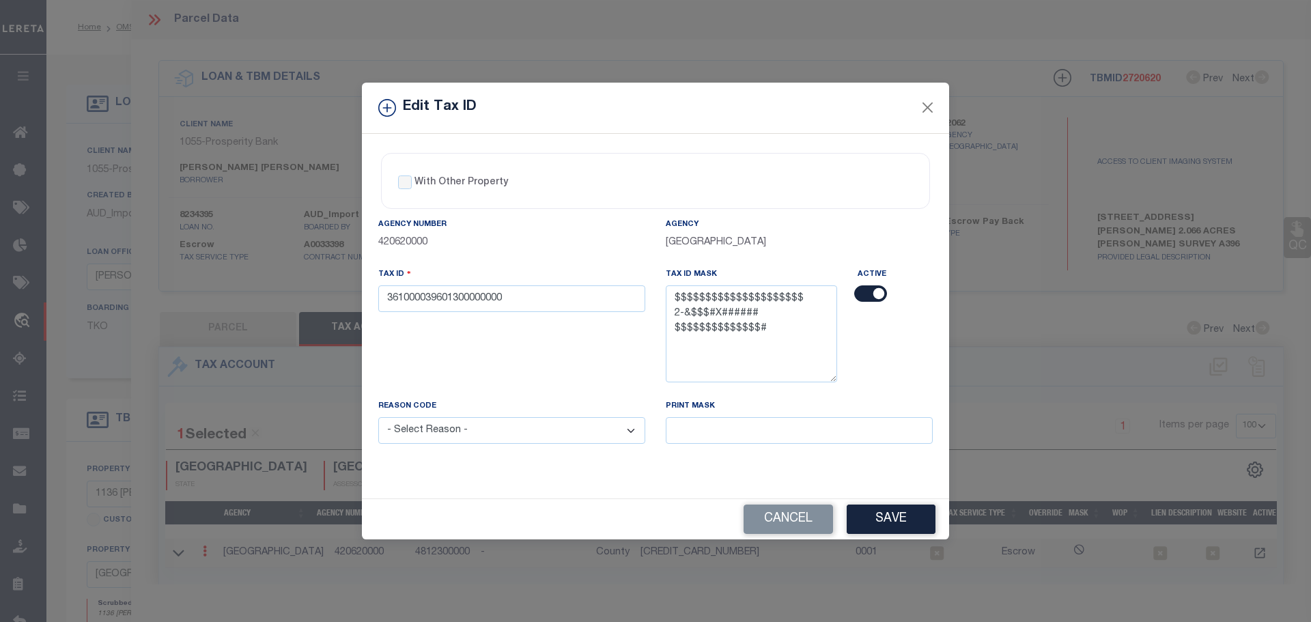
click at [512, 427] on select "- Select Reason - 099 - Other (Provide additional detail) ACT - Agency Changed …" at bounding box center [511, 430] width 267 height 27
select select "ACT"
click at [378, 418] on select "- Select Reason - 099 - Other (Provide additional detail) ACT - Agency Changed …" at bounding box center [511, 430] width 267 height 27
click at [895, 521] on button "Save" at bounding box center [891, 519] width 89 height 29
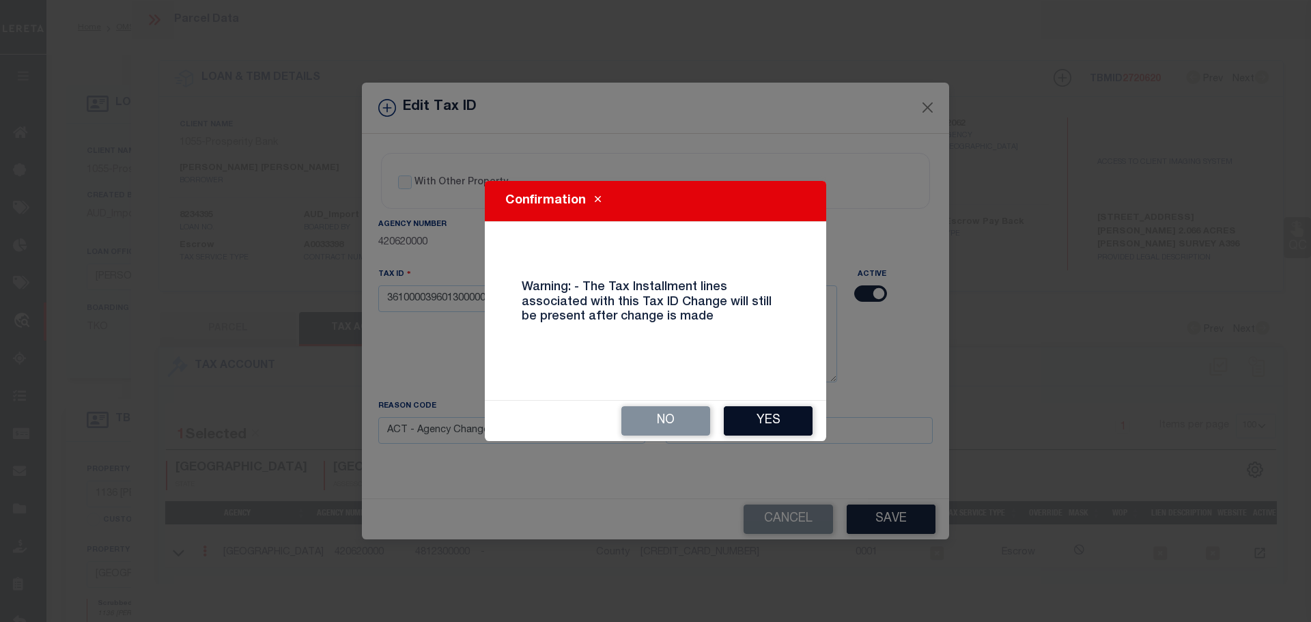
click at [782, 417] on button "Yes" at bounding box center [768, 420] width 89 height 29
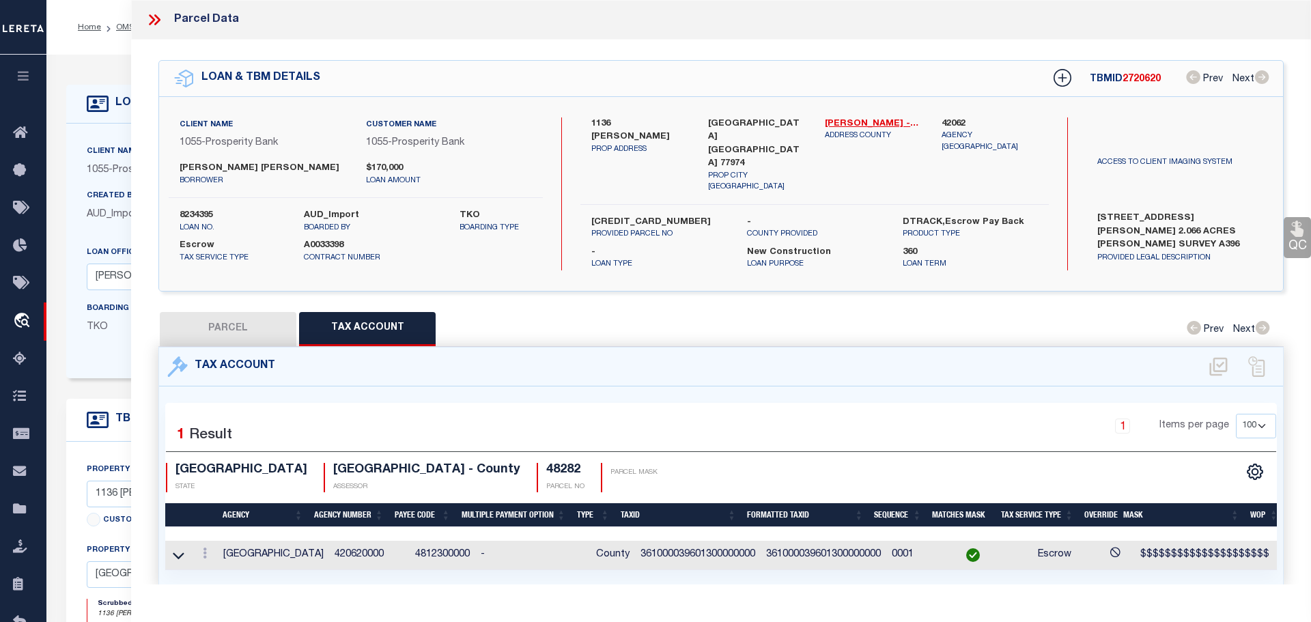
select select
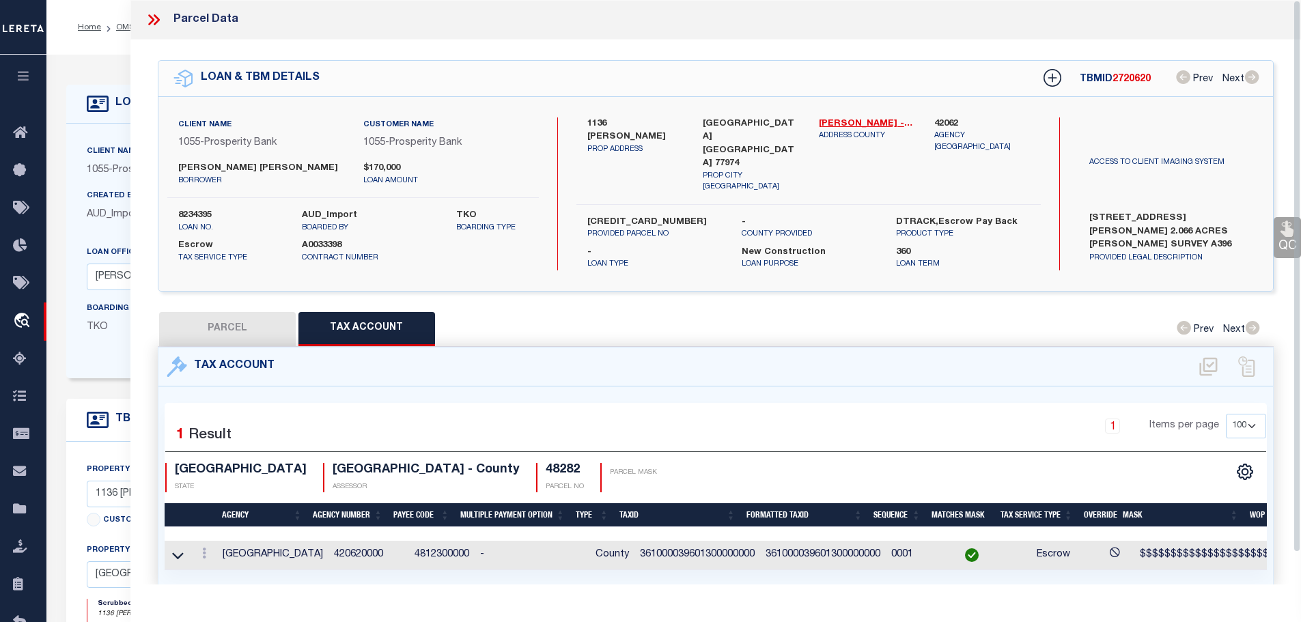
click at [152, 19] on icon at bounding box center [151, 19] width 6 height 11
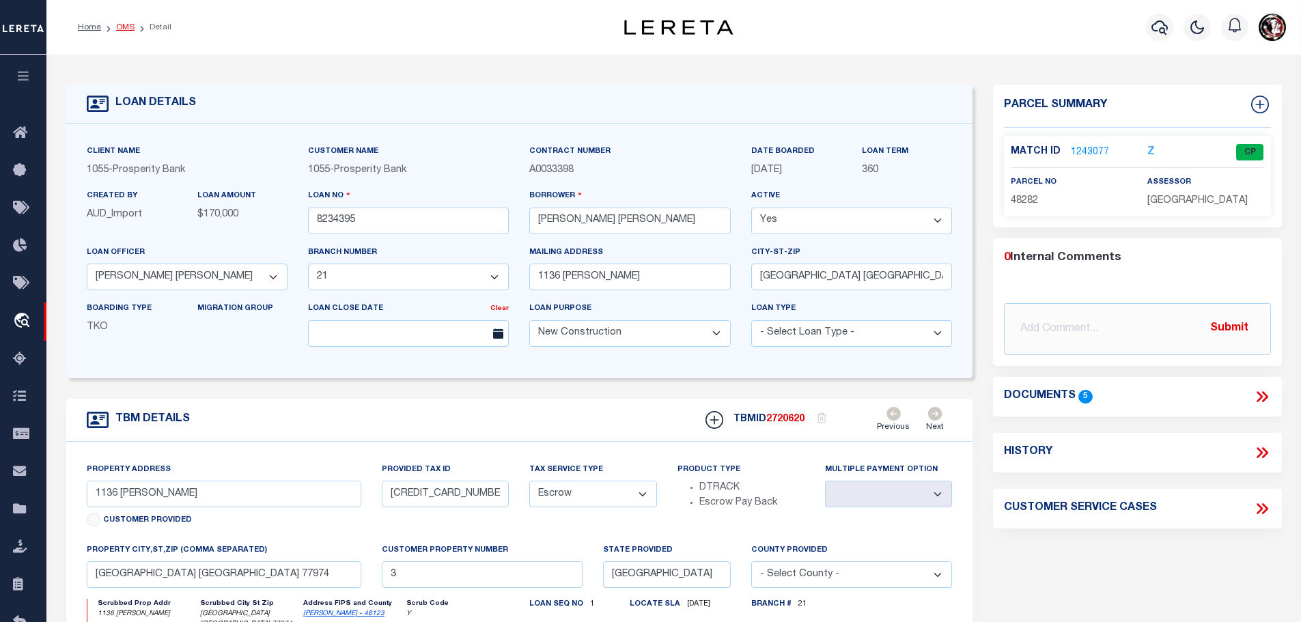
click at [119, 29] on link "OMS" at bounding box center [125, 27] width 18 height 8
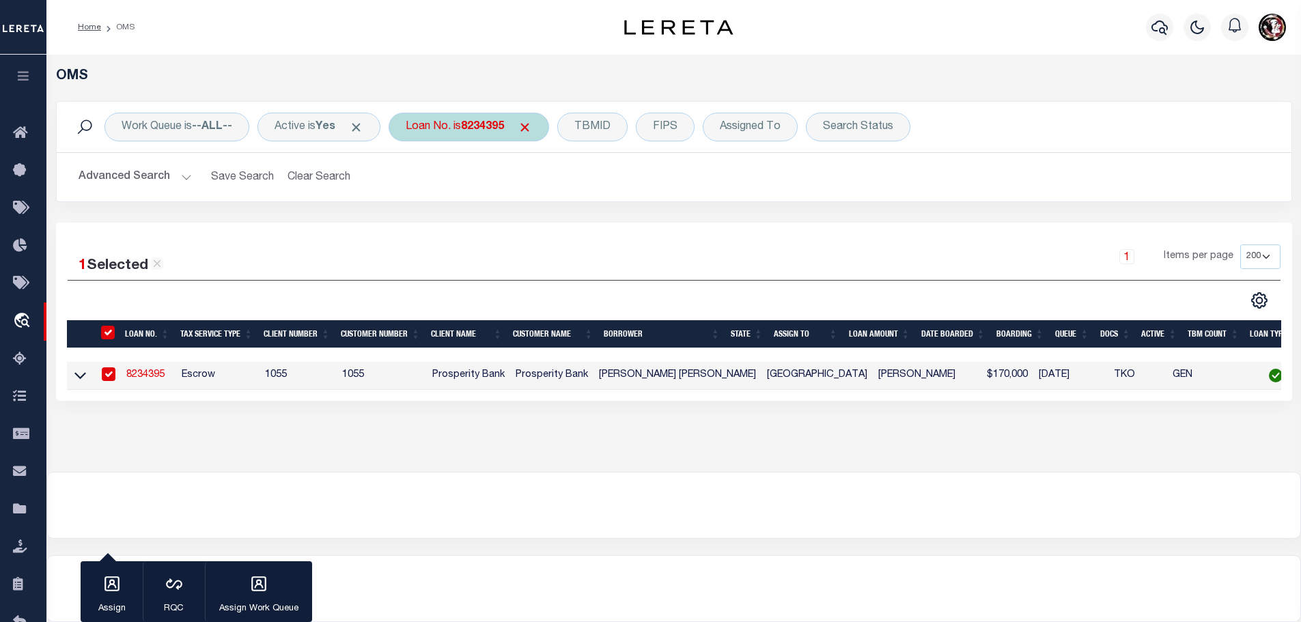
click at [499, 122] on b "8234395" at bounding box center [482, 127] width 43 height 11
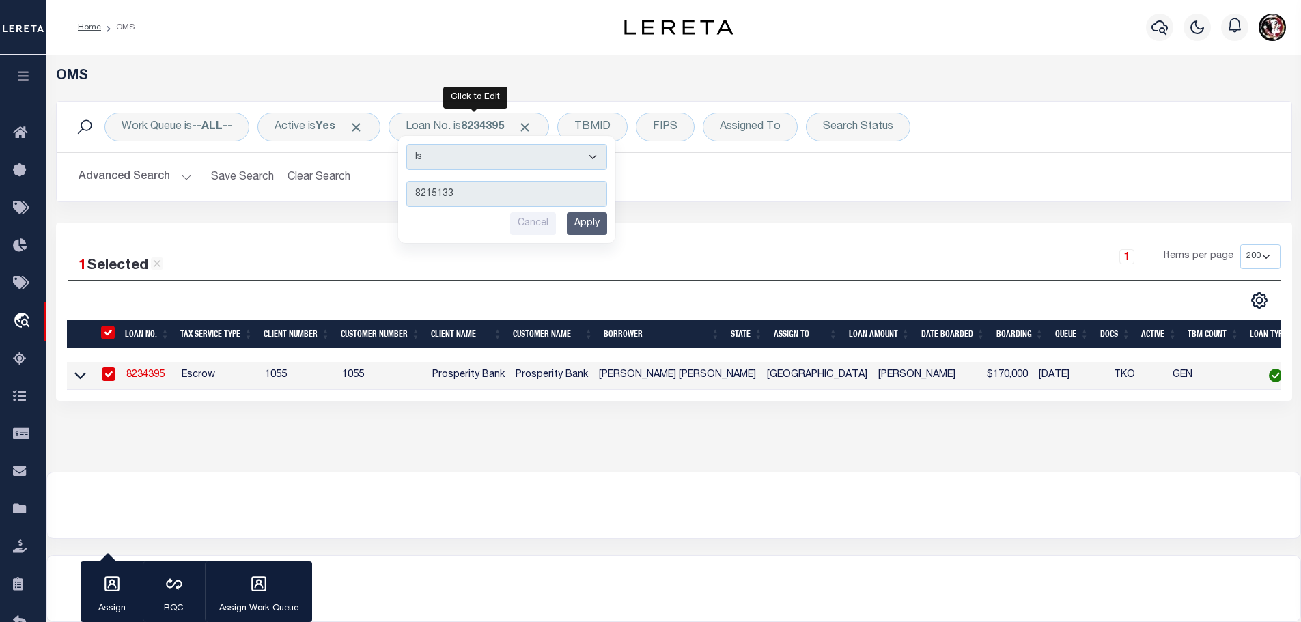
click at [595, 226] on input "Apply" at bounding box center [587, 223] width 40 height 23
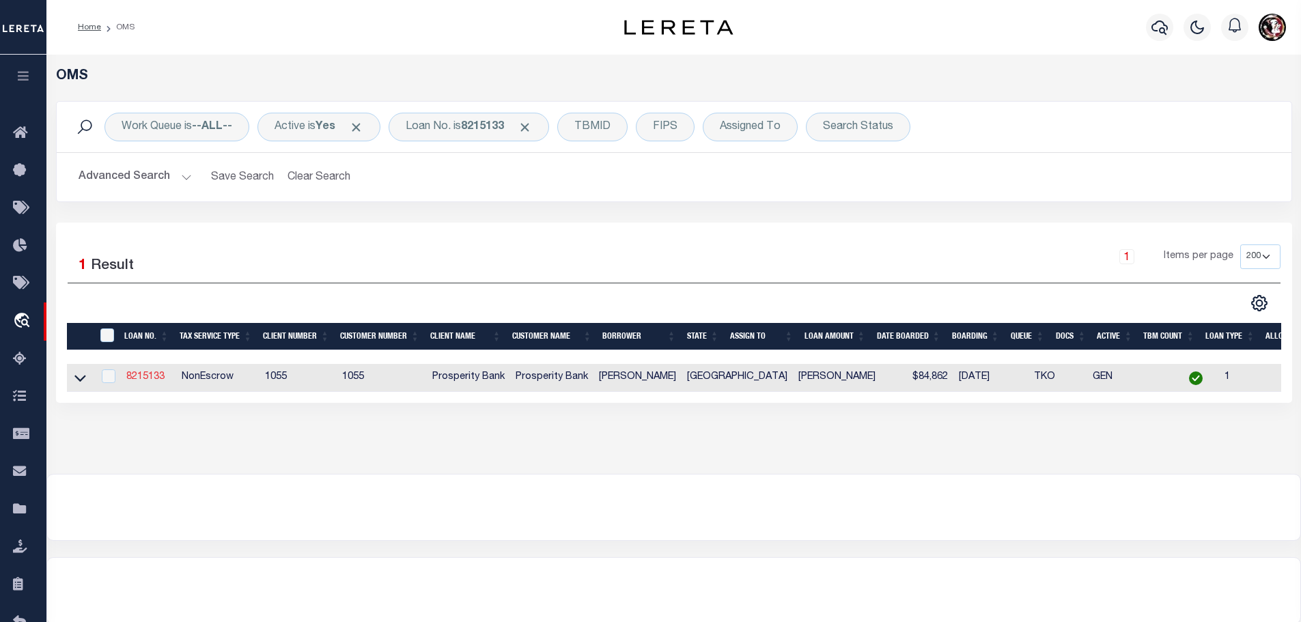
click at [143, 376] on link "8215133" at bounding box center [145, 377] width 38 height 10
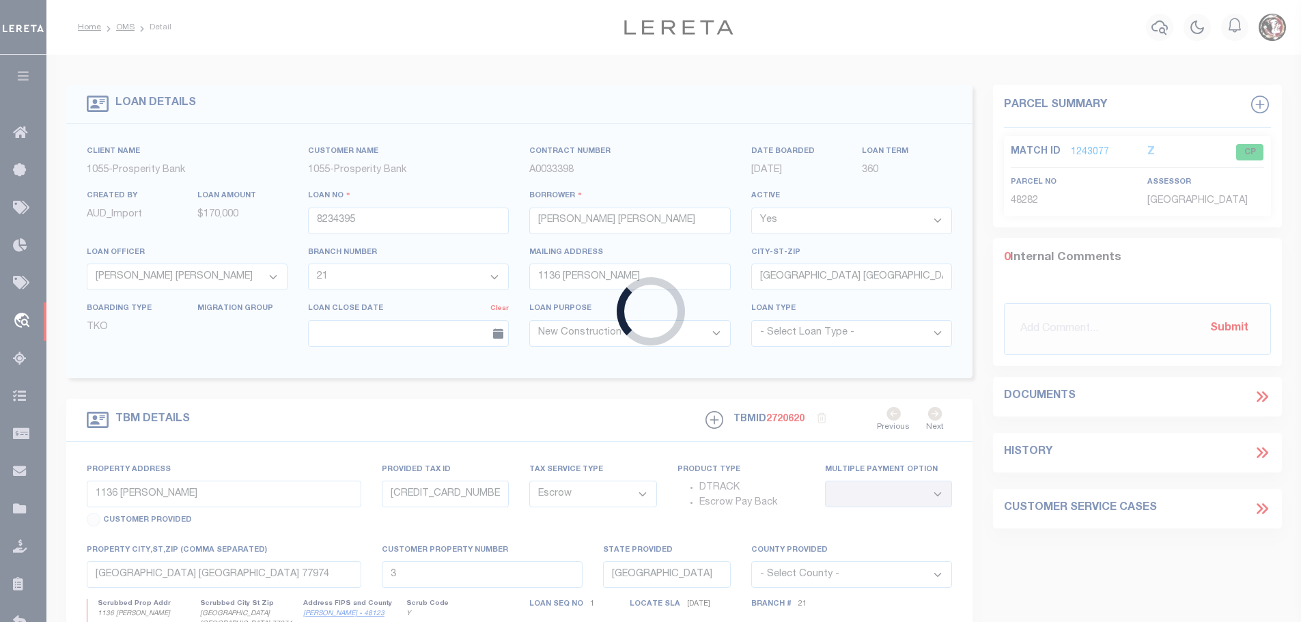
type input "8215133"
type input "[PERSON_NAME]"
select select "119928"
select select "4040"
type input "[STREET_ADDRESS][DEMOGRAPHIC_DATA]"
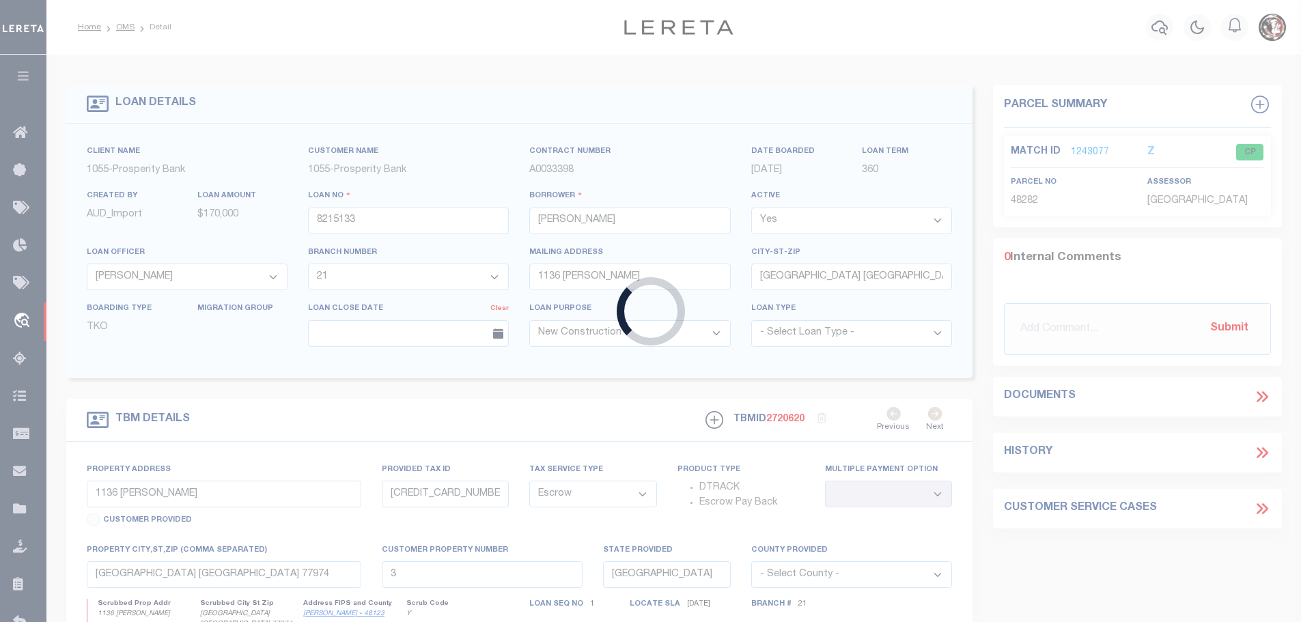
type input "CUERO [GEOGRAPHIC_DATA] 77954"
select select "NonEscrow"
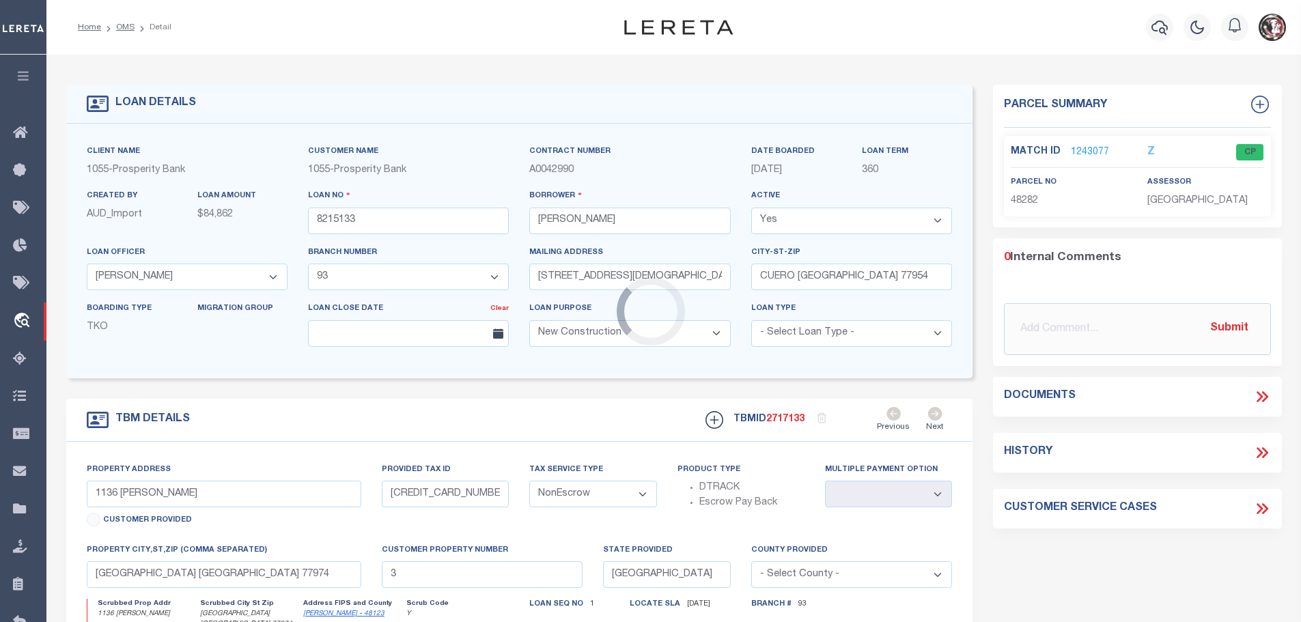
type input "[STREET_ADDRESS][DEMOGRAPHIC_DATA]"
select select
type input "CUERO [GEOGRAPHIC_DATA] 77954"
type input "1"
type textarea "[STREET_ADDRESS][DEMOGRAPHIC_DATA] TRACT 2 5.00 ACRES ROLLING OAKS SUBDIVISION …"
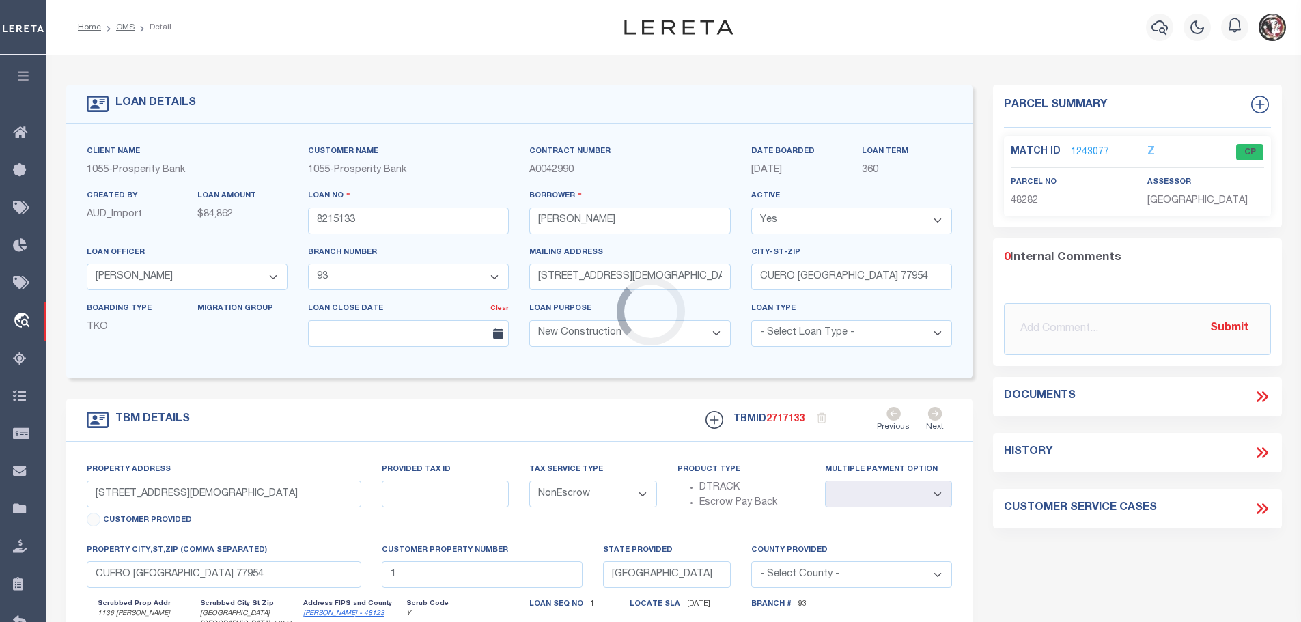
select select "119928"
select select "4040"
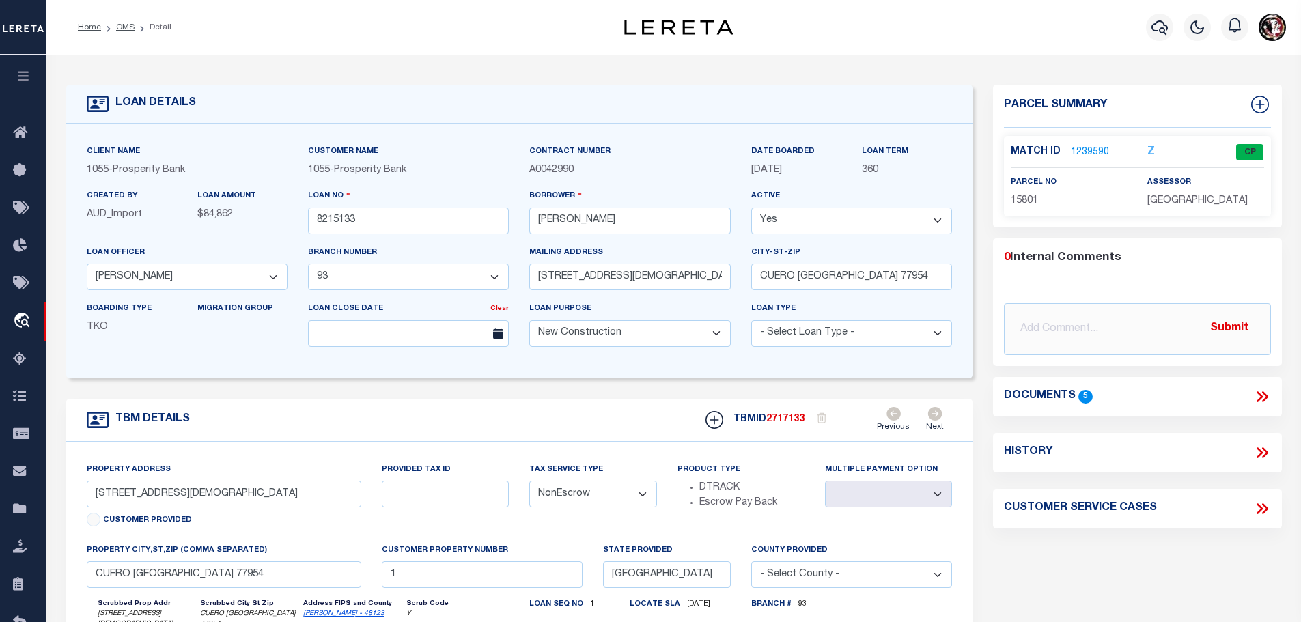
click at [1074, 145] on link "1239590" at bounding box center [1090, 152] width 38 height 14
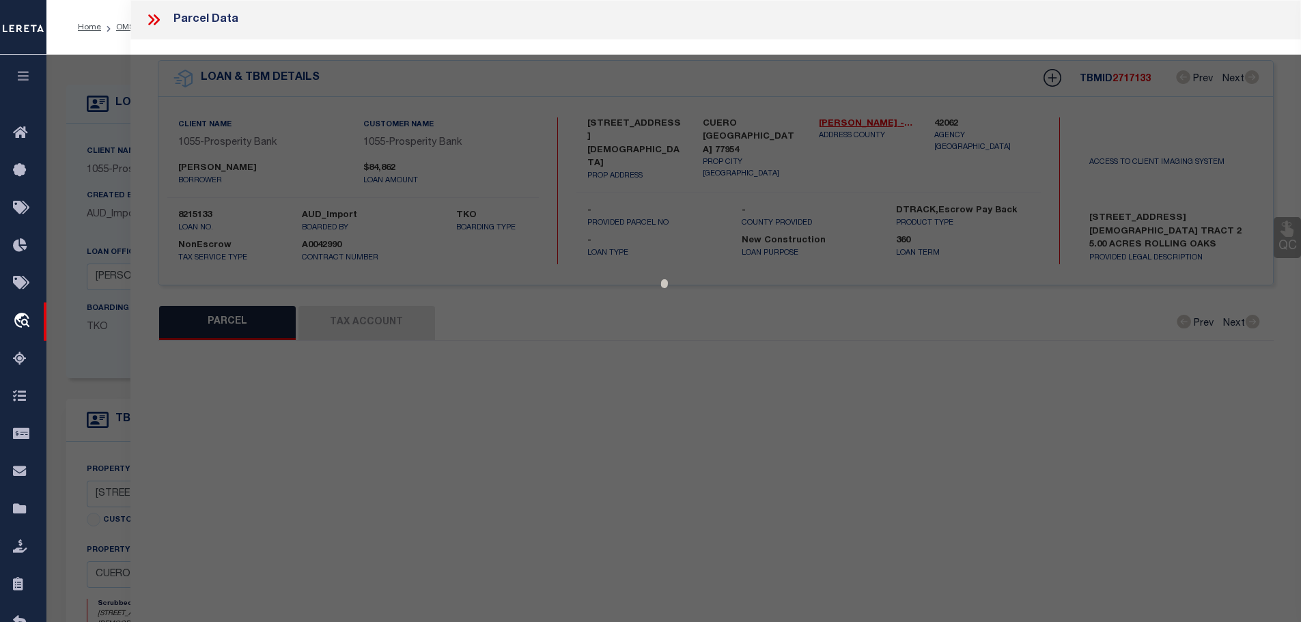
select select "AS"
checkbox input "false"
select select "CP"
type input "[PERSON_NAME]"
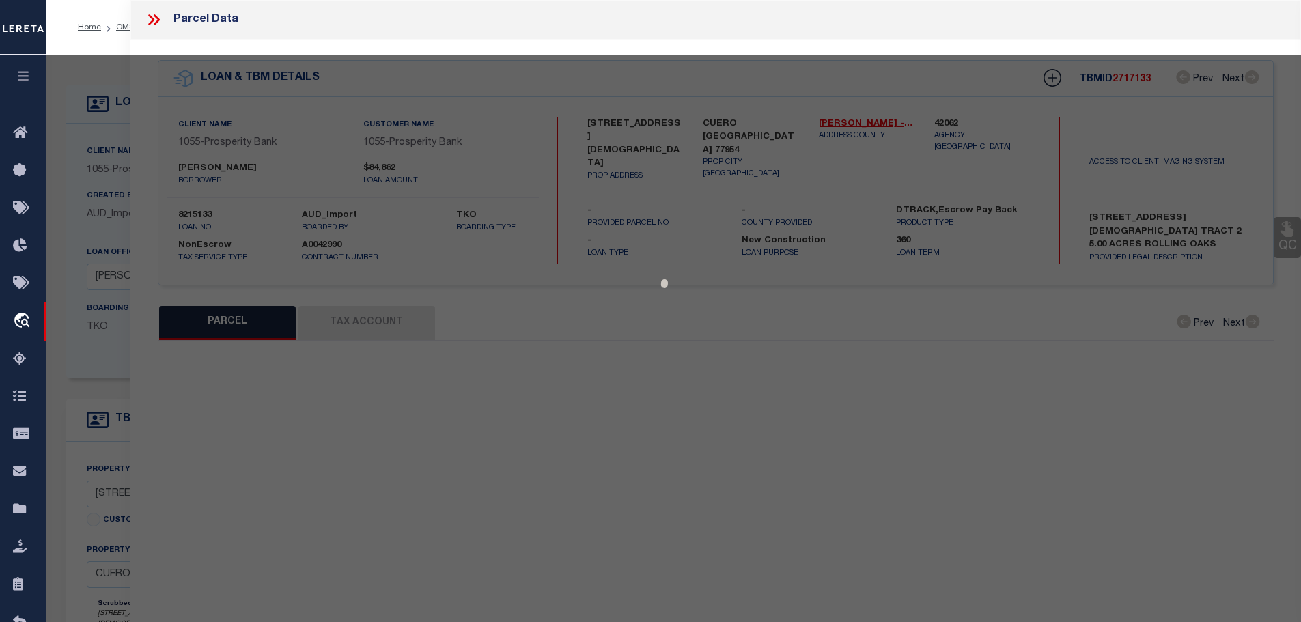
select select
type input "[STREET_ADDRESS][DEMOGRAPHIC_DATA]"
checkbox input "false"
type input "[GEOGRAPHIC_DATA]"
type textarea "TR 2 ROLLING OAKS SUB 5.000 AC (OUT OF NO. 327 [PERSON_NAME]) AG OFF 2014 U-20"
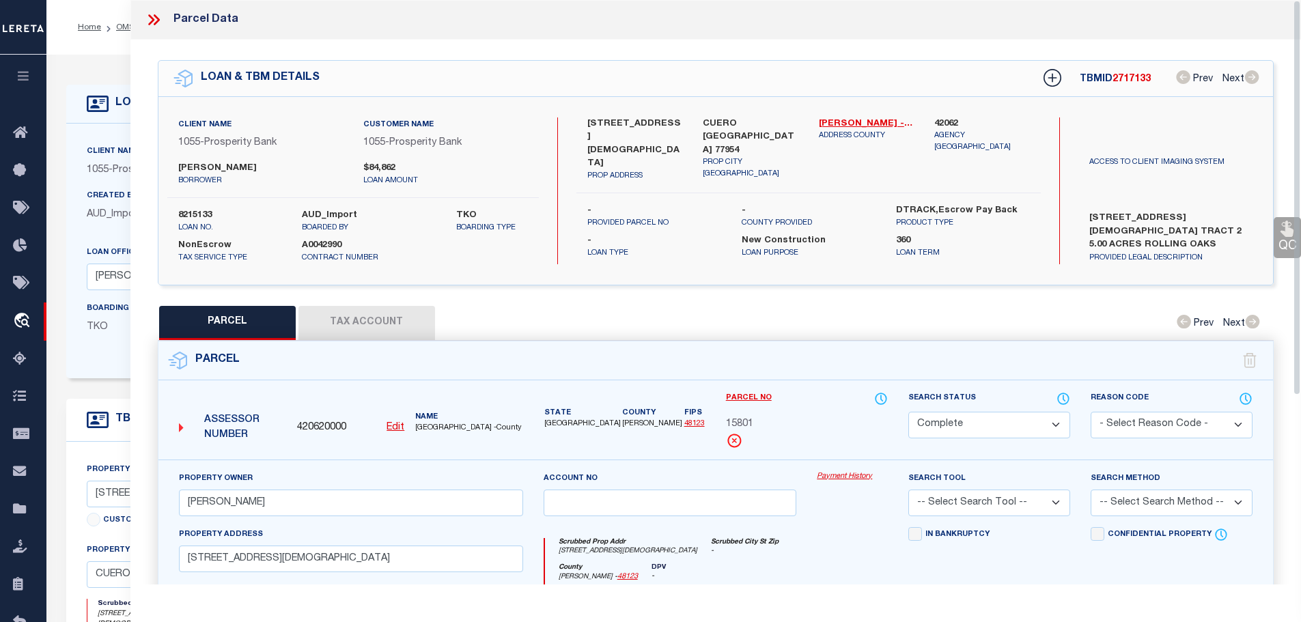
click at [345, 319] on button "Tax Account" at bounding box center [366, 323] width 137 height 34
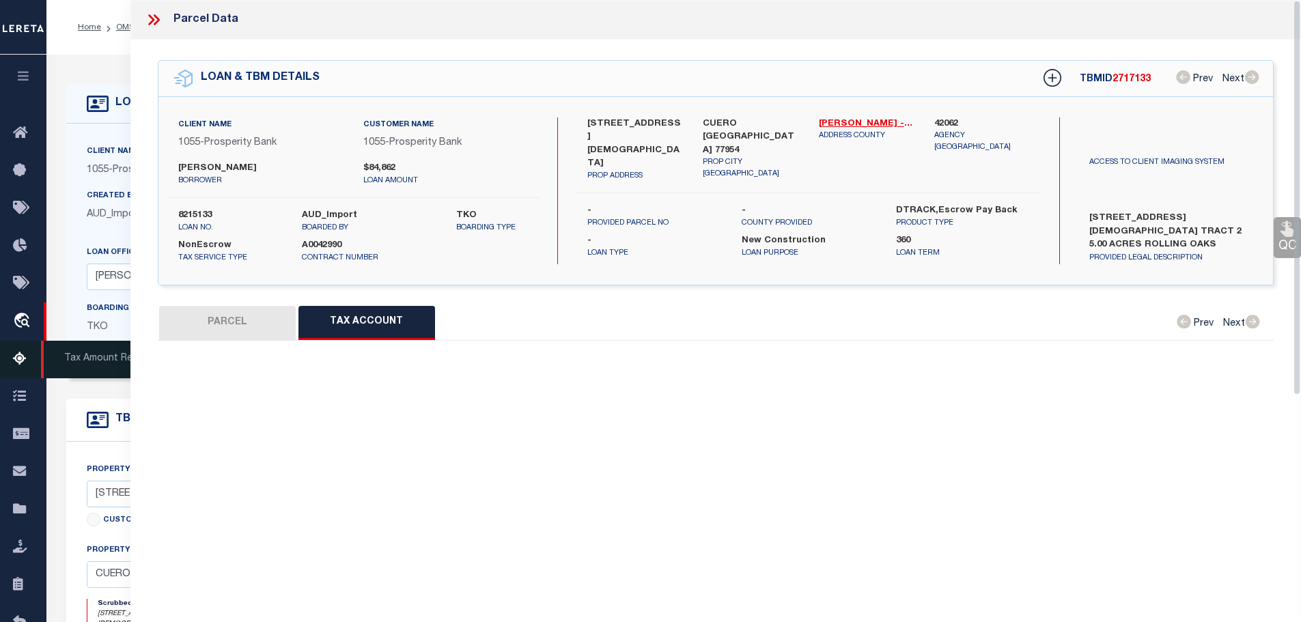
select select "100"
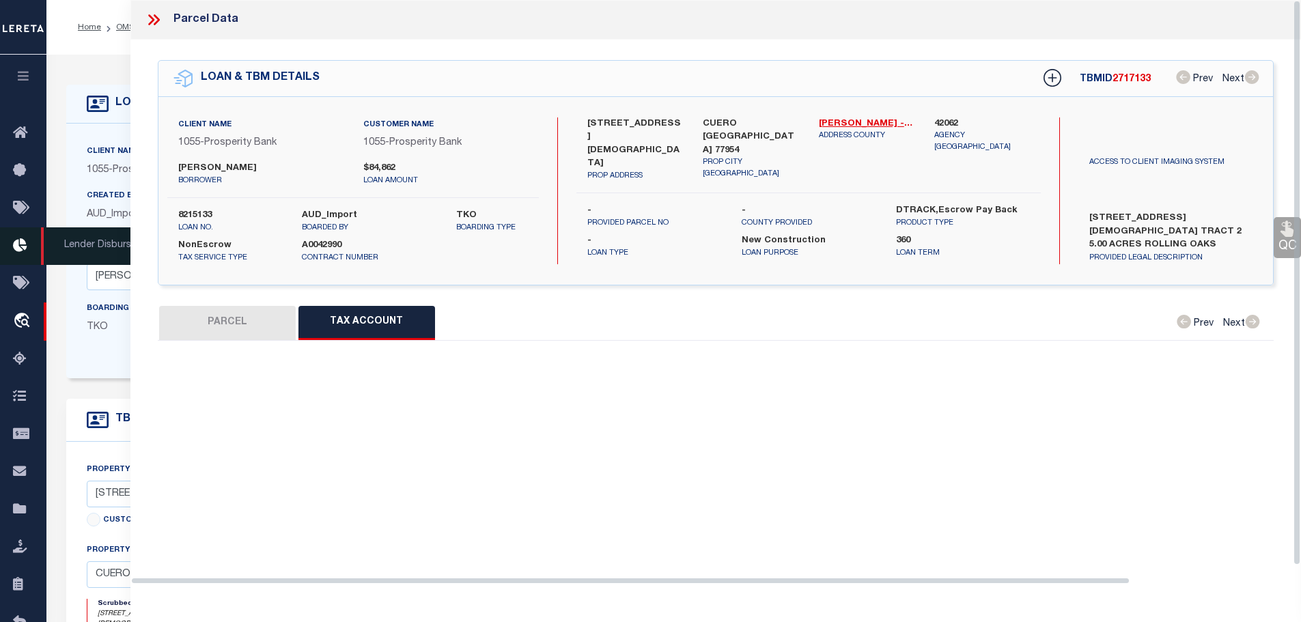
select select "100"
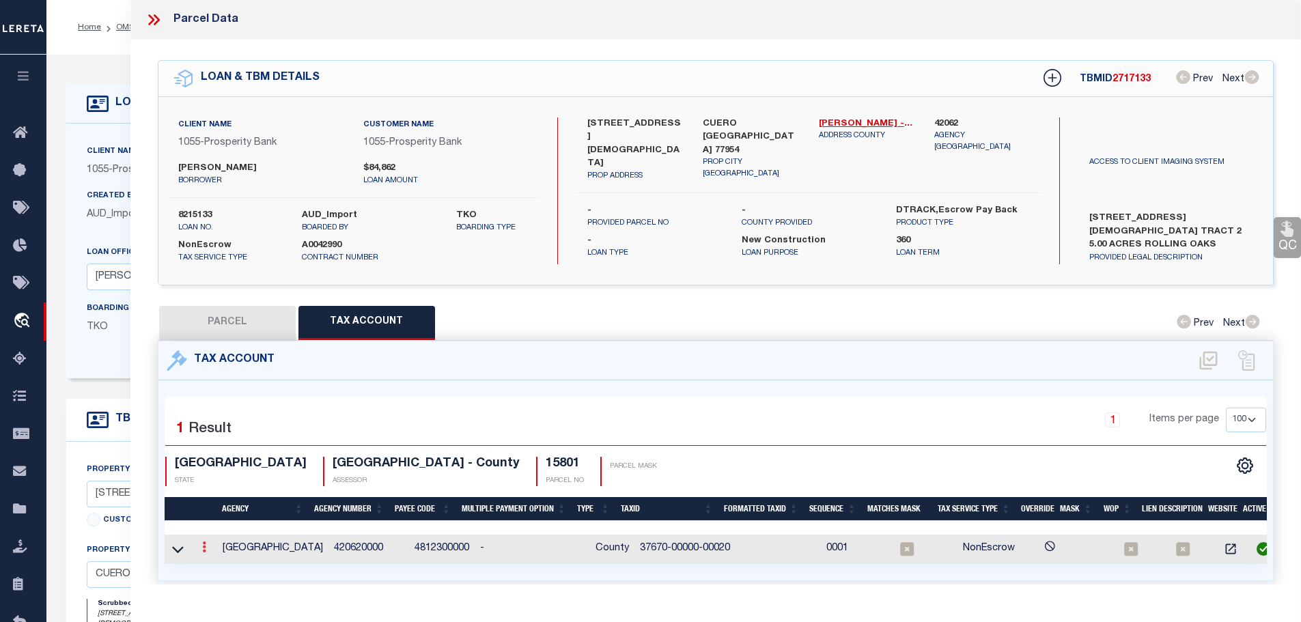
click at [206, 547] on icon at bounding box center [204, 546] width 4 height 11
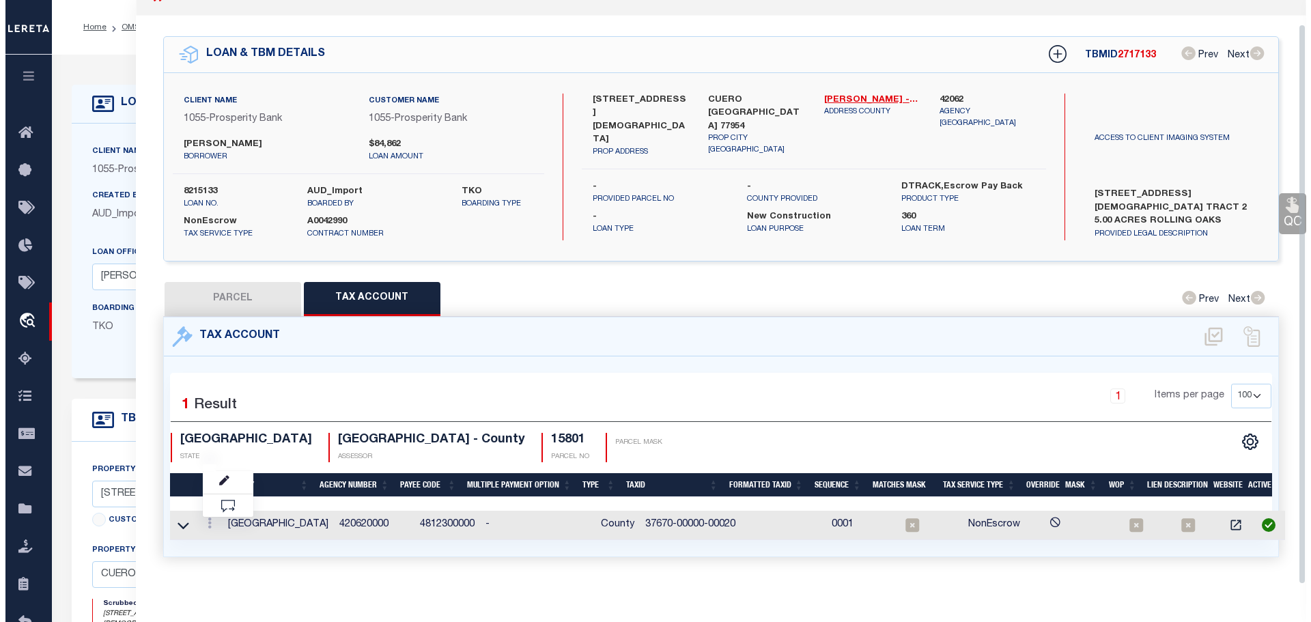
scroll to position [25, 0]
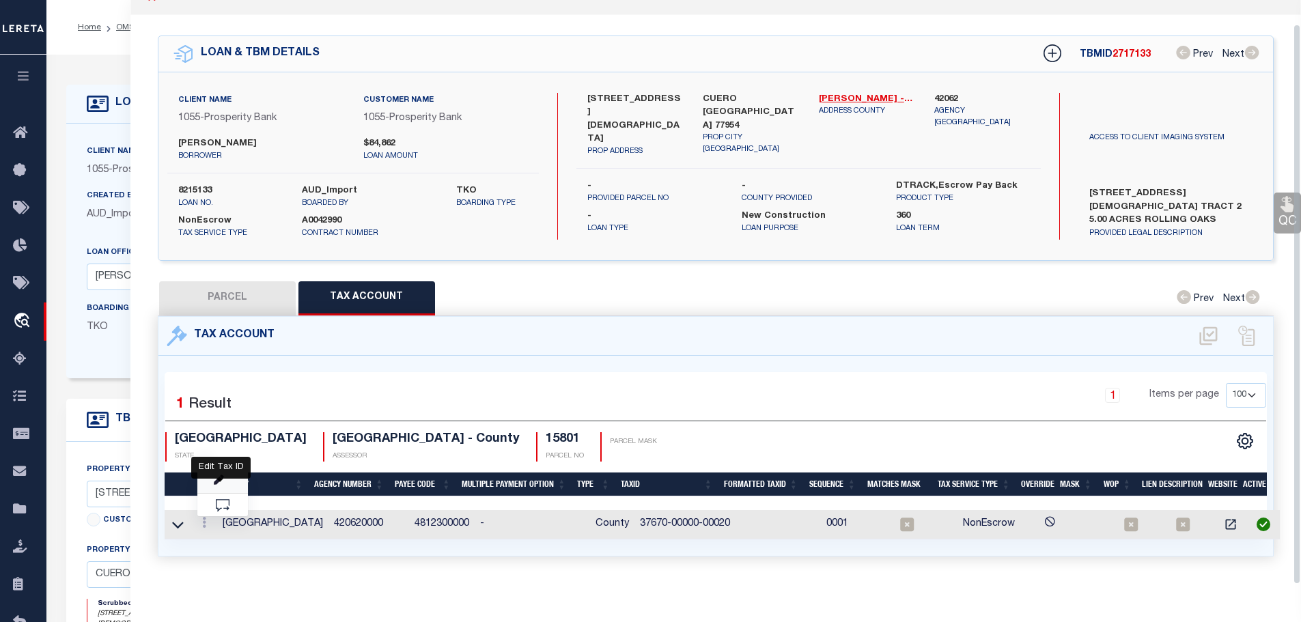
click at [217, 475] on icon "" at bounding box center [219, 480] width 10 height 10
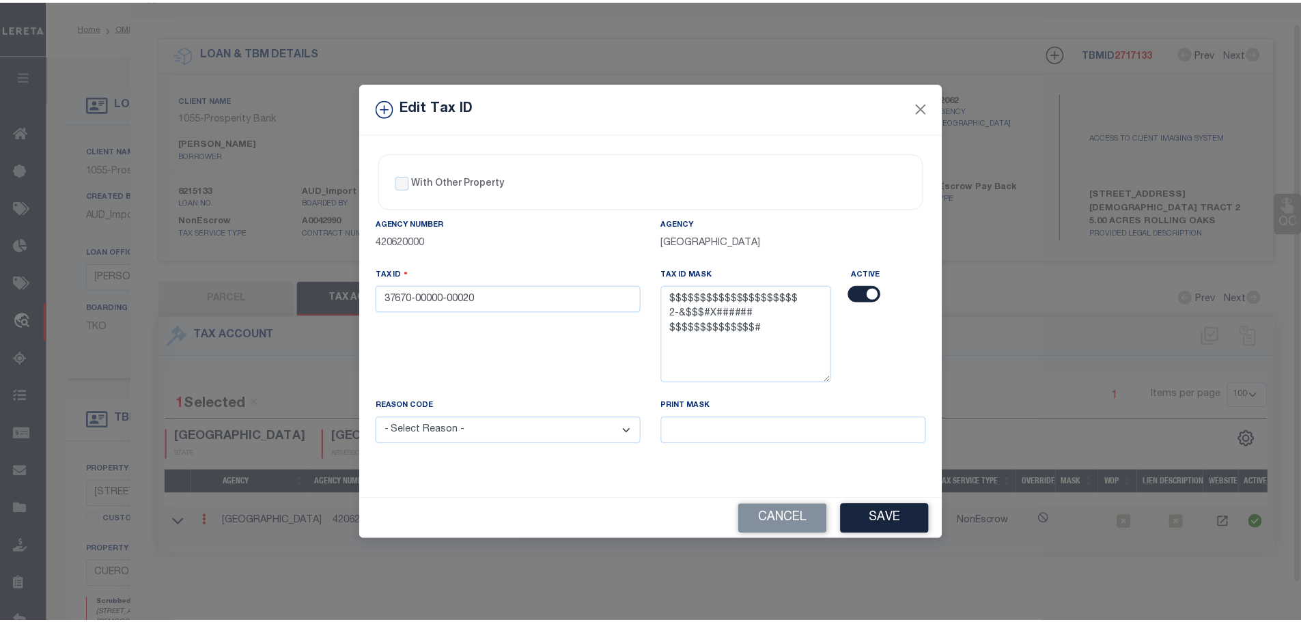
scroll to position [22, 0]
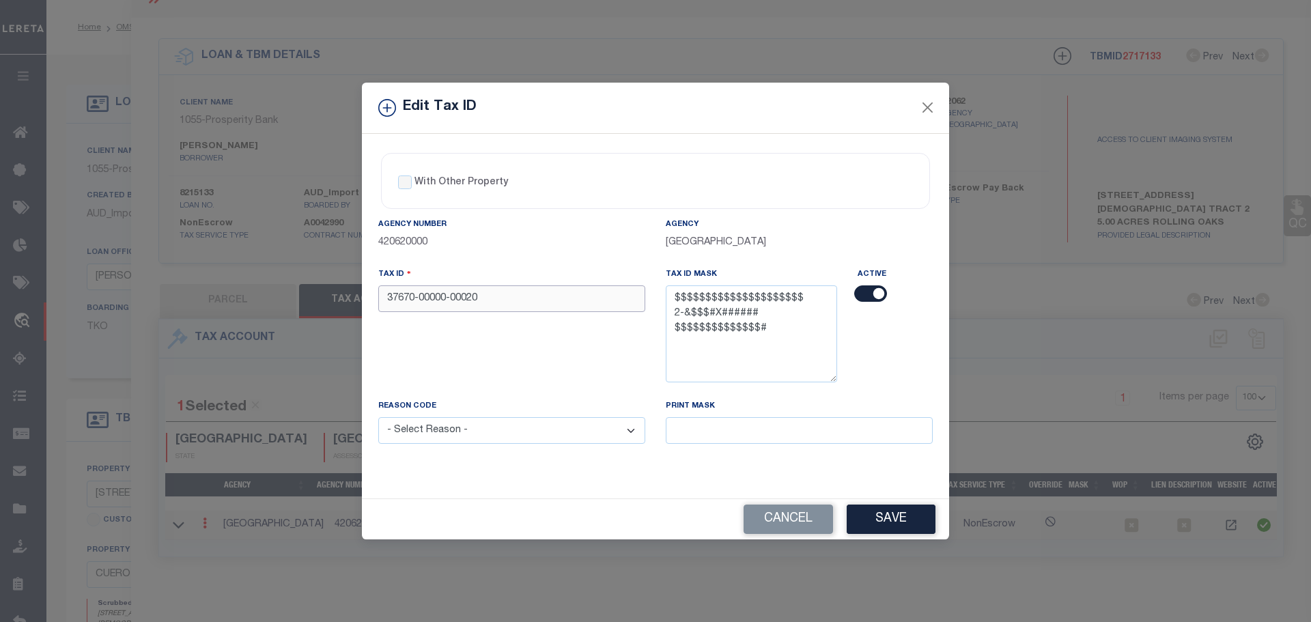
click at [483, 292] on input "37670-00000-00020" at bounding box center [511, 298] width 267 height 27
paste input "000000002000000"
type input "376700000000020000000"
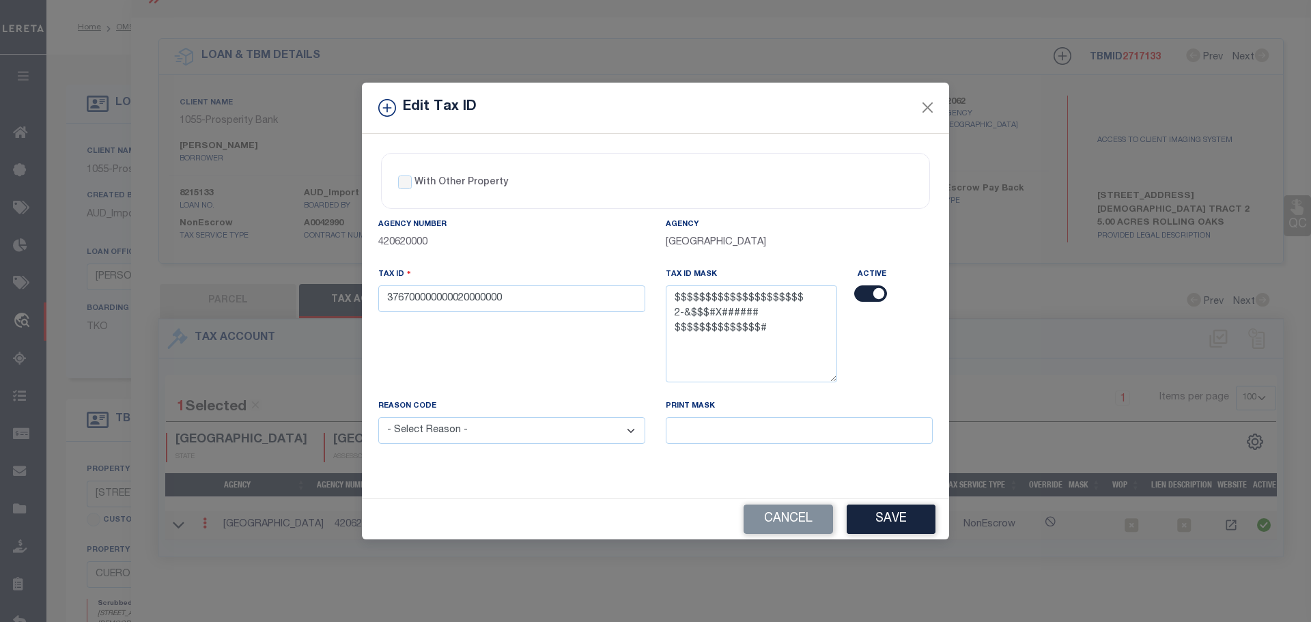
click at [487, 438] on select "- Select Reason - 099 - Other (Provide additional detail) ACT - Agency Changed …" at bounding box center [511, 430] width 267 height 27
select select "ACT"
click at [378, 418] on select "- Select Reason - 099 - Other (Provide additional detail) ACT - Agency Changed …" at bounding box center [511, 430] width 267 height 27
click at [877, 520] on button "Save" at bounding box center [891, 519] width 89 height 29
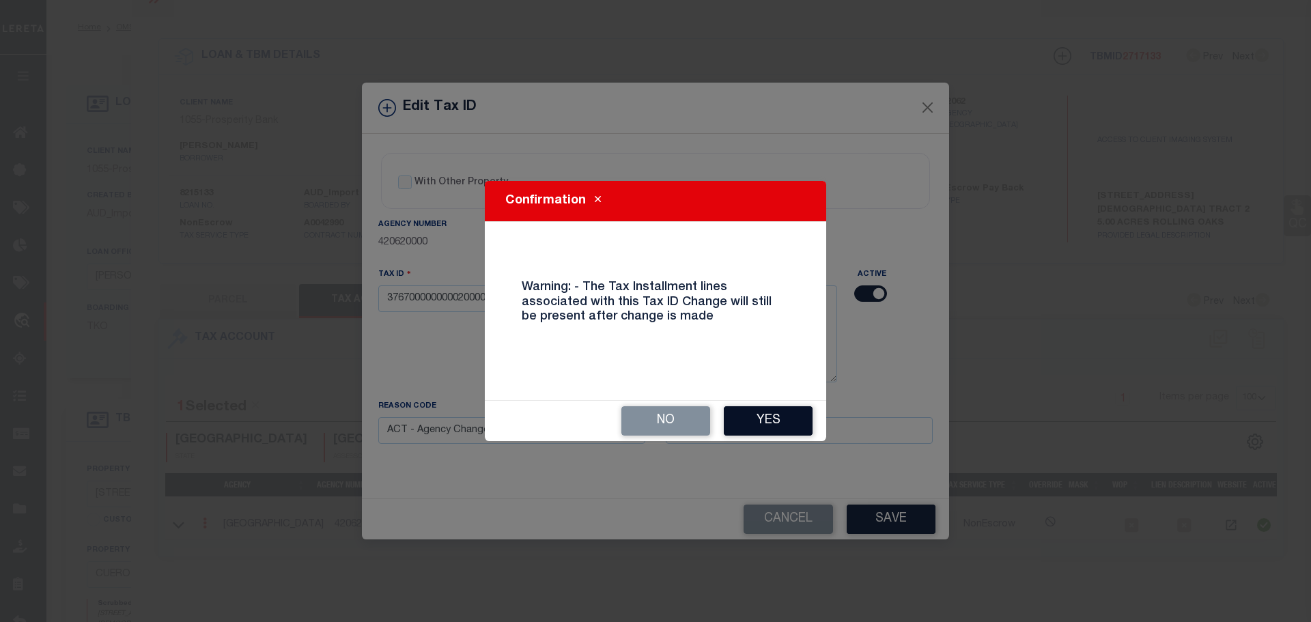
click at [744, 417] on button "Yes" at bounding box center [768, 420] width 89 height 29
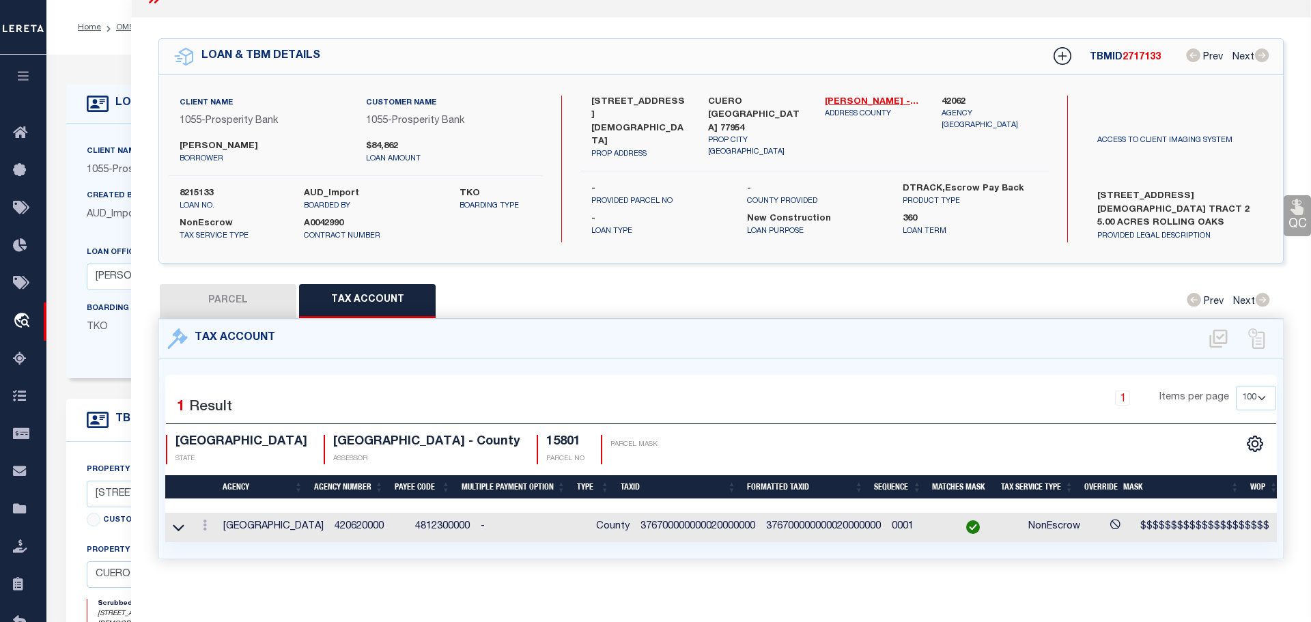
select select
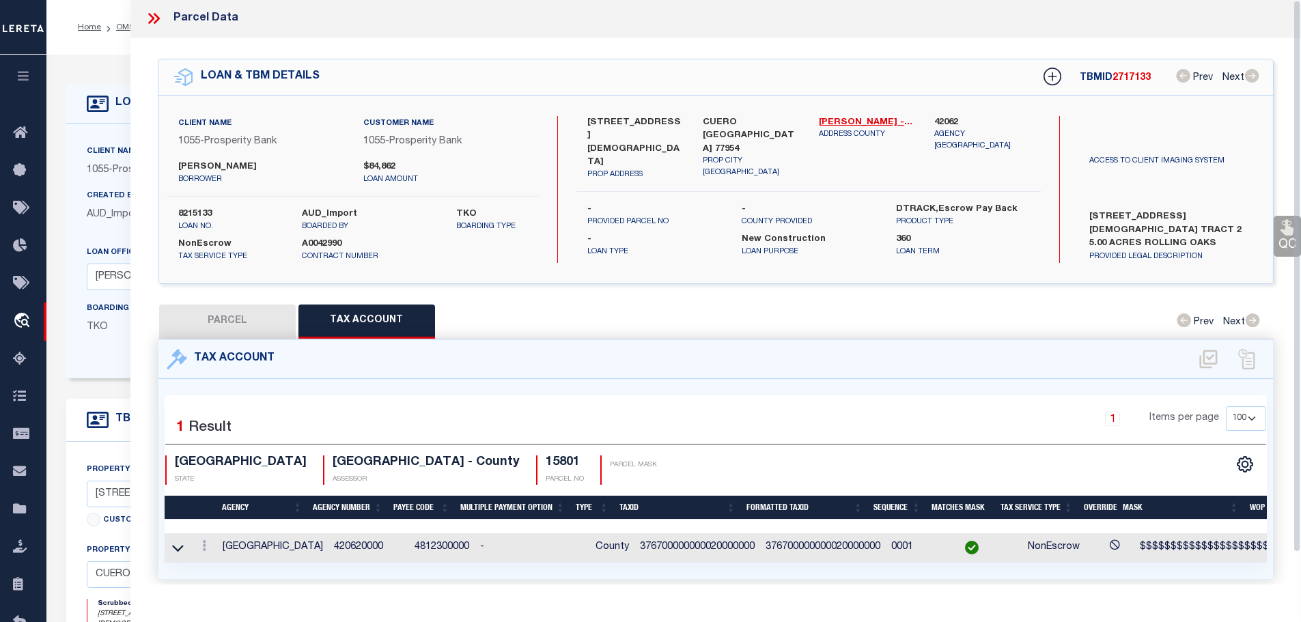
scroll to position [0, 0]
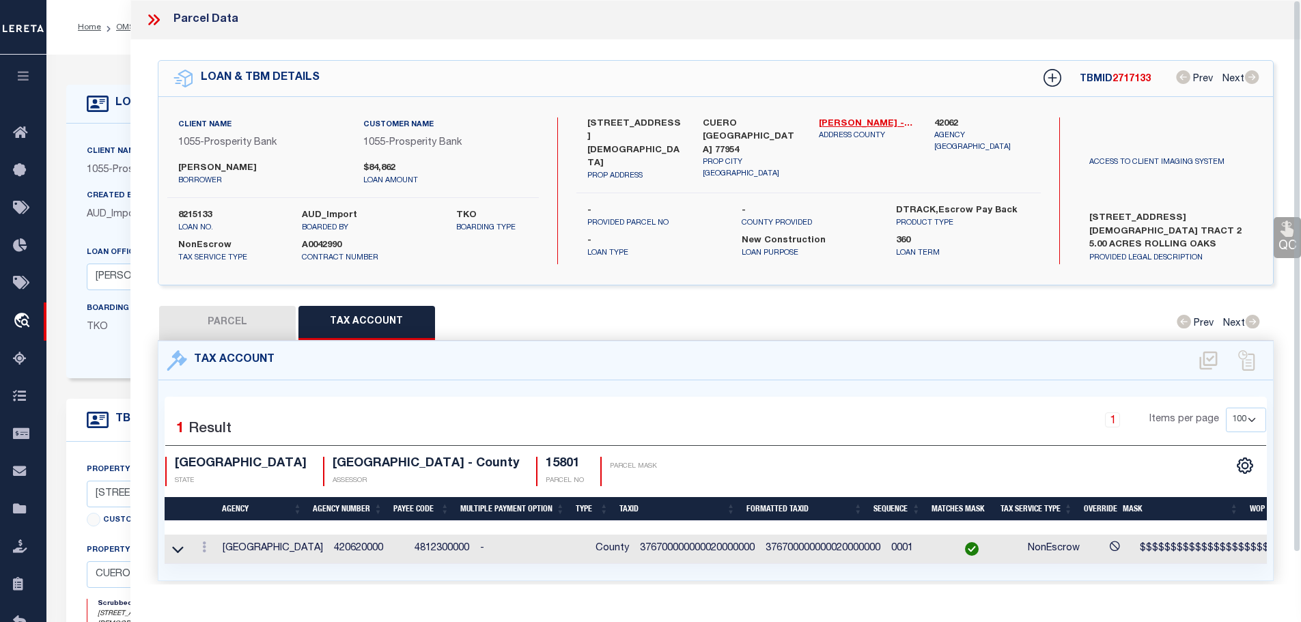
click at [150, 19] on icon at bounding box center [154, 20] width 18 height 18
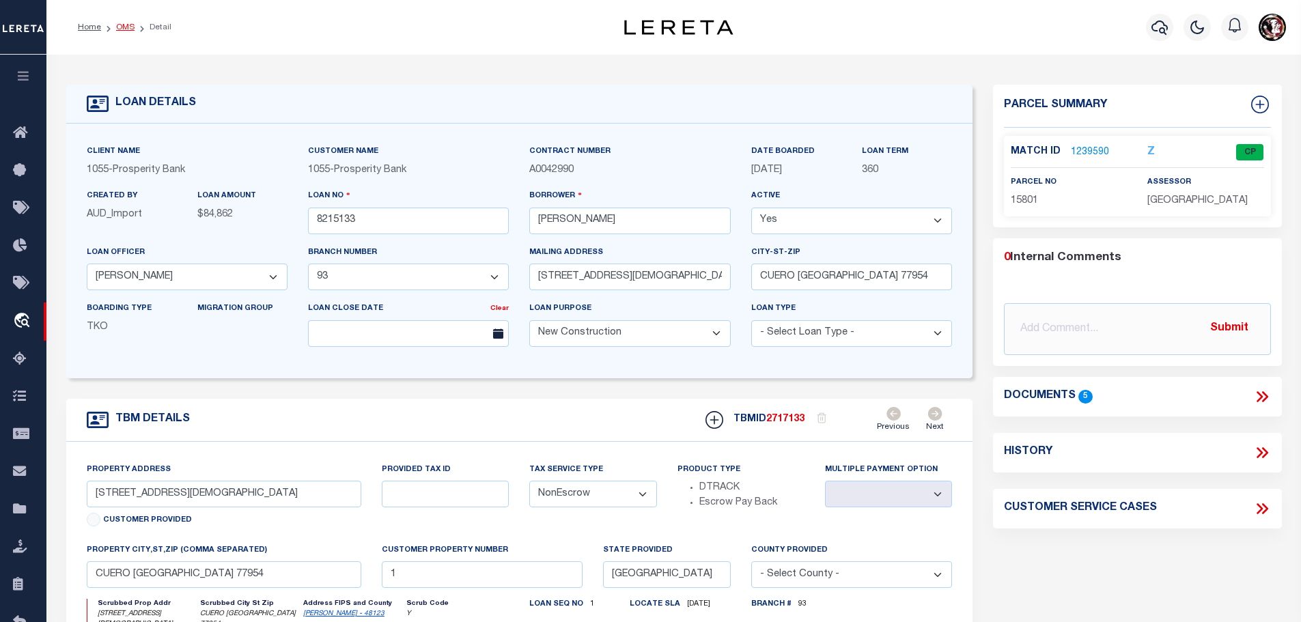
click at [118, 28] on link "OMS" at bounding box center [125, 27] width 18 height 8
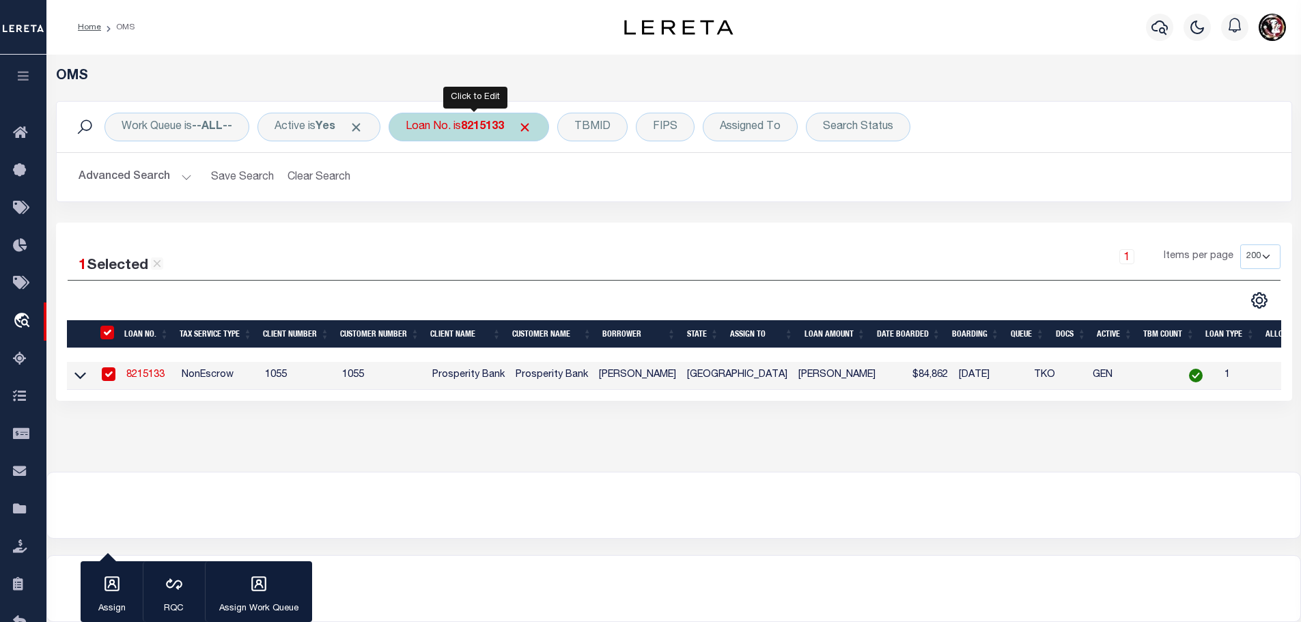
click at [477, 123] on b "8215133" at bounding box center [482, 127] width 43 height 11
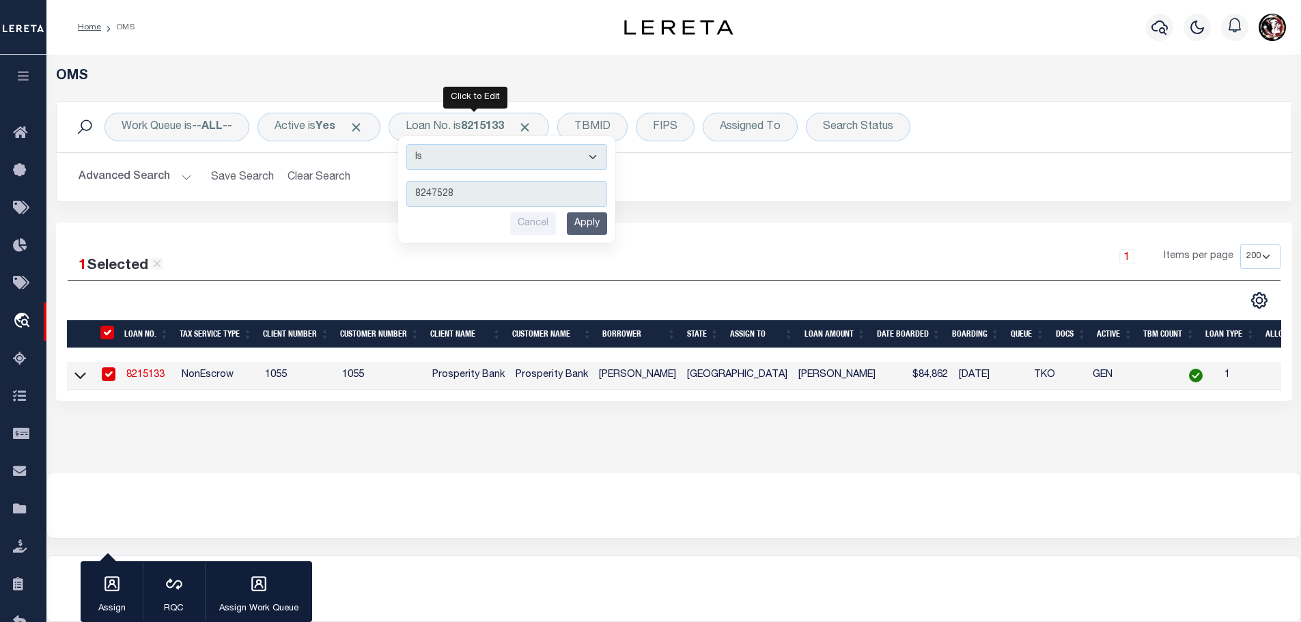
click at [590, 222] on input "Apply" at bounding box center [587, 223] width 40 height 23
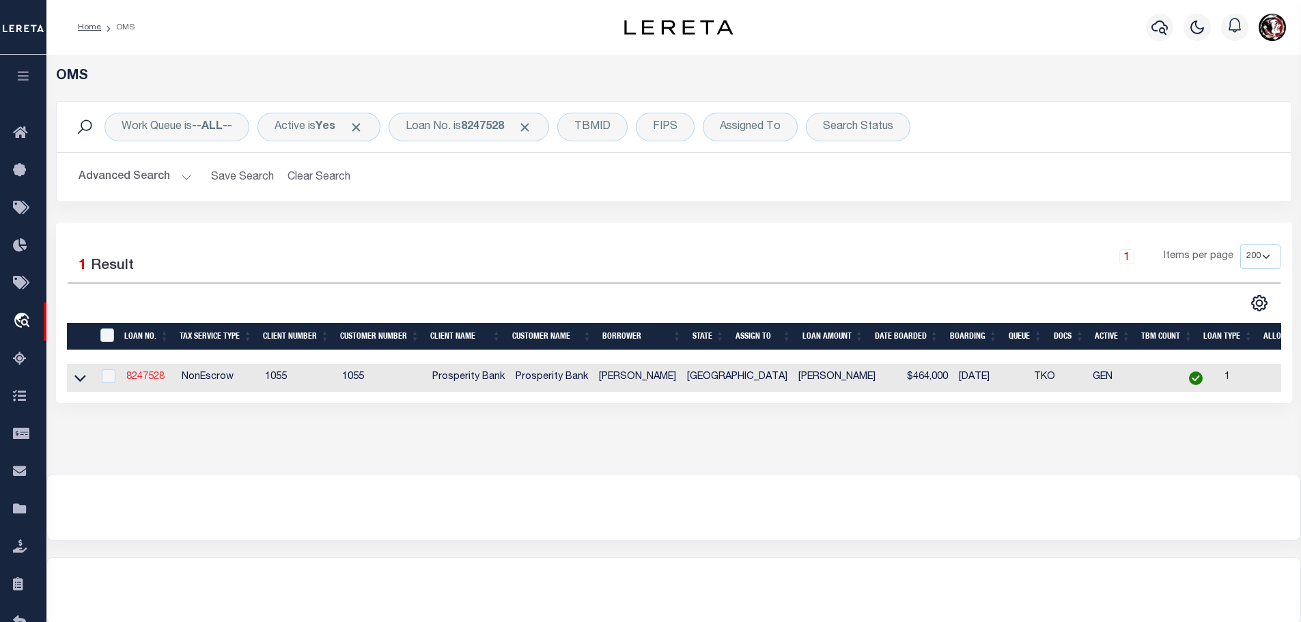
click at [143, 373] on link "8247528" at bounding box center [145, 377] width 38 height 10
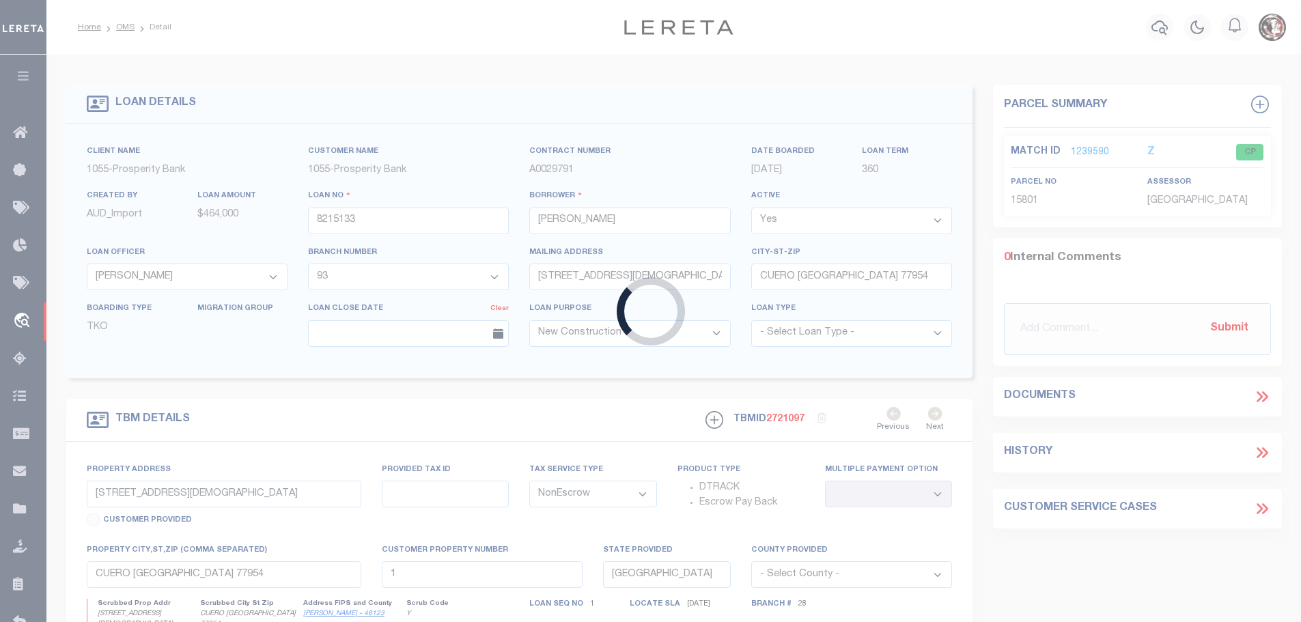
type input "8247528"
type input "[PERSON_NAME]"
select select "10539"
select select "4010"
type input "562 WELLSPRING BLVD"
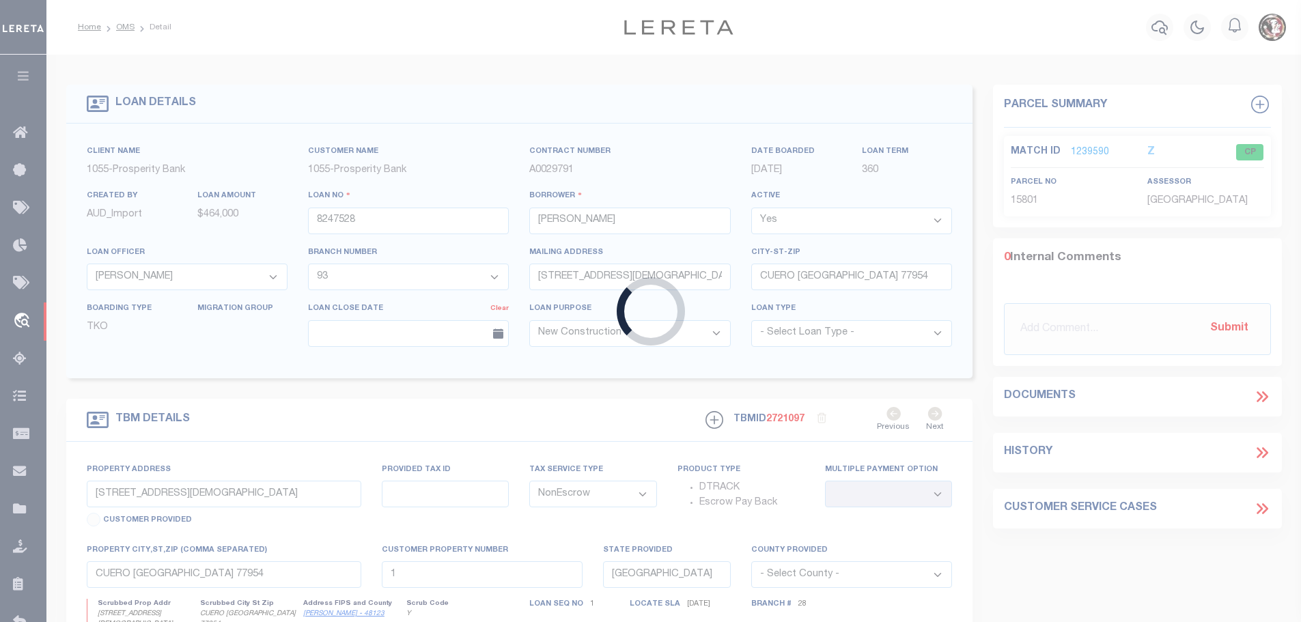
type input "[GEOGRAPHIC_DATA] TX 77904"
select select
type input "[STREET_ADDRESS][PERSON_NAME]"
select select
type input "[PERSON_NAME] TX 77995"
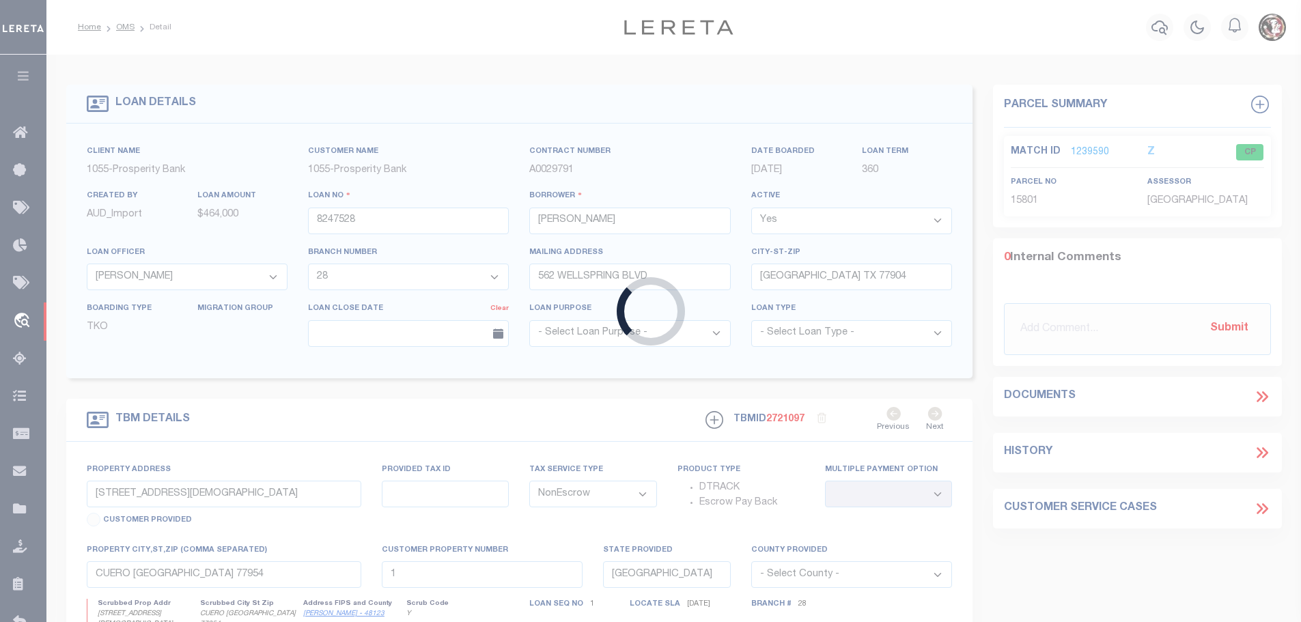
type input "3"
select select
type textarea "[STREET_ADDRESS][PERSON_NAME][PERSON_NAME] 100 ACRES PART OF [PERSON_NAME] 640 …"
select select "10539"
select select "4010"
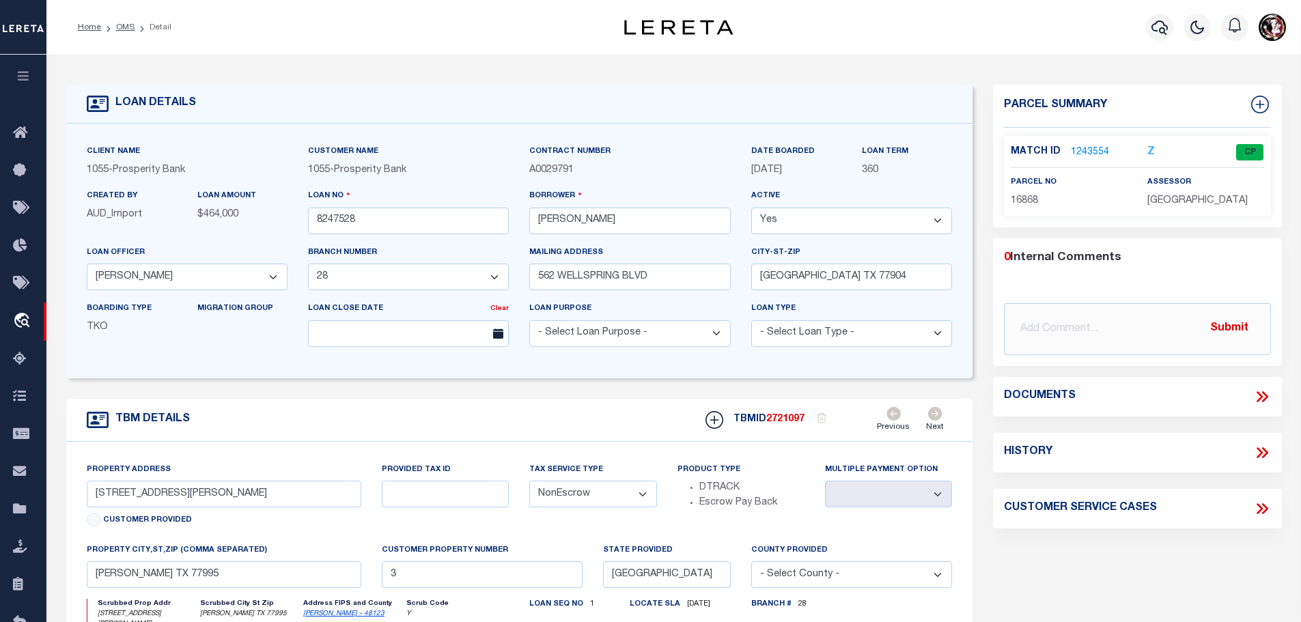
click at [1088, 145] on link "1243554" at bounding box center [1090, 152] width 38 height 14
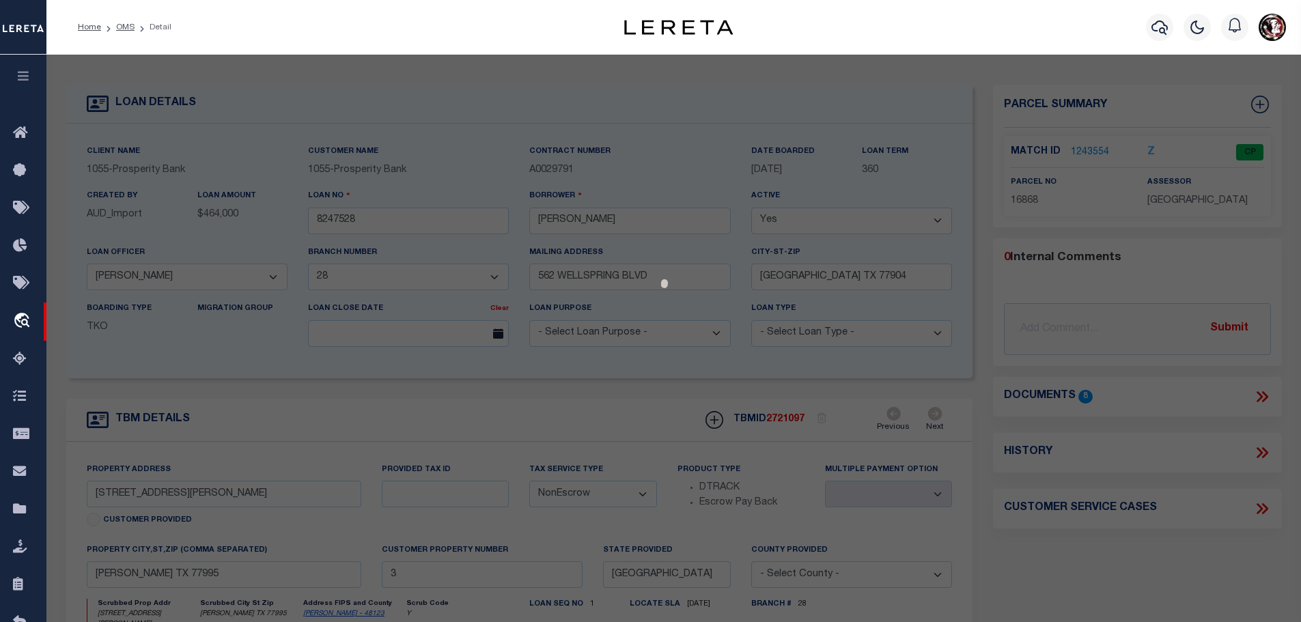
click at [1082, 150] on div at bounding box center [673, 544] width 1254 height 978
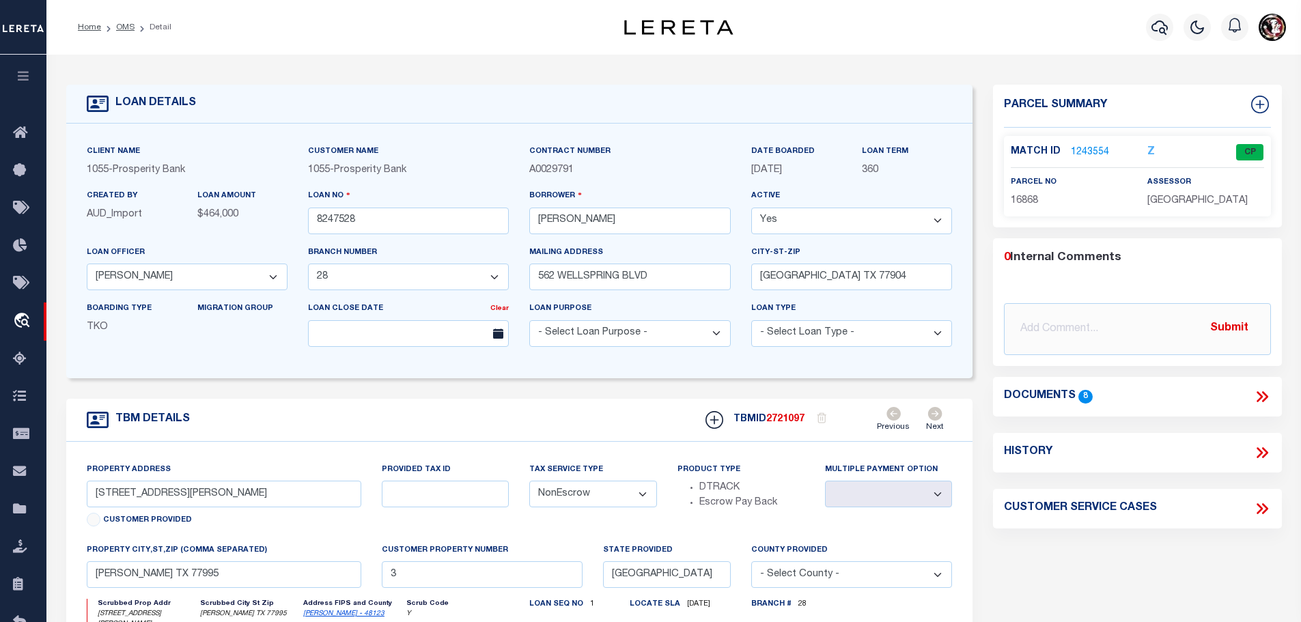
click at [1086, 149] on link "1243554" at bounding box center [1090, 152] width 38 height 14
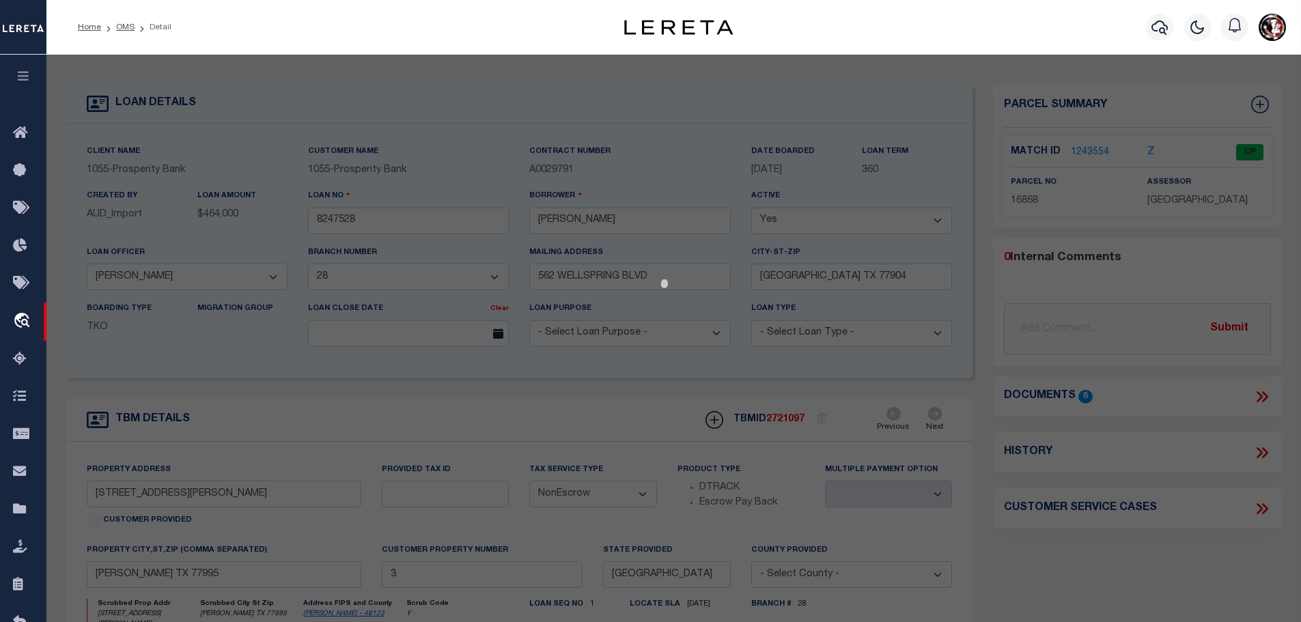
select select "AS"
checkbox input "false"
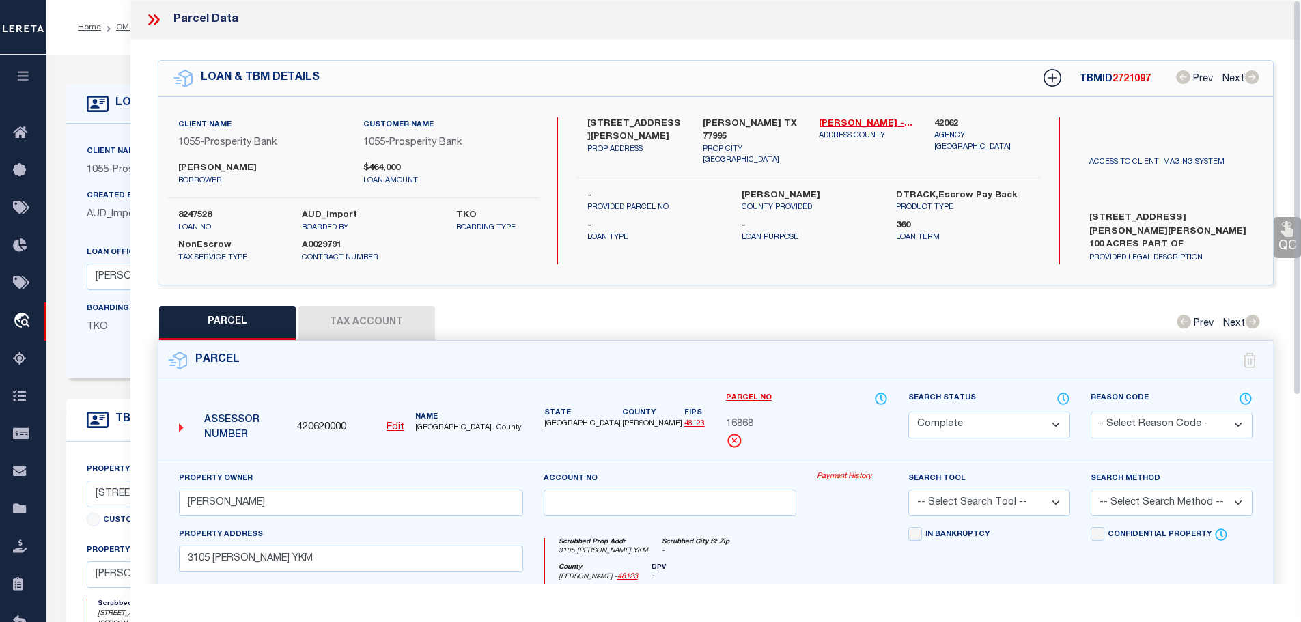
click at [339, 312] on button "Tax Account" at bounding box center [366, 323] width 137 height 34
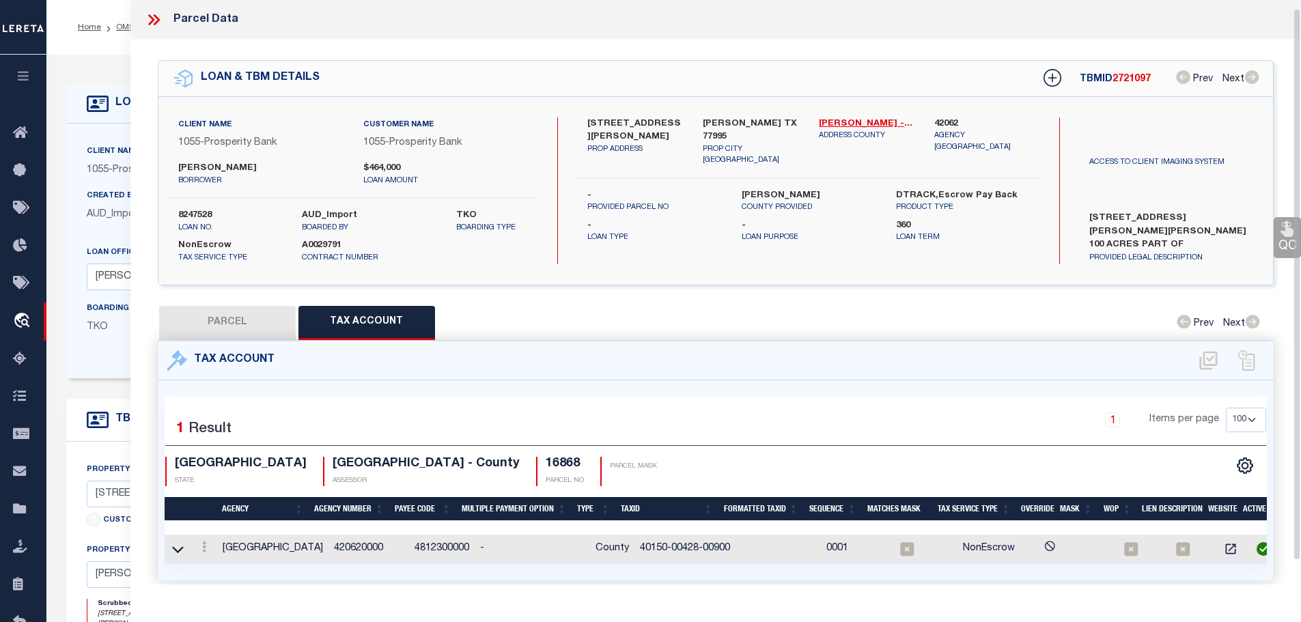
scroll to position [9, 0]
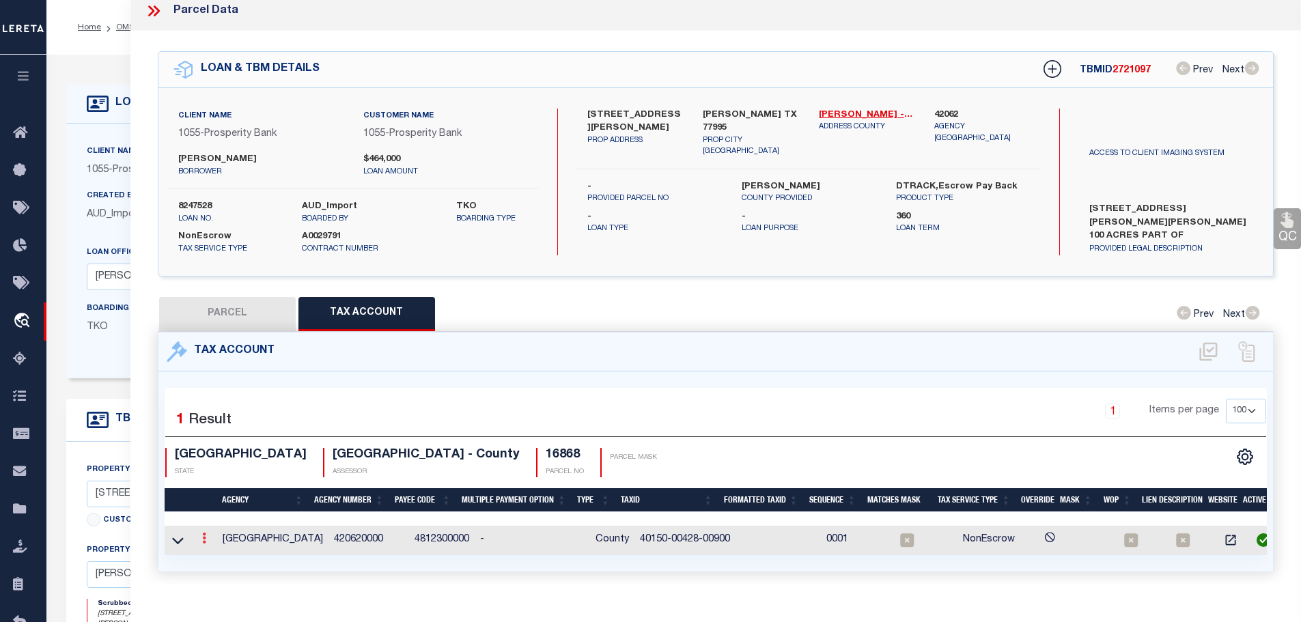
click at [200, 535] on link at bounding box center [204, 540] width 15 height 11
click at [224, 556] on icon "" at bounding box center [219, 559] width 10 height 10
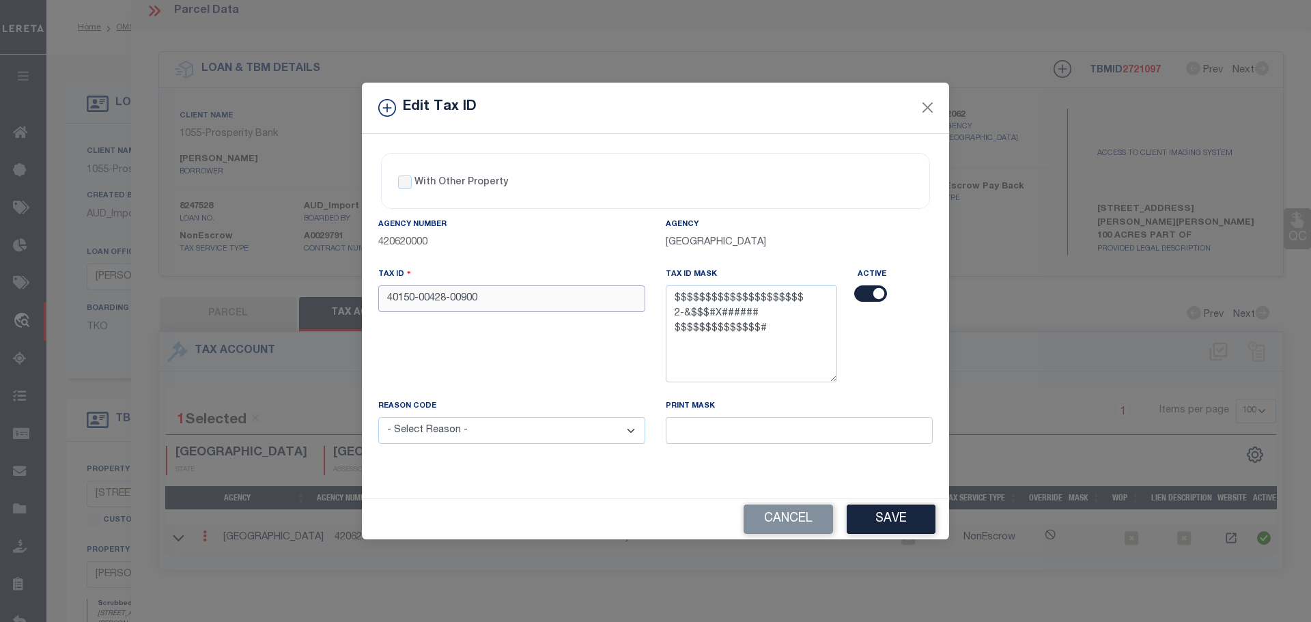
click at [495, 294] on input "40150-00428-00900" at bounding box center [511, 298] width 267 height 27
paste input "00428009000000"
click at [500, 421] on select "- Select Reason - 099 - Other (Provide additional detail) ACT - Agency Changed …" at bounding box center [511, 430] width 267 height 27
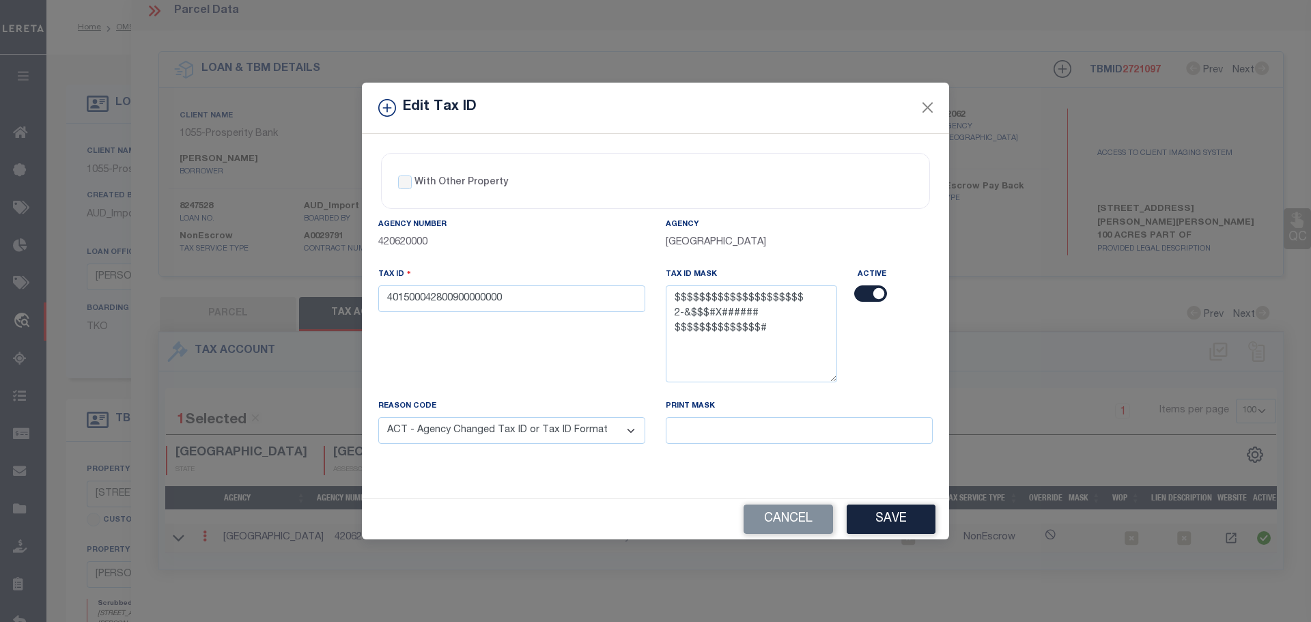
click at [378, 418] on select "- Select Reason - 099 - Other (Provide additional detail) ACT - Agency Changed …" at bounding box center [511, 430] width 267 height 27
click at [907, 523] on button "Save" at bounding box center [891, 519] width 89 height 29
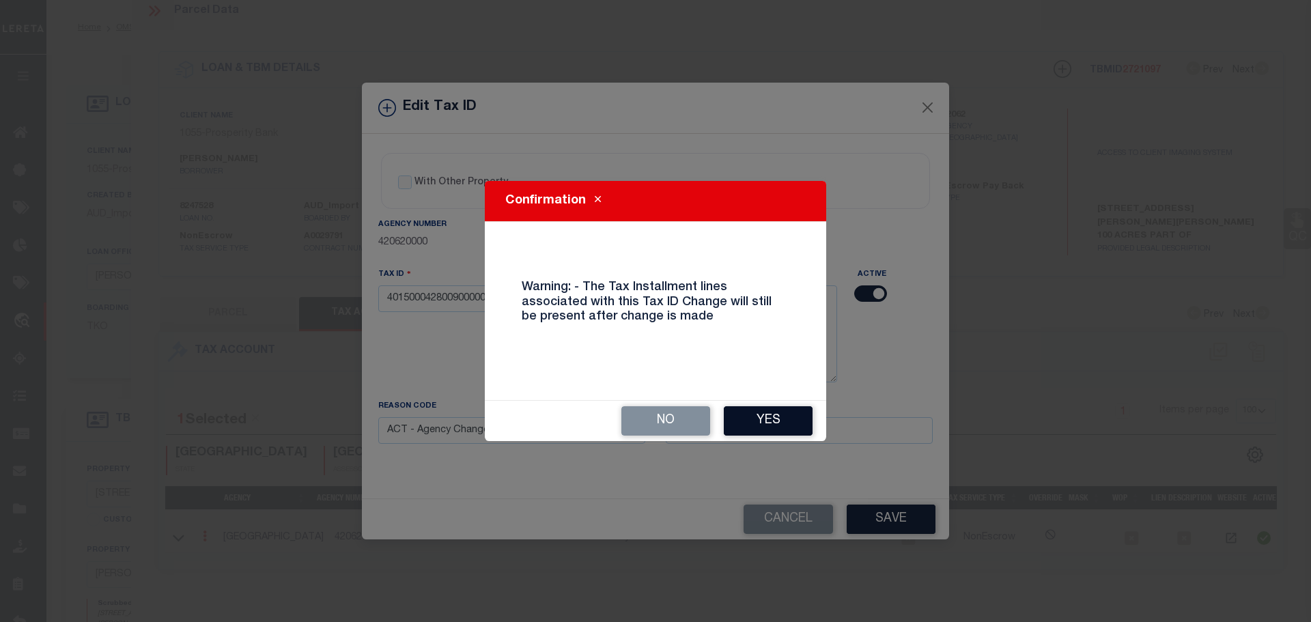
click at [780, 418] on button "Yes" at bounding box center [768, 420] width 89 height 29
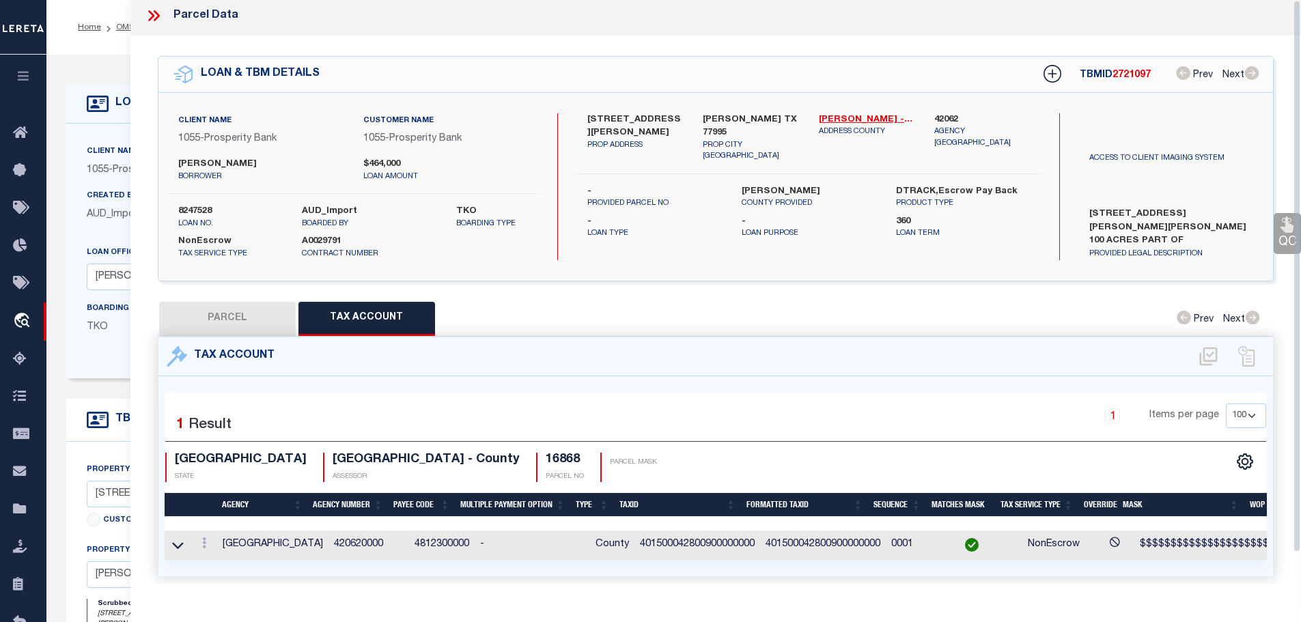
scroll to position [0, 0]
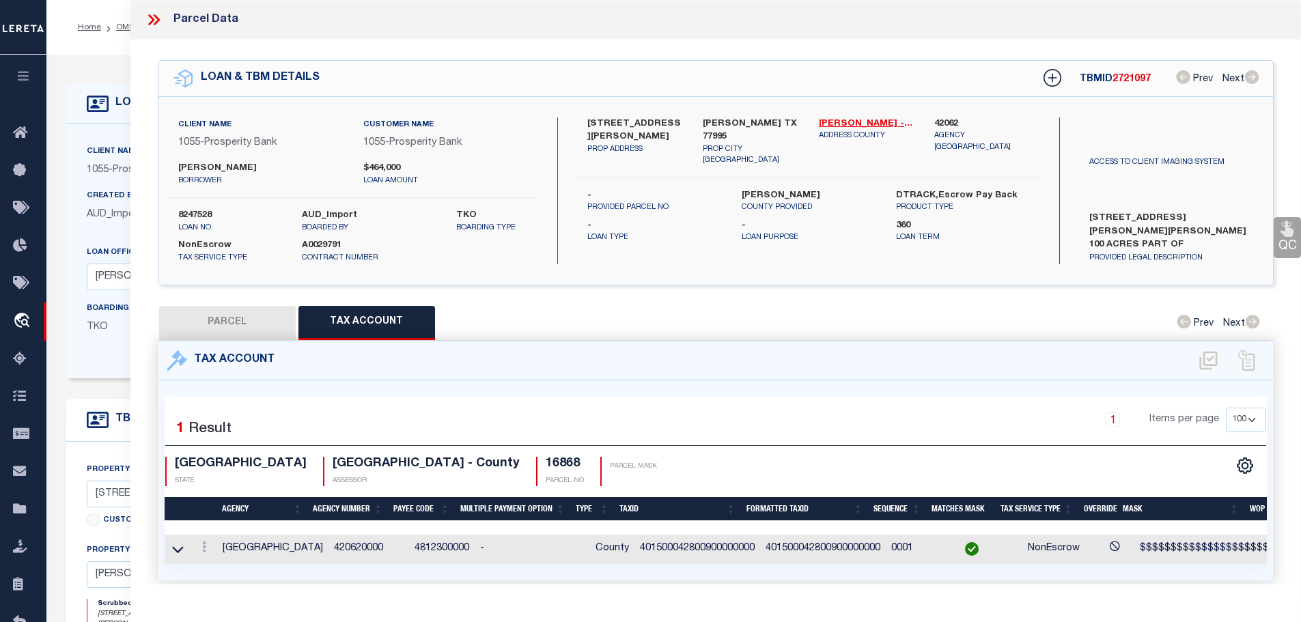
click at [152, 19] on icon at bounding box center [154, 20] width 18 height 18
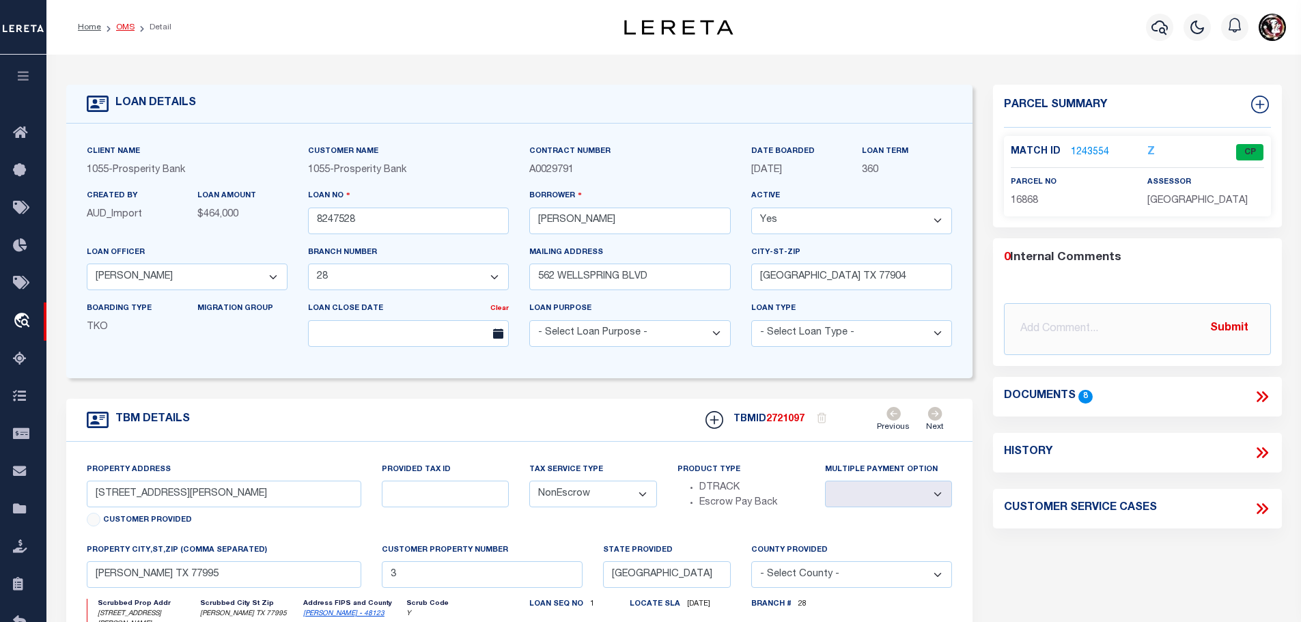
click at [127, 30] on link "OMS" at bounding box center [125, 27] width 18 height 8
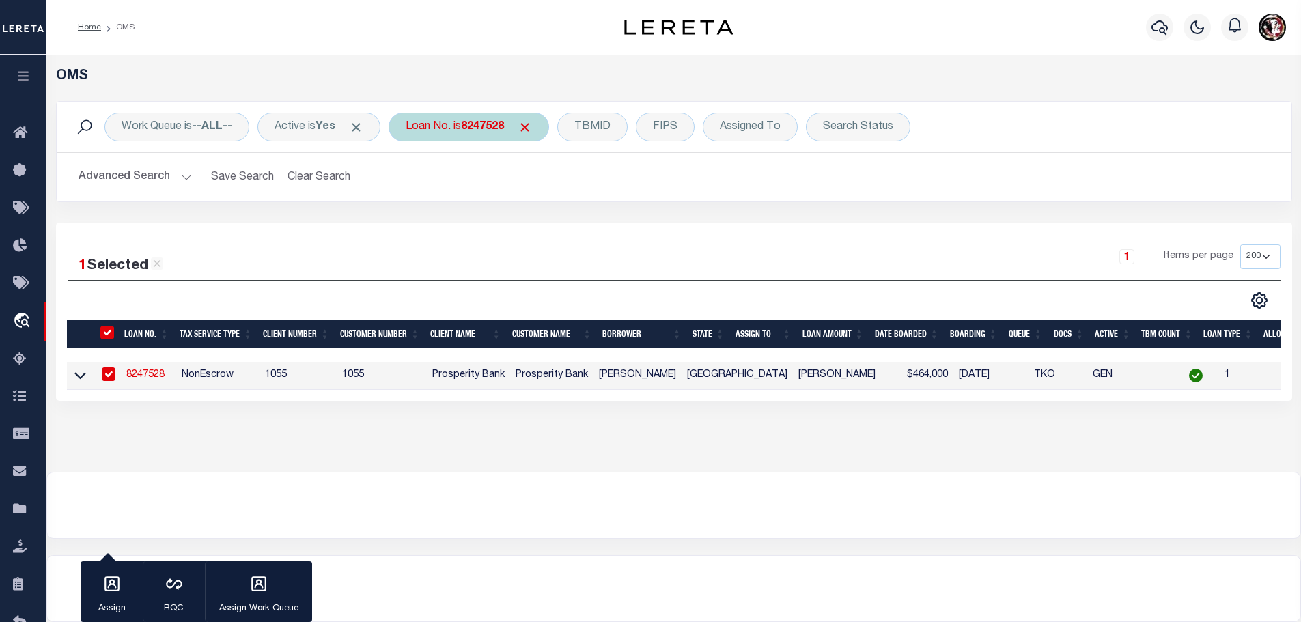
click at [473, 127] on b "8247528" at bounding box center [482, 127] width 43 height 11
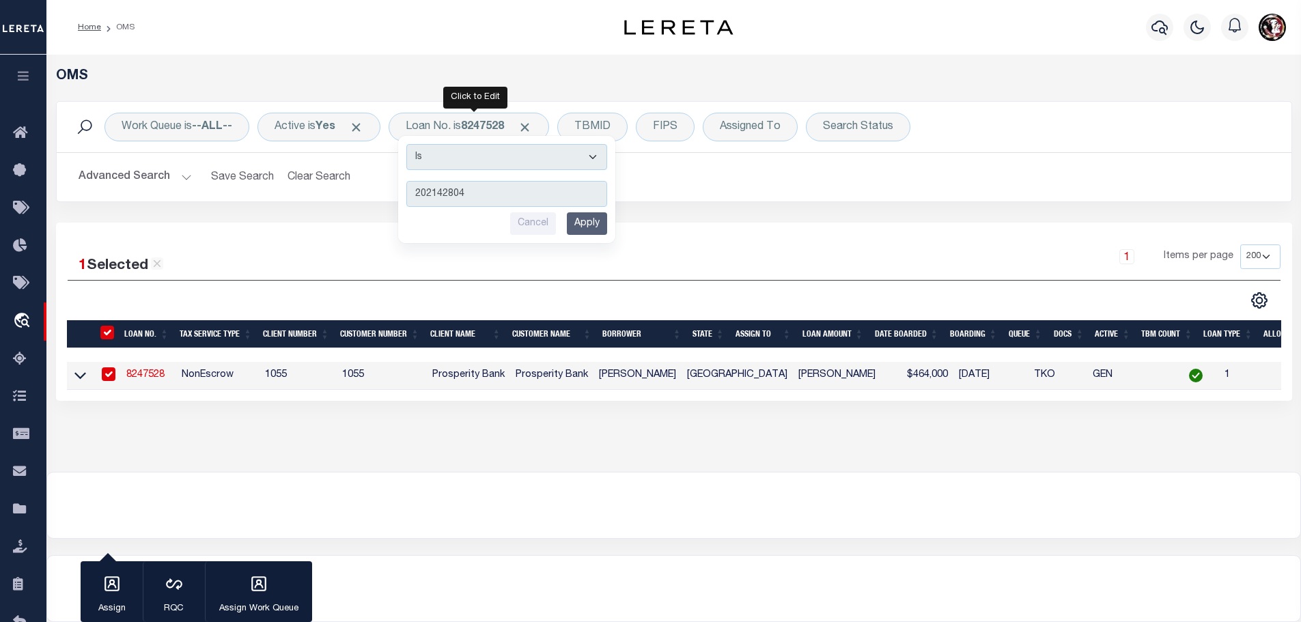
click at [582, 221] on input "Apply" at bounding box center [587, 223] width 40 height 23
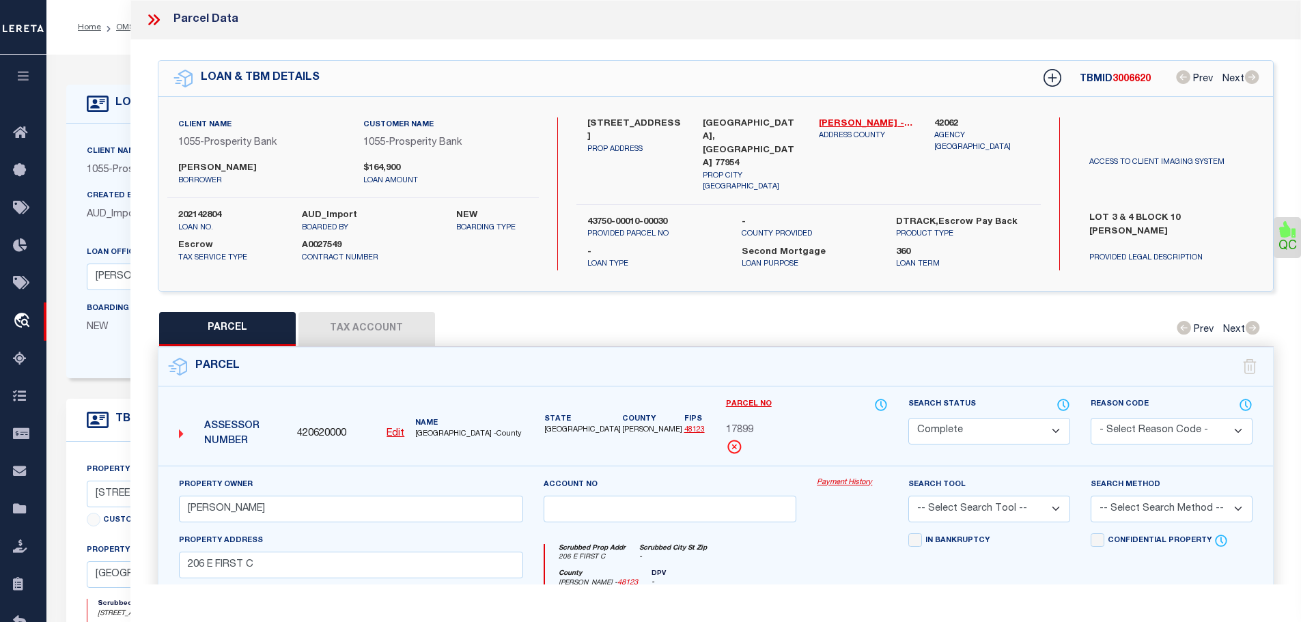
click at [298, 318] on button "Tax Account" at bounding box center [366, 329] width 137 height 34
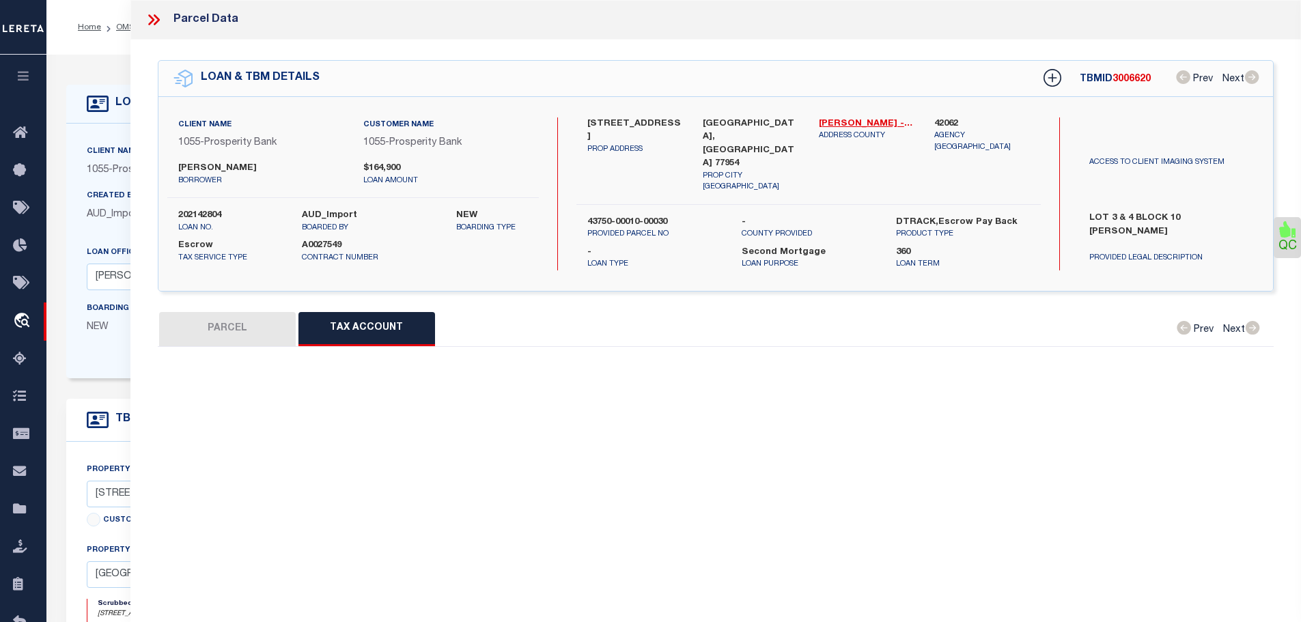
click at [353, 317] on button "Tax Account" at bounding box center [366, 329] width 137 height 34
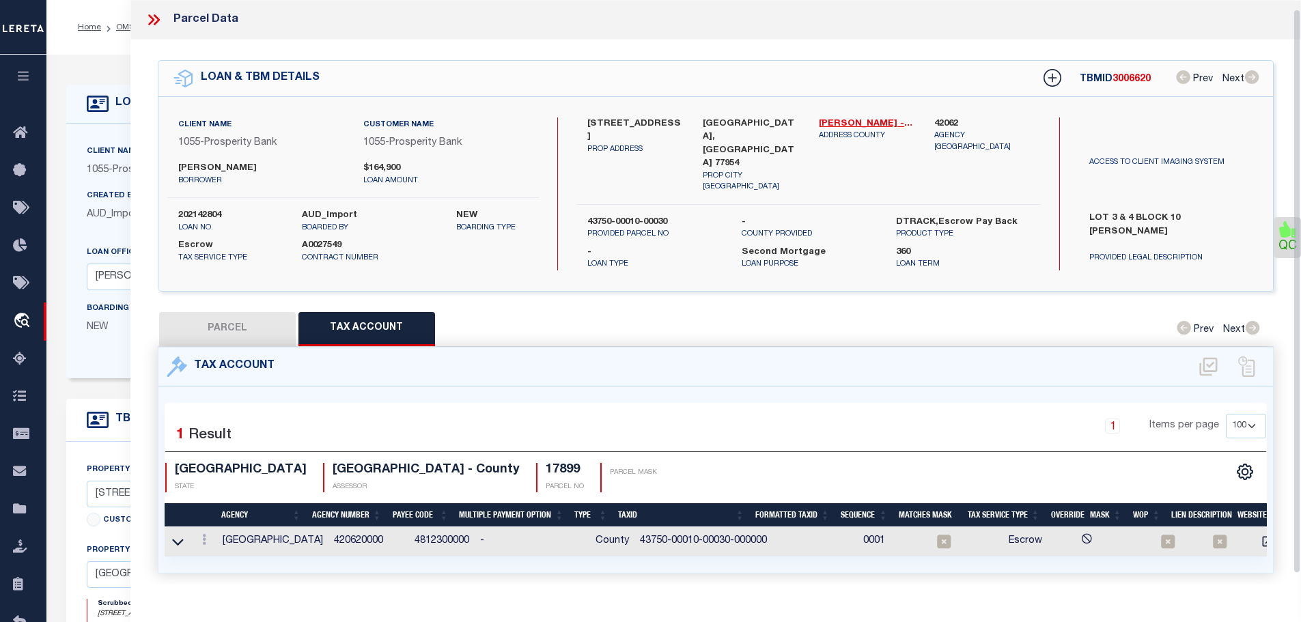
scroll to position [9, 0]
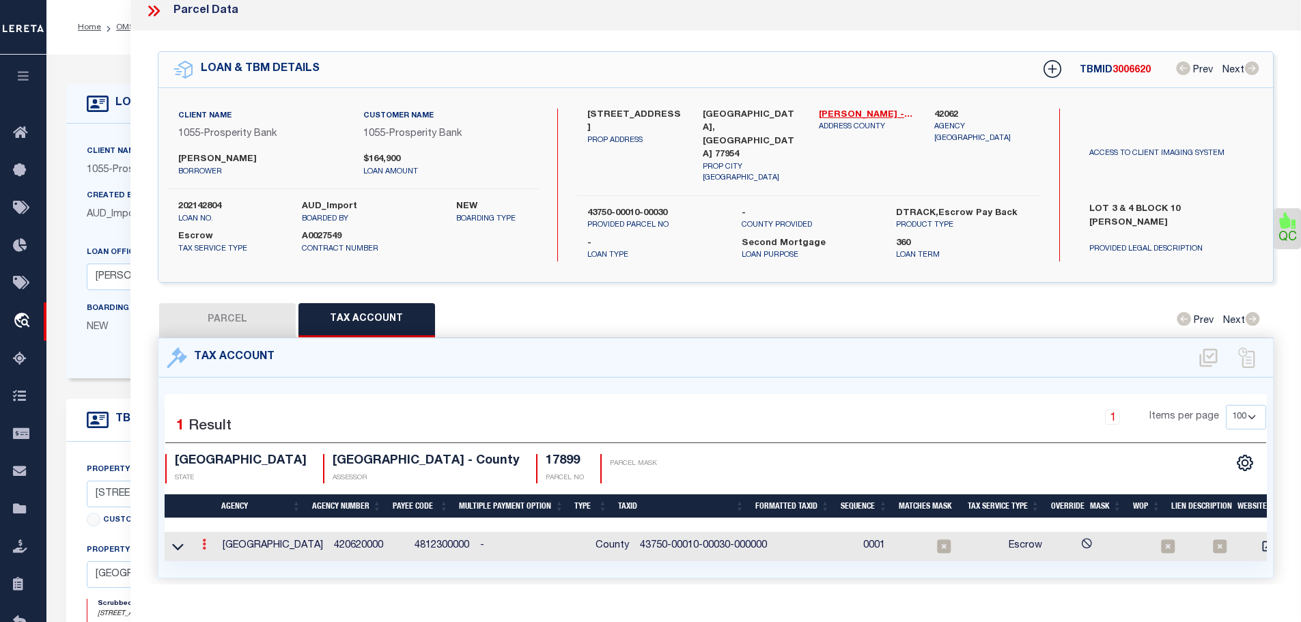
click at [202, 541] on link at bounding box center [204, 546] width 15 height 11
click at [219, 560] on icon "" at bounding box center [219, 565] width 10 height 10
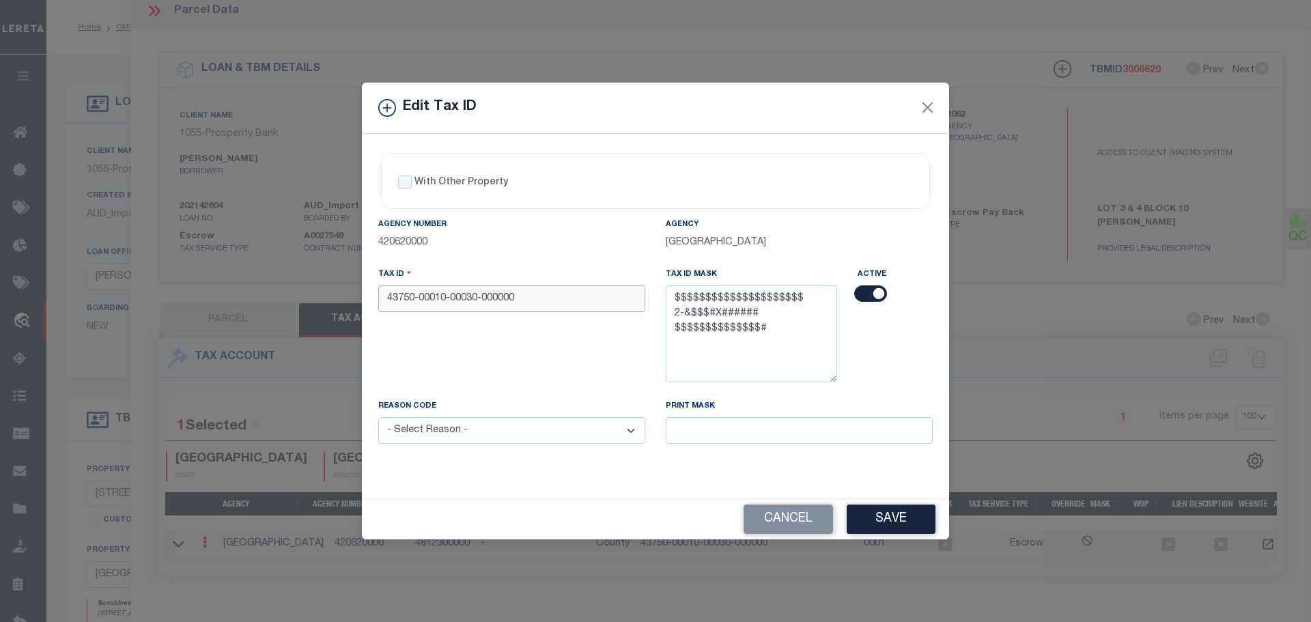
click at [546, 299] on input "43750-00010-00030-000000" at bounding box center [511, 298] width 267 height 27
paste input "0001000030"
click at [561, 429] on select "- Select Reason - 099 - Other (Provide additional detail) ACT - Agency Changed …" at bounding box center [511, 430] width 267 height 27
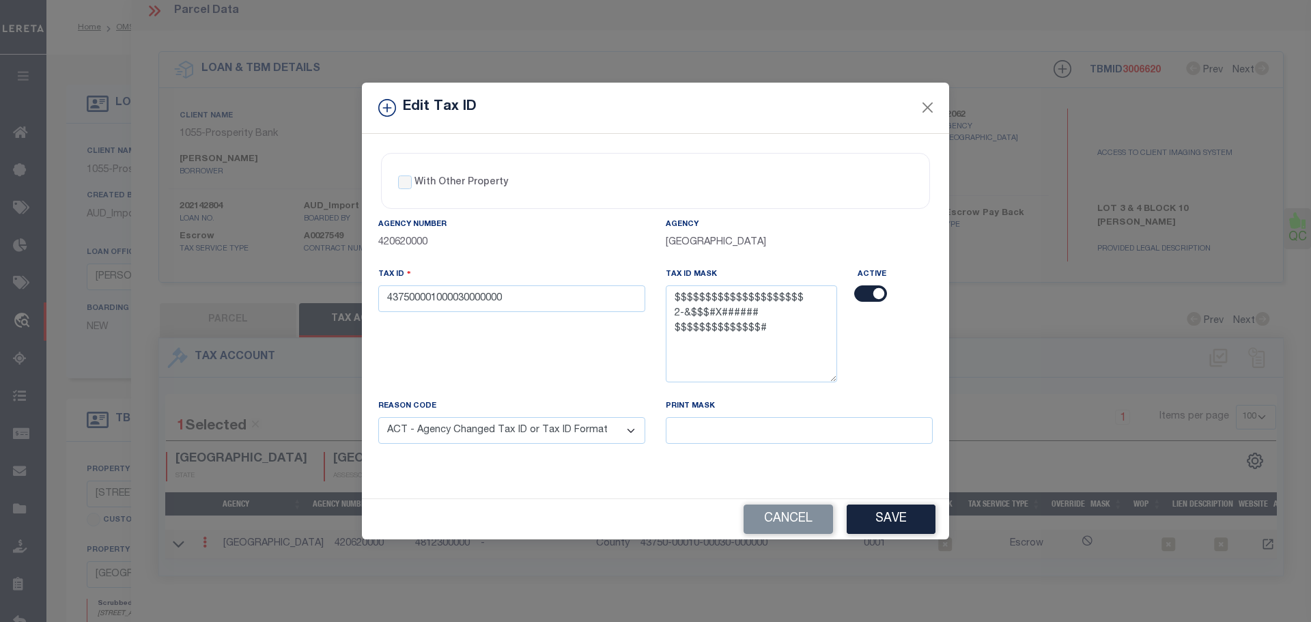
click at [378, 418] on select "- Select Reason - 099 - Other (Provide additional detail) ACT - Agency Changed …" at bounding box center [511, 430] width 267 height 27
click at [896, 511] on button "Save" at bounding box center [891, 519] width 89 height 29
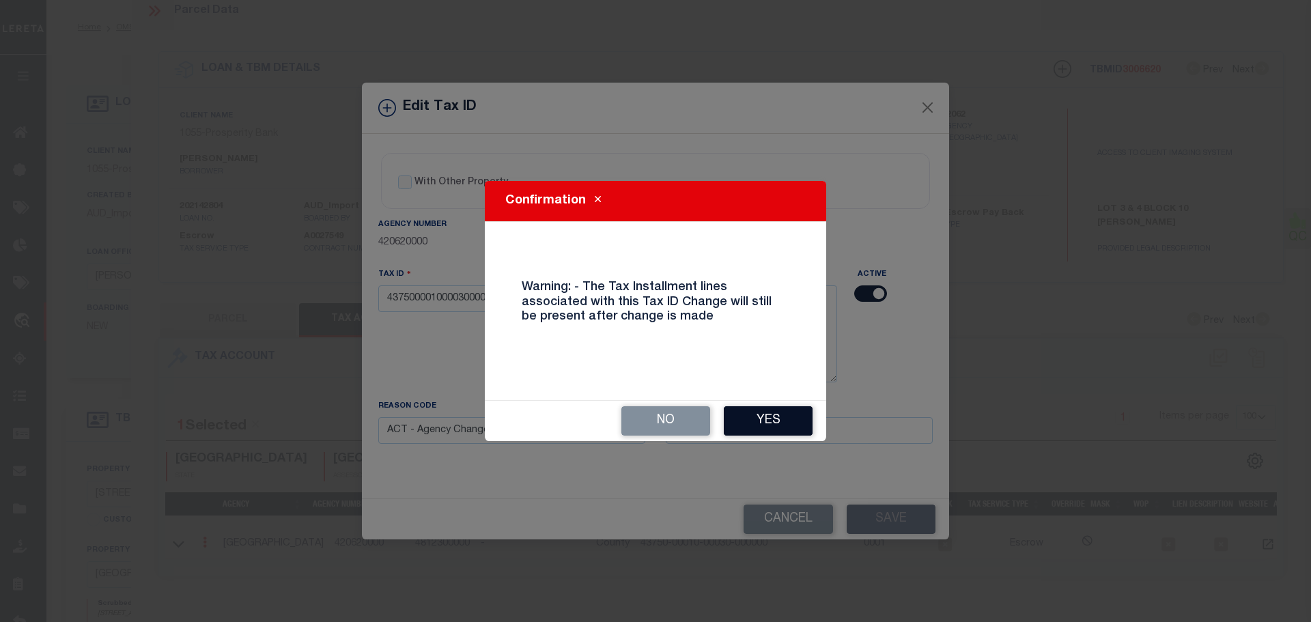
click at [804, 426] on button "Yes" at bounding box center [768, 420] width 89 height 29
